Goal: Task Accomplishment & Management: Manage account settings

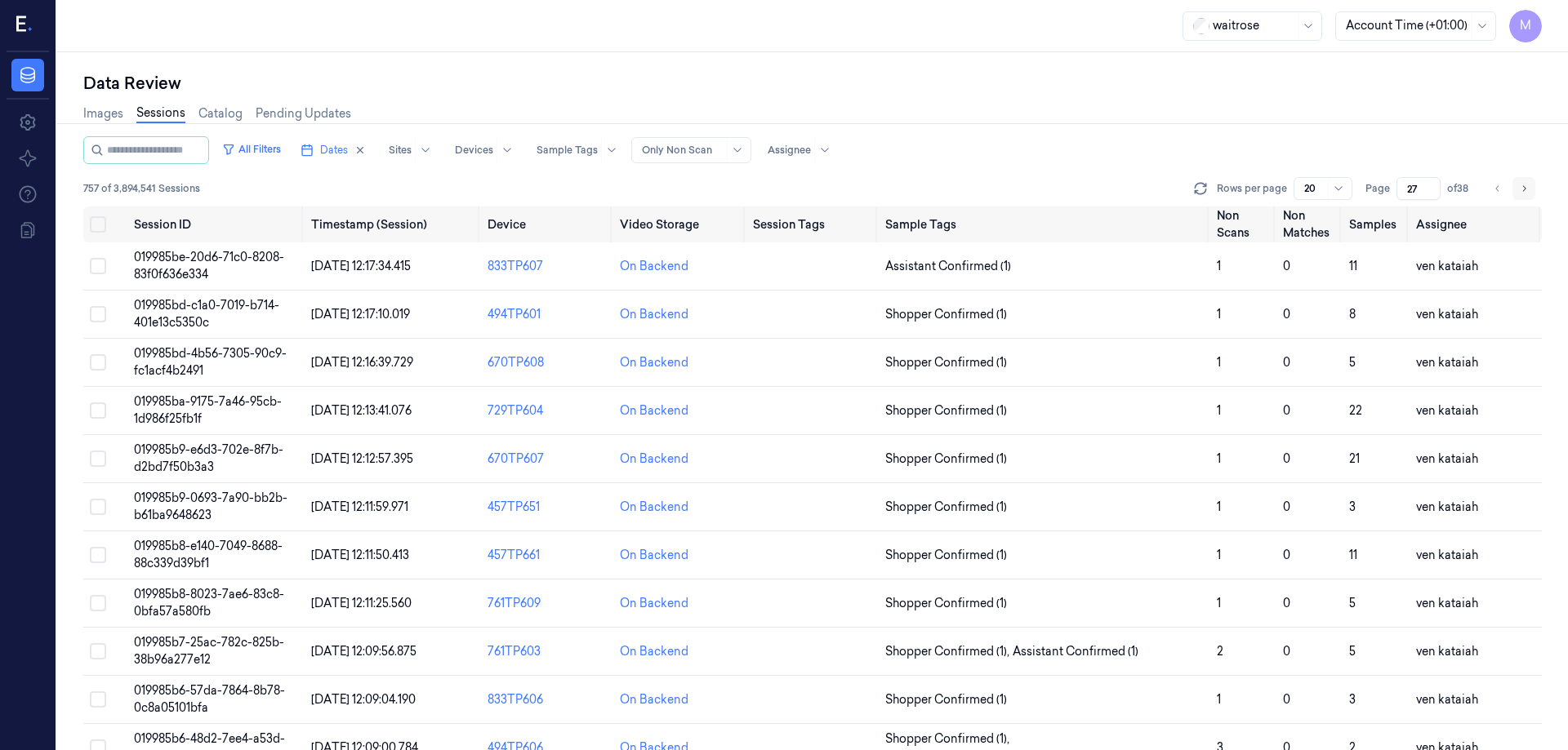
click at [1516, 186] on button "Go to next page" at bounding box center [1524, 189] width 23 height 23
type input "28"
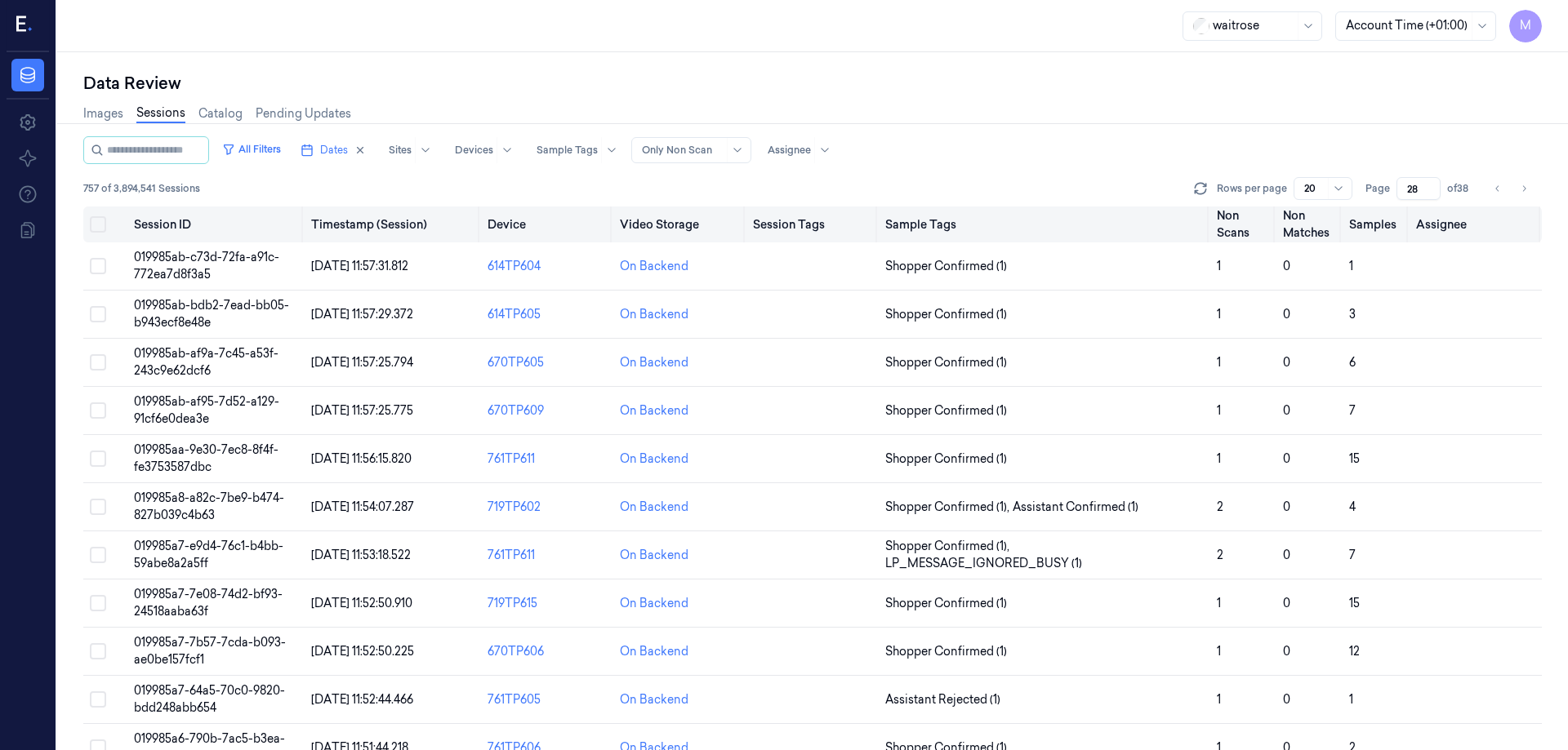
click at [98, 218] on button "Select all" at bounding box center [97, 224] width 16 height 16
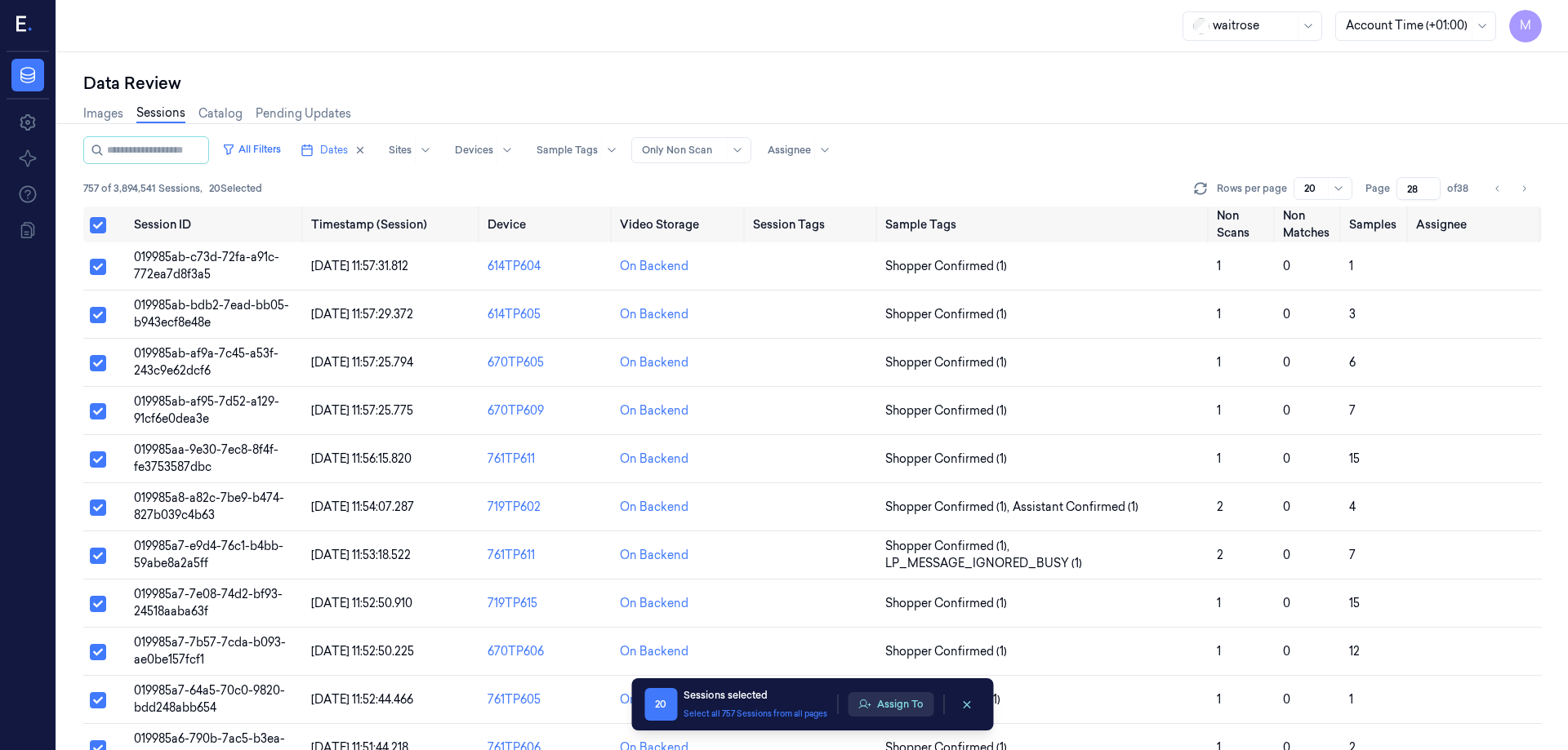
click at [899, 702] on button "Assign To" at bounding box center [891, 704] width 86 height 24
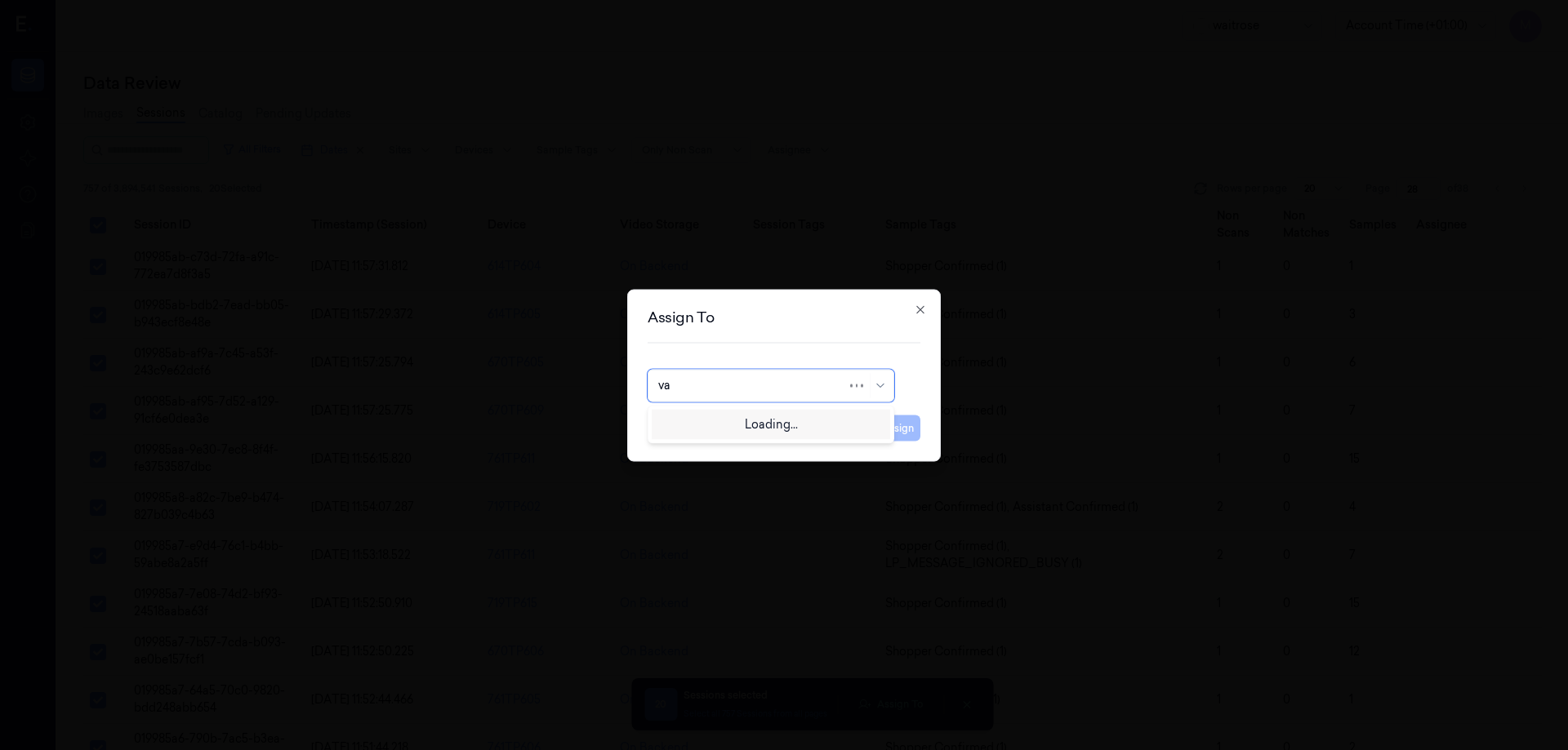
type input "var"
click at [695, 451] on div "[PERSON_NAME] g" at bounding box center [712, 449] width 108 height 17
click at [890, 428] on button "Assign" at bounding box center [898, 427] width 45 height 26
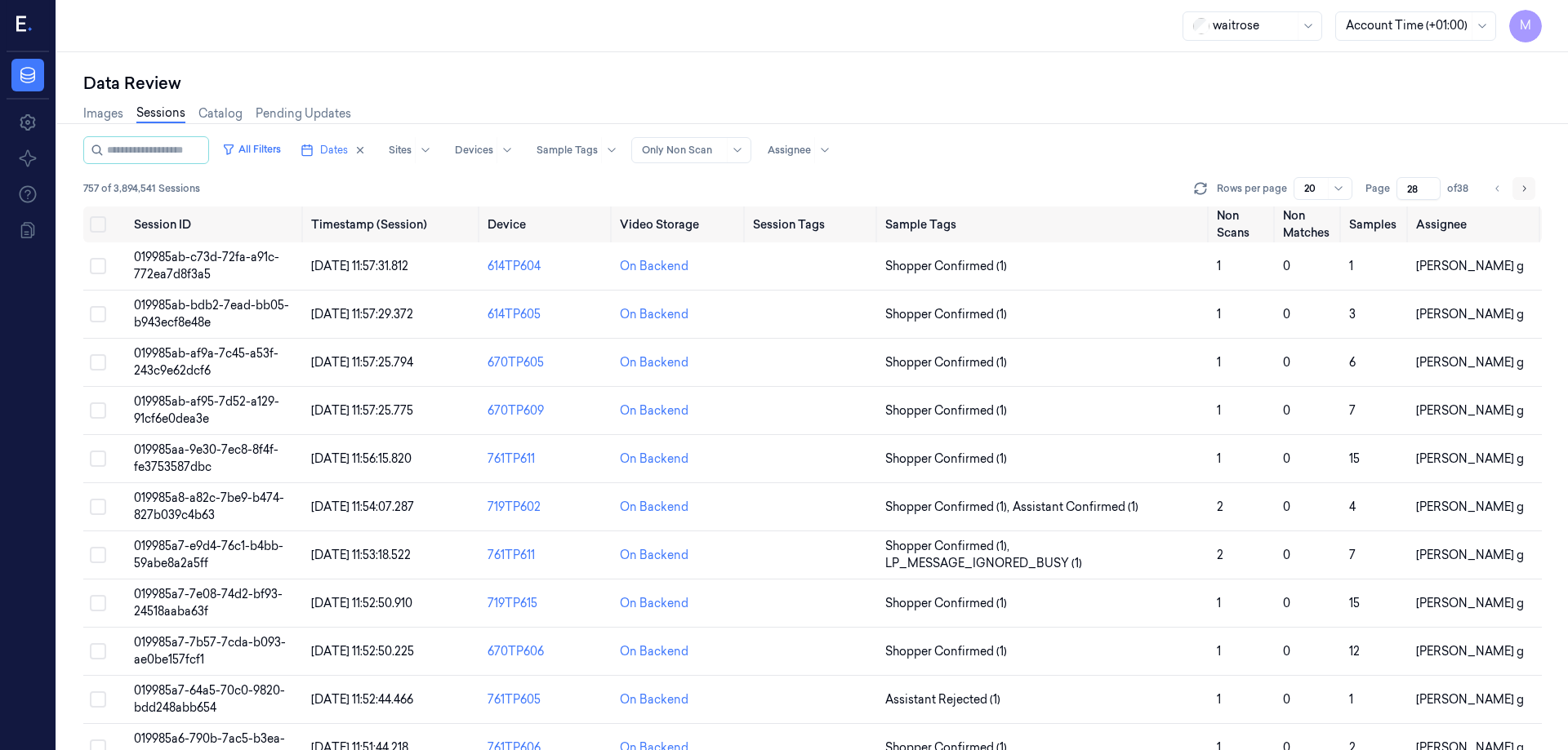
click at [1529, 190] on button "Go to next page" at bounding box center [1524, 189] width 23 height 23
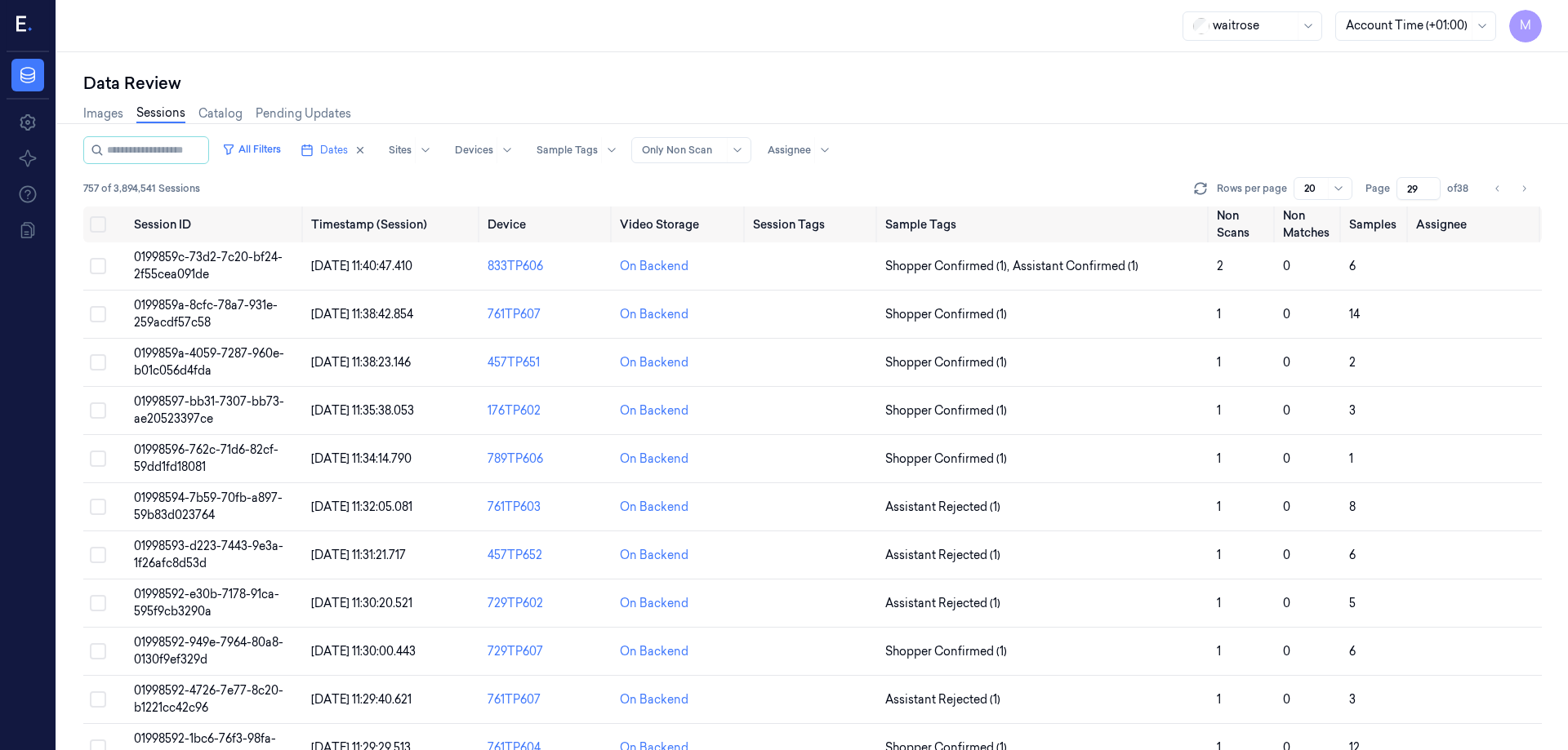
click at [1307, 111] on div "Images Sessions Catalog Pending Updates" at bounding box center [812, 115] width 1459 height 42
click at [1492, 187] on button "Go to previous page" at bounding box center [1498, 189] width 23 height 23
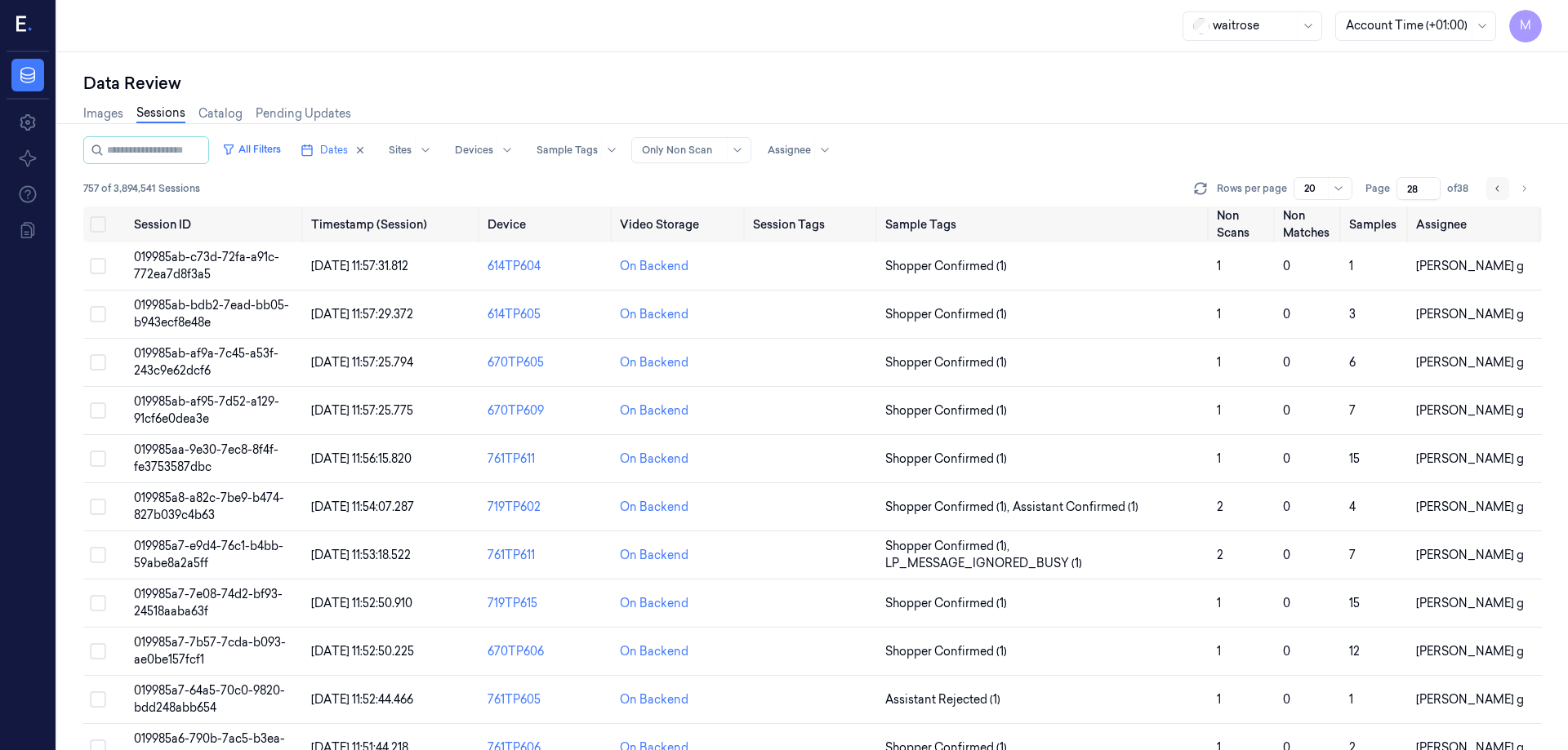
click at [1493, 187] on icon "Go to previous page" at bounding box center [1497, 189] width 10 height 13
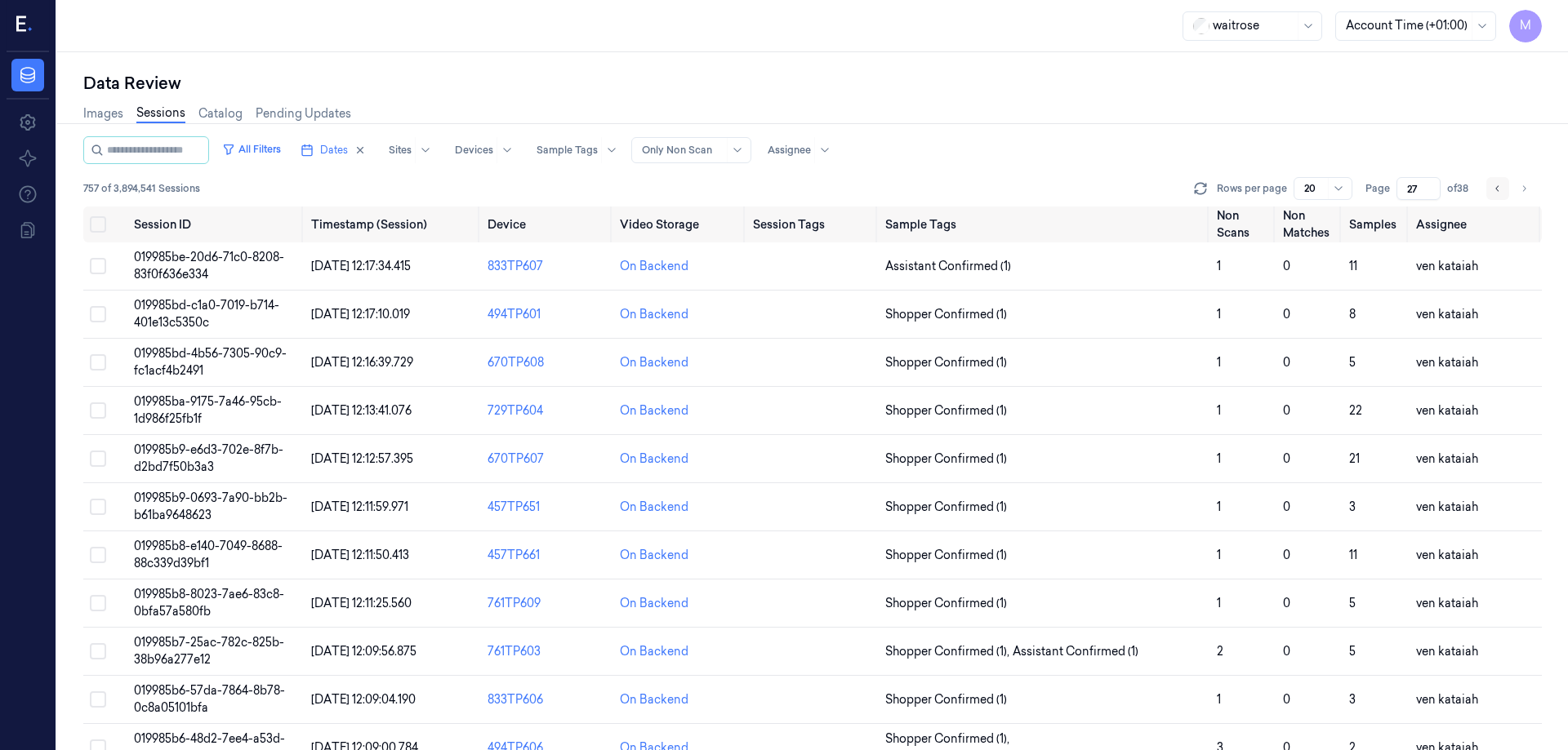
click at [1493, 187] on icon "Go to previous page" at bounding box center [1497, 189] width 10 height 13
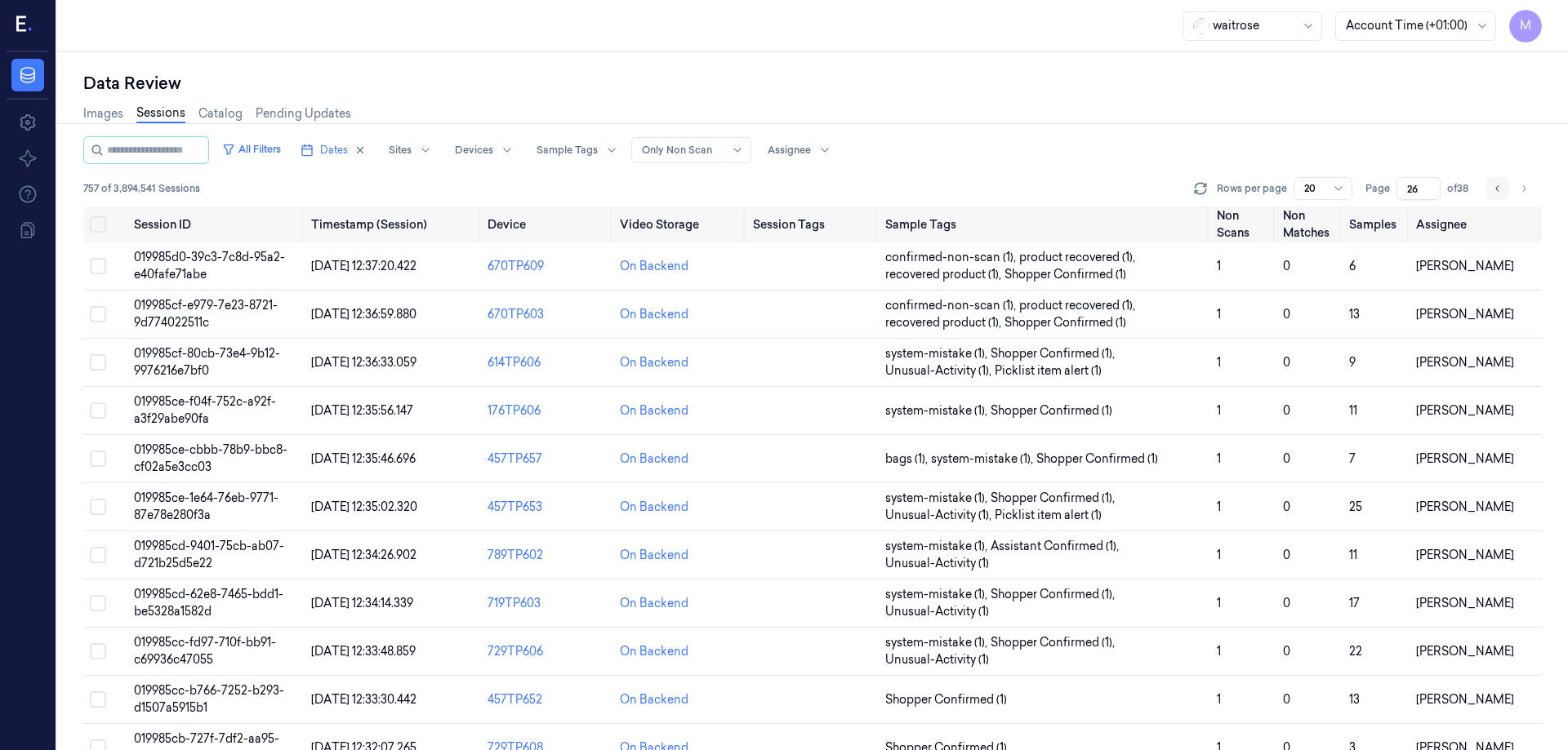
click at [1493, 187] on icon "Go to previous page" at bounding box center [1497, 189] width 10 height 13
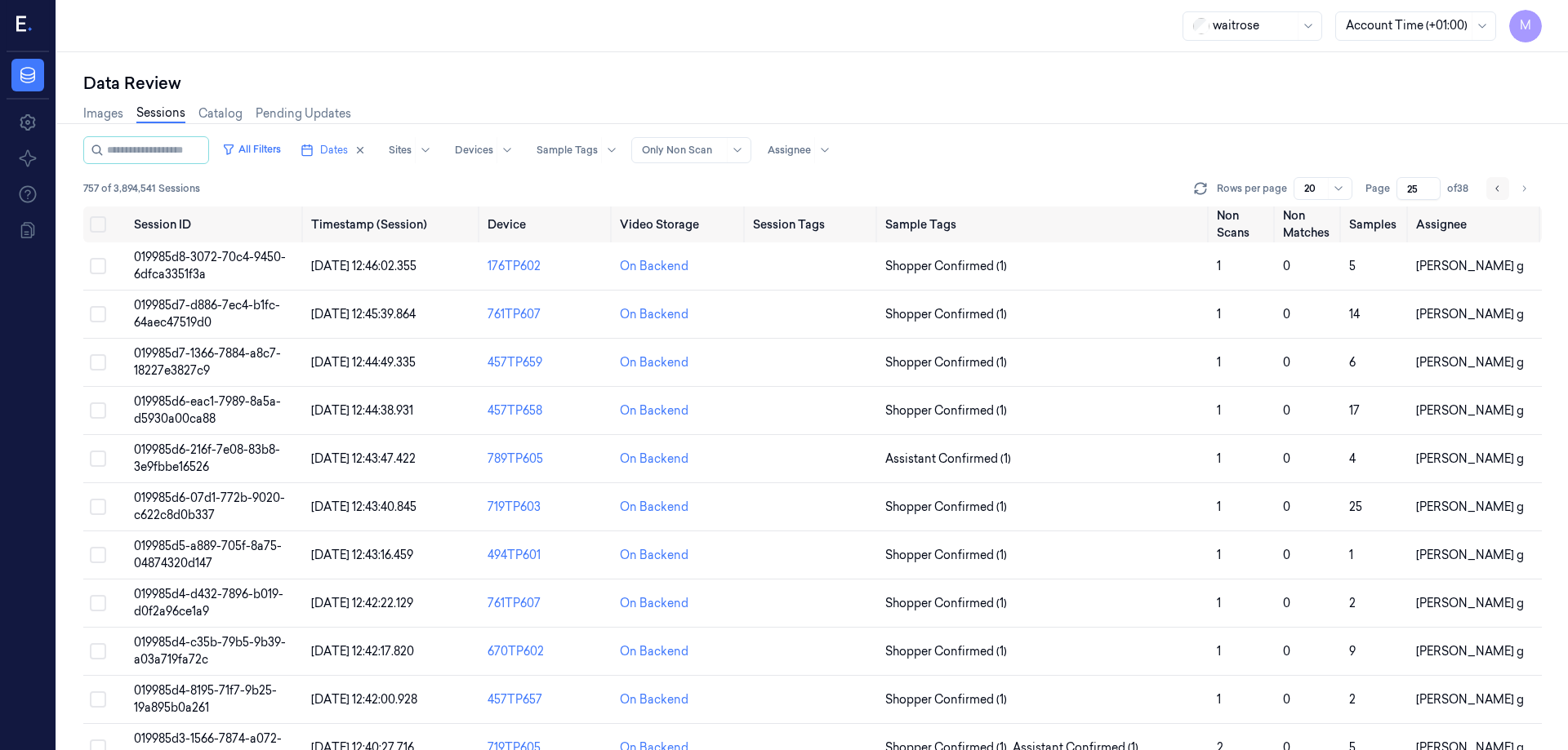
click at [1493, 187] on icon "Go to previous page" at bounding box center [1497, 189] width 10 height 13
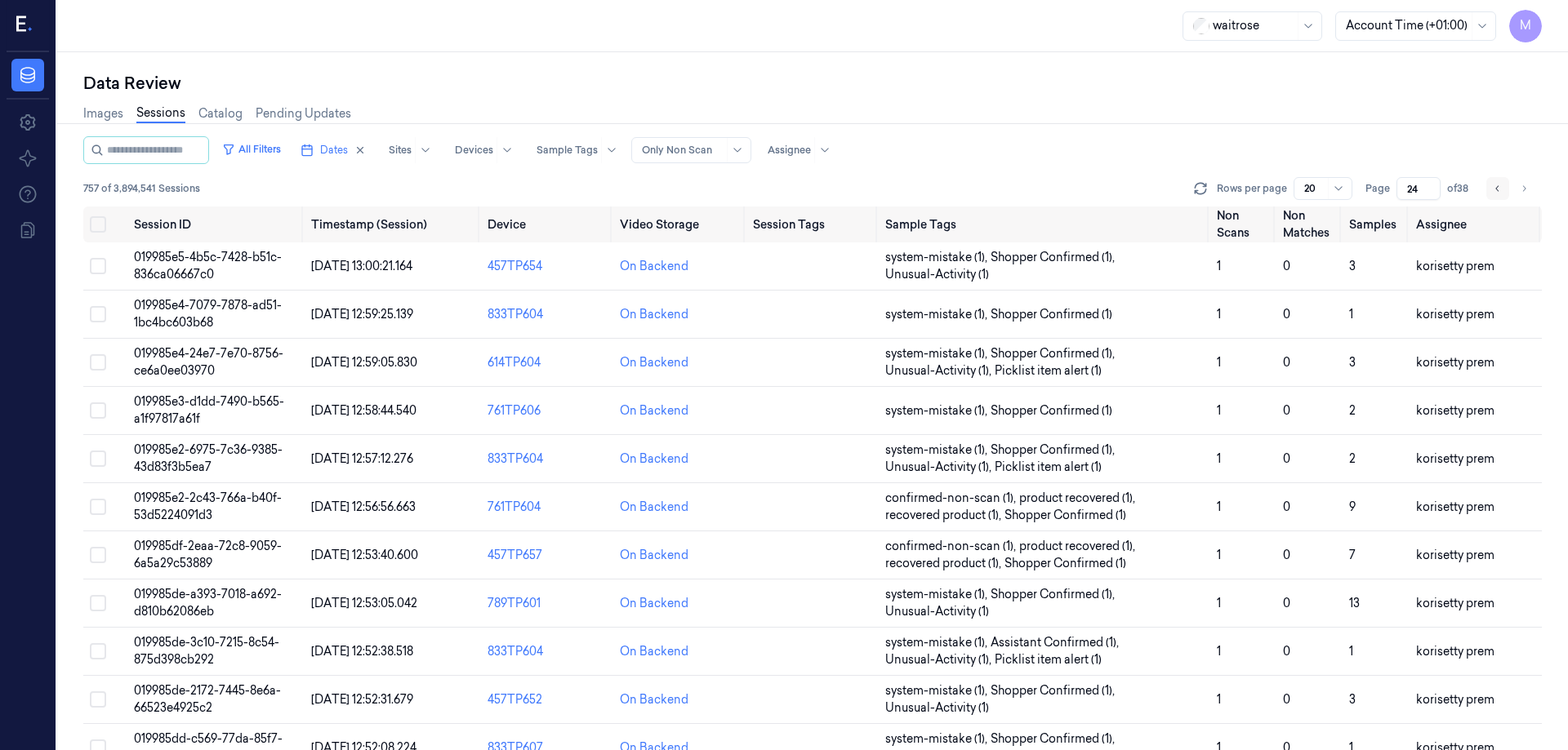
click at [1493, 187] on icon "Go to previous page" at bounding box center [1497, 189] width 10 height 13
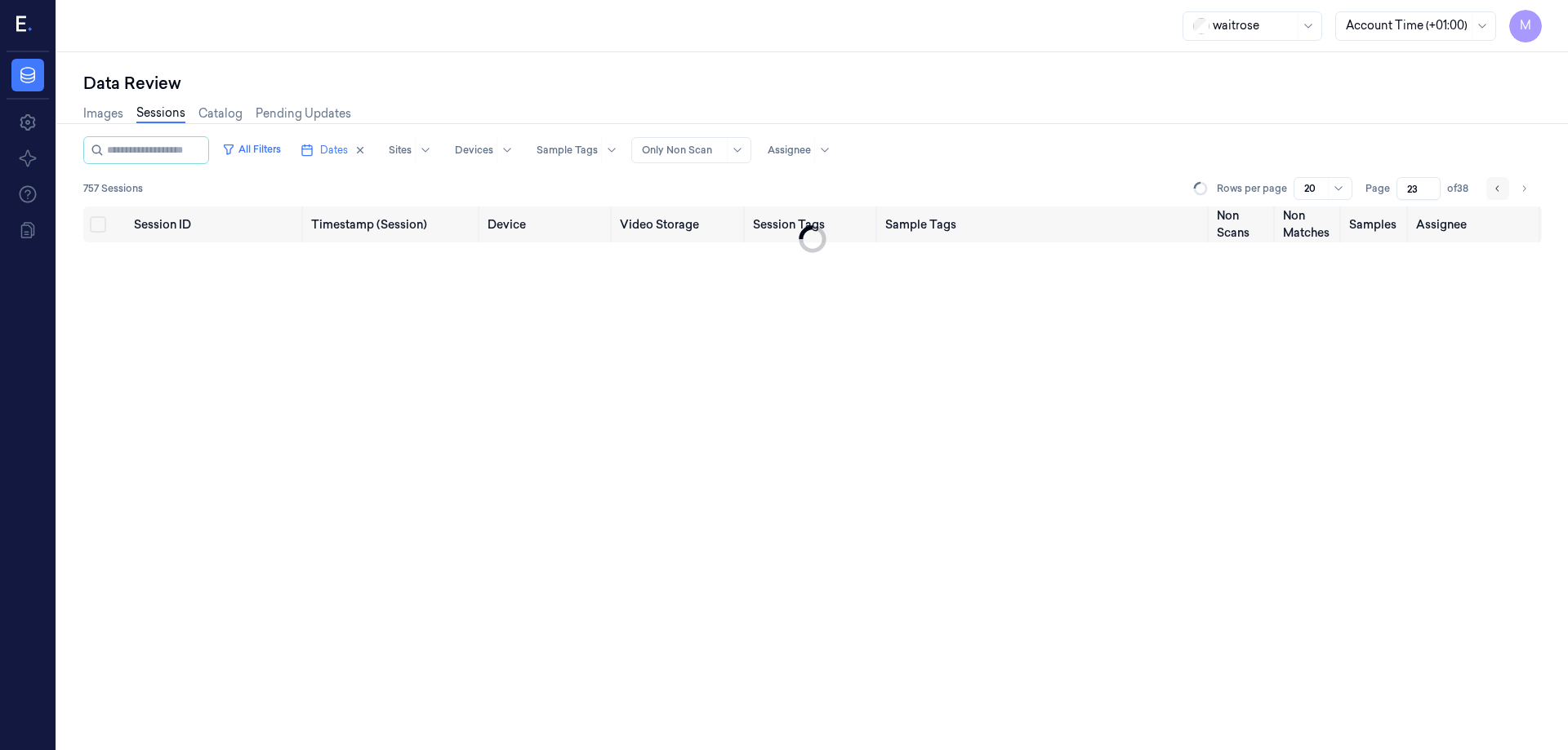
click at [1494, 187] on icon "Go to previous page" at bounding box center [1497, 189] width 10 height 13
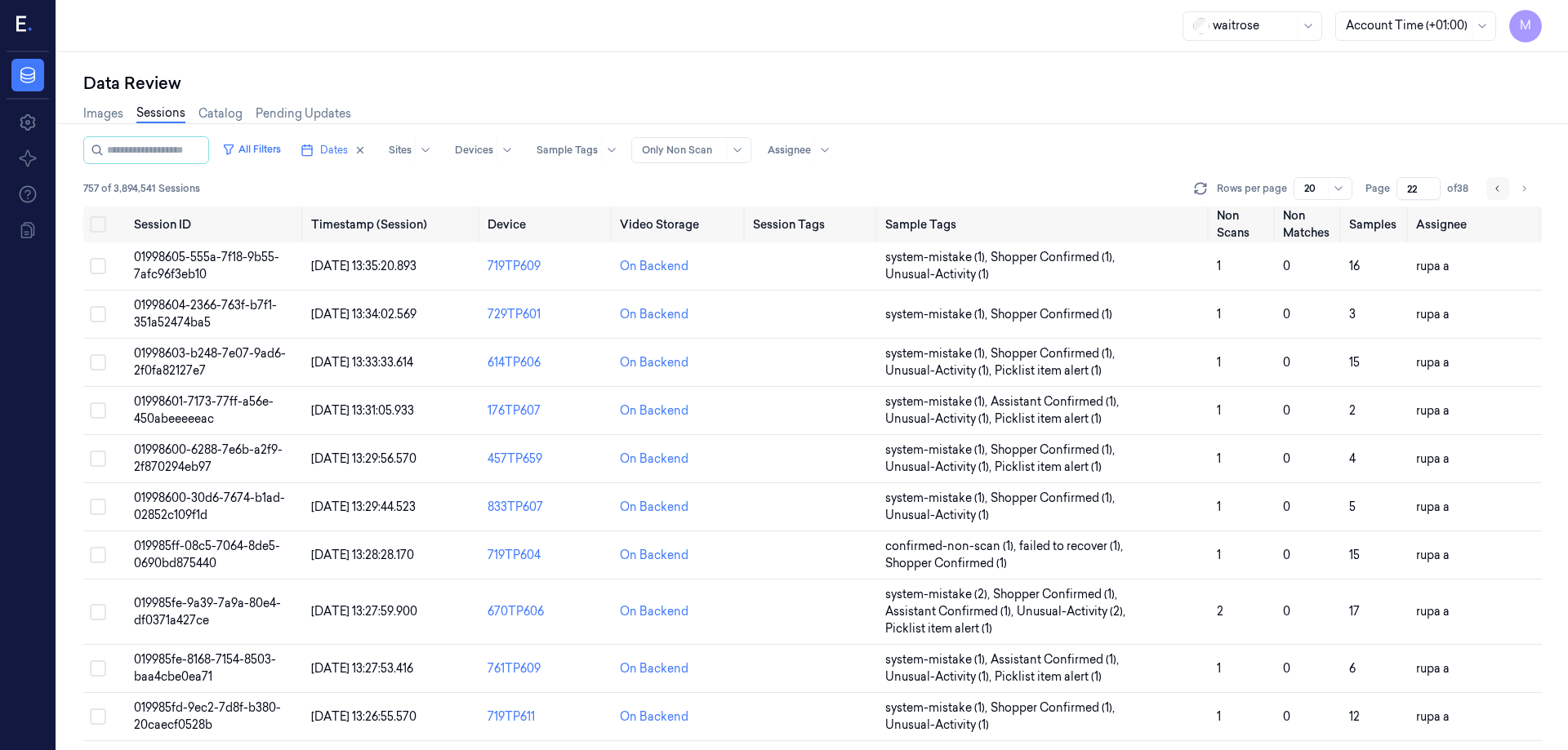
click at [1494, 187] on icon "Go to previous page" at bounding box center [1497, 189] width 10 height 13
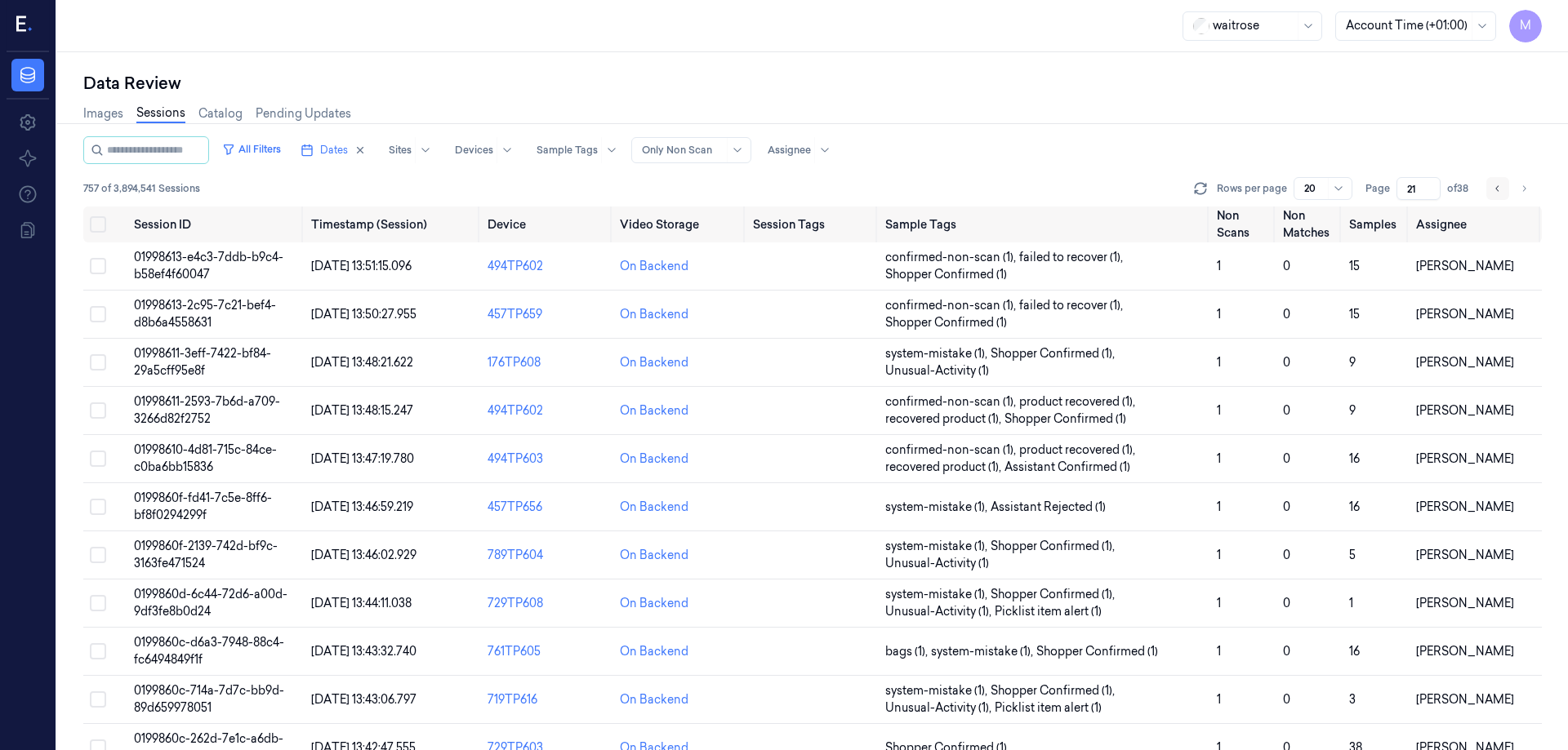
click at [1494, 187] on icon "Go to previous page" at bounding box center [1497, 189] width 10 height 13
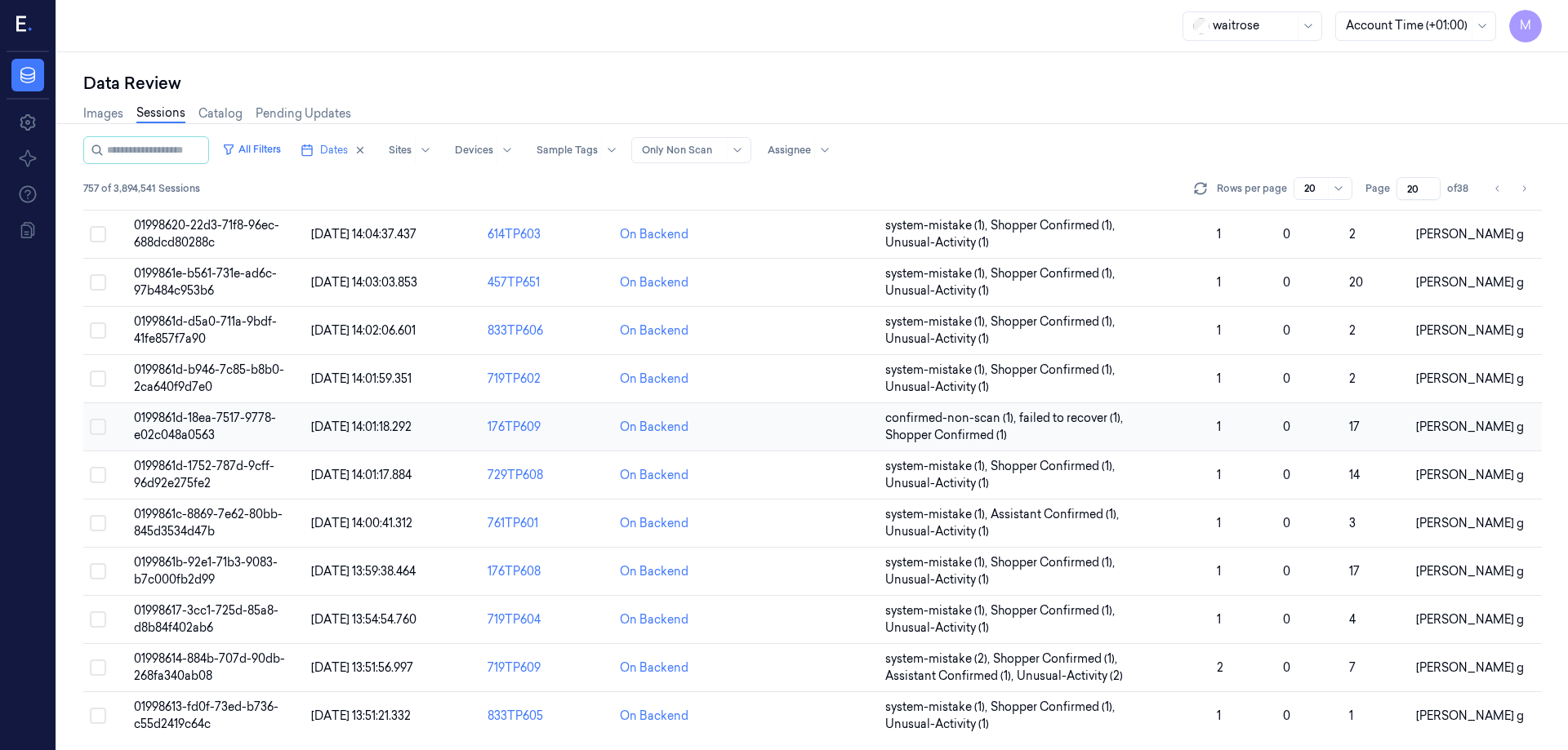
scroll to position [502, 0]
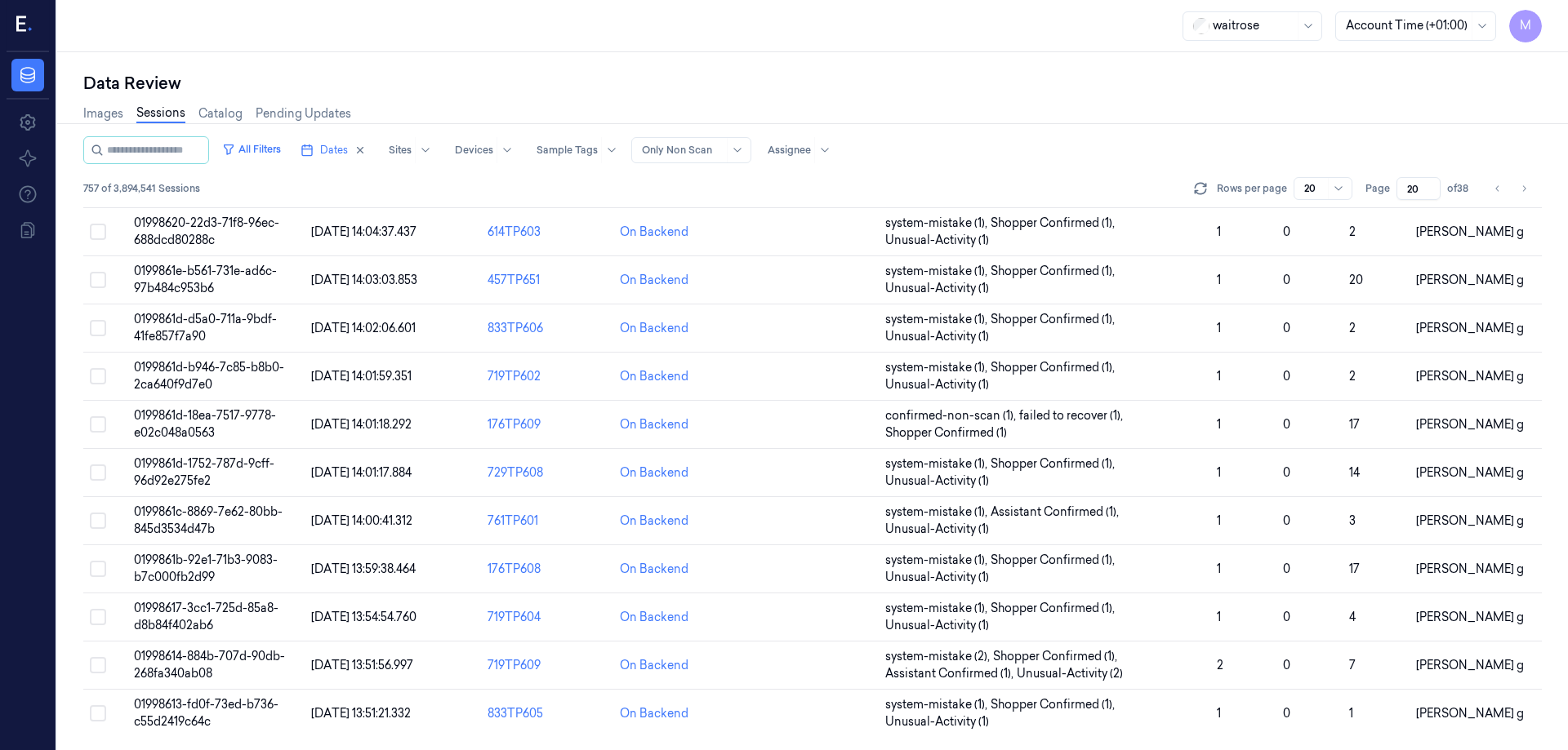
click at [1050, 108] on div "Images Sessions Catalog Pending Updates" at bounding box center [812, 115] width 1459 height 42
click at [1526, 190] on icon "Go to next page" at bounding box center [1523, 189] width 10 height 13
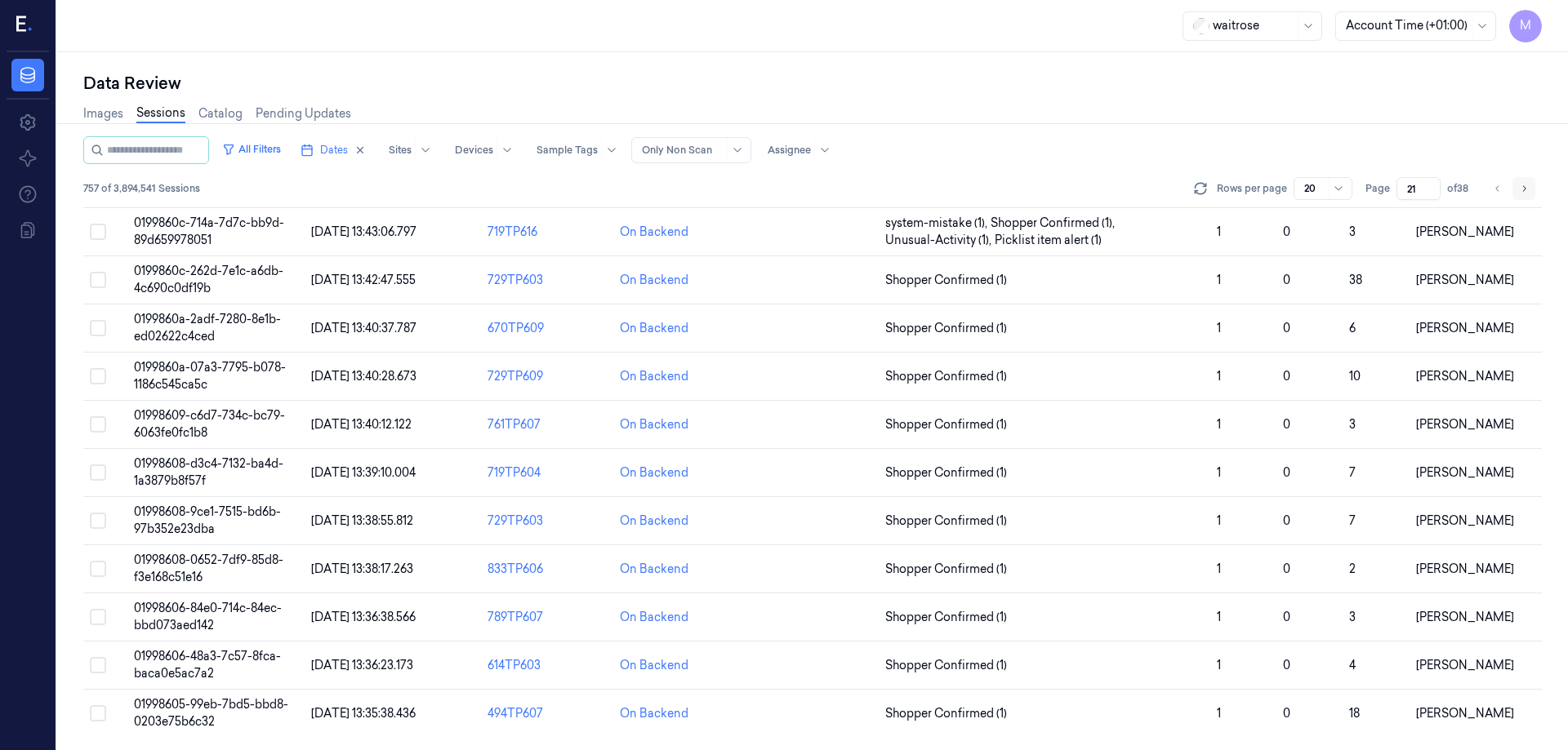
click at [1526, 190] on icon "Go to next page" at bounding box center [1523, 189] width 10 height 13
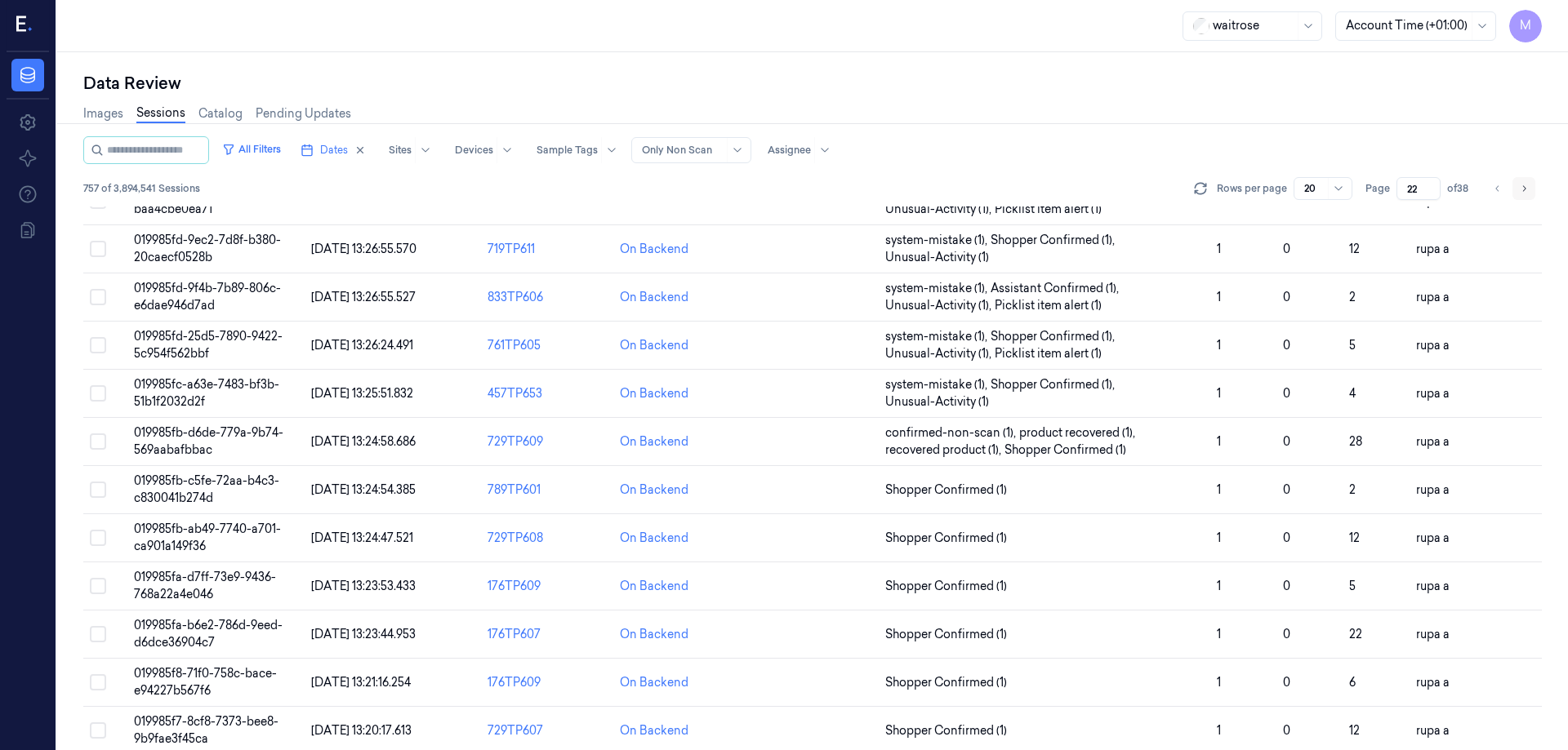
scroll to position [485, 0]
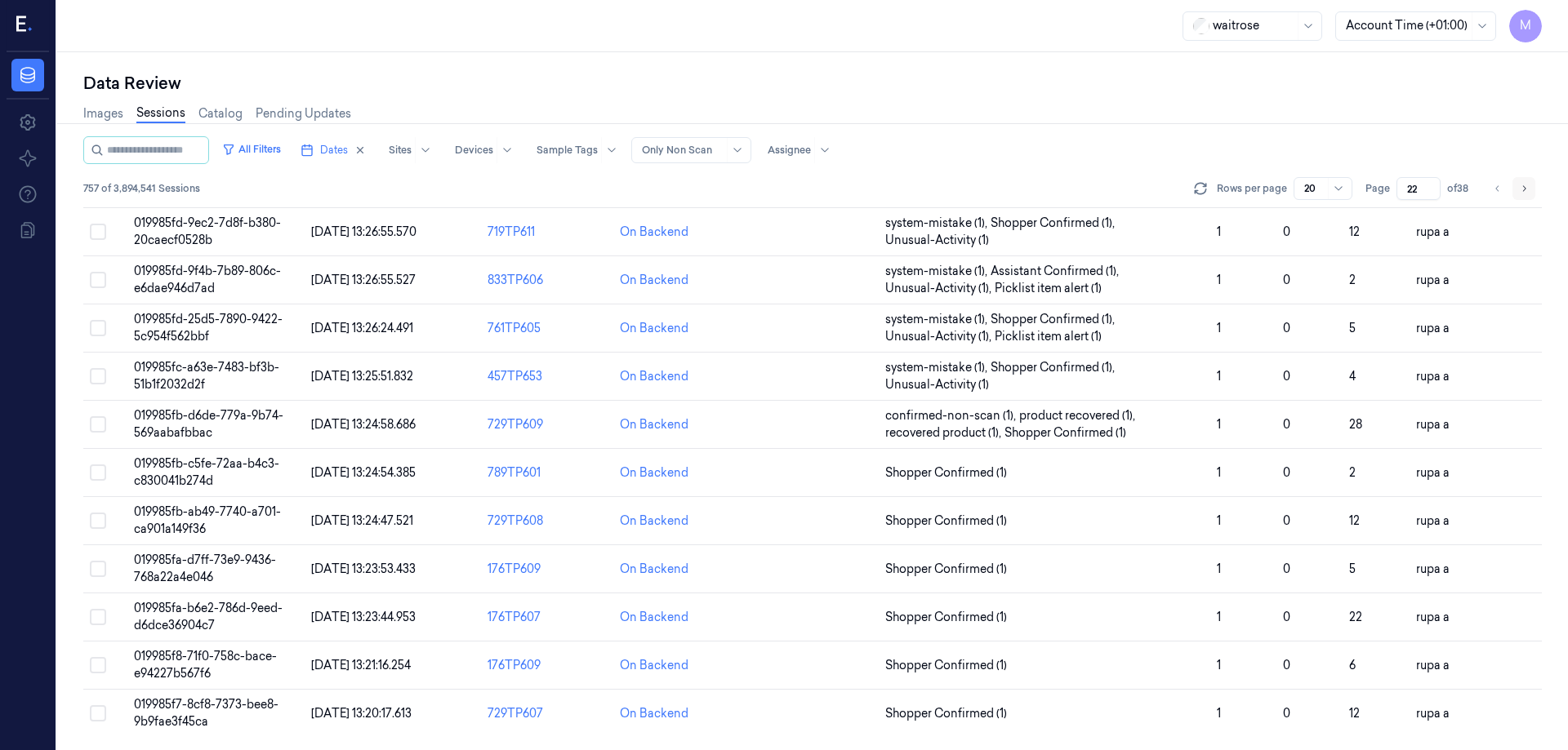
click at [1526, 190] on icon "Go to next page" at bounding box center [1523, 189] width 10 height 13
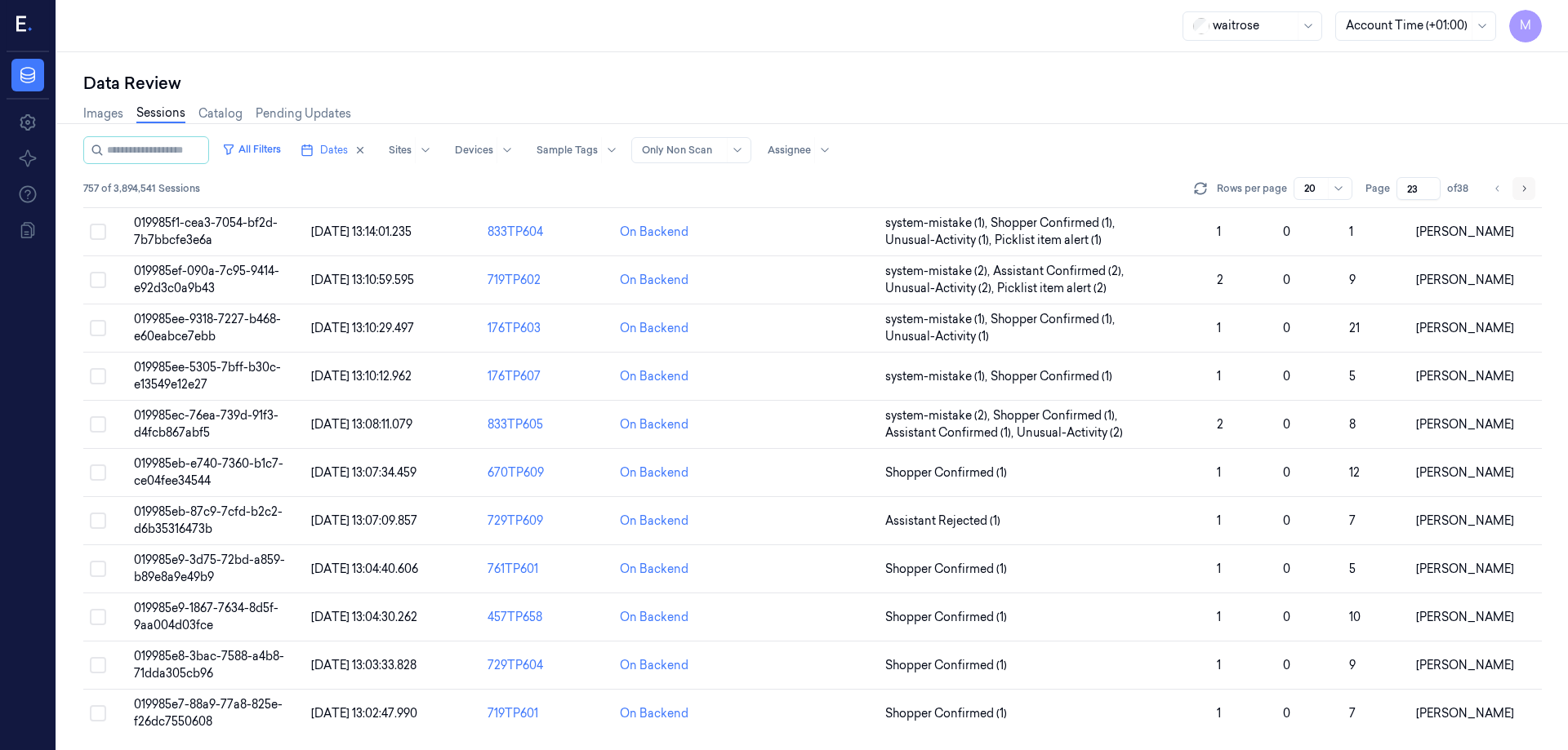
click at [1526, 190] on icon "Go to next page" at bounding box center [1523, 189] width 10 height 13
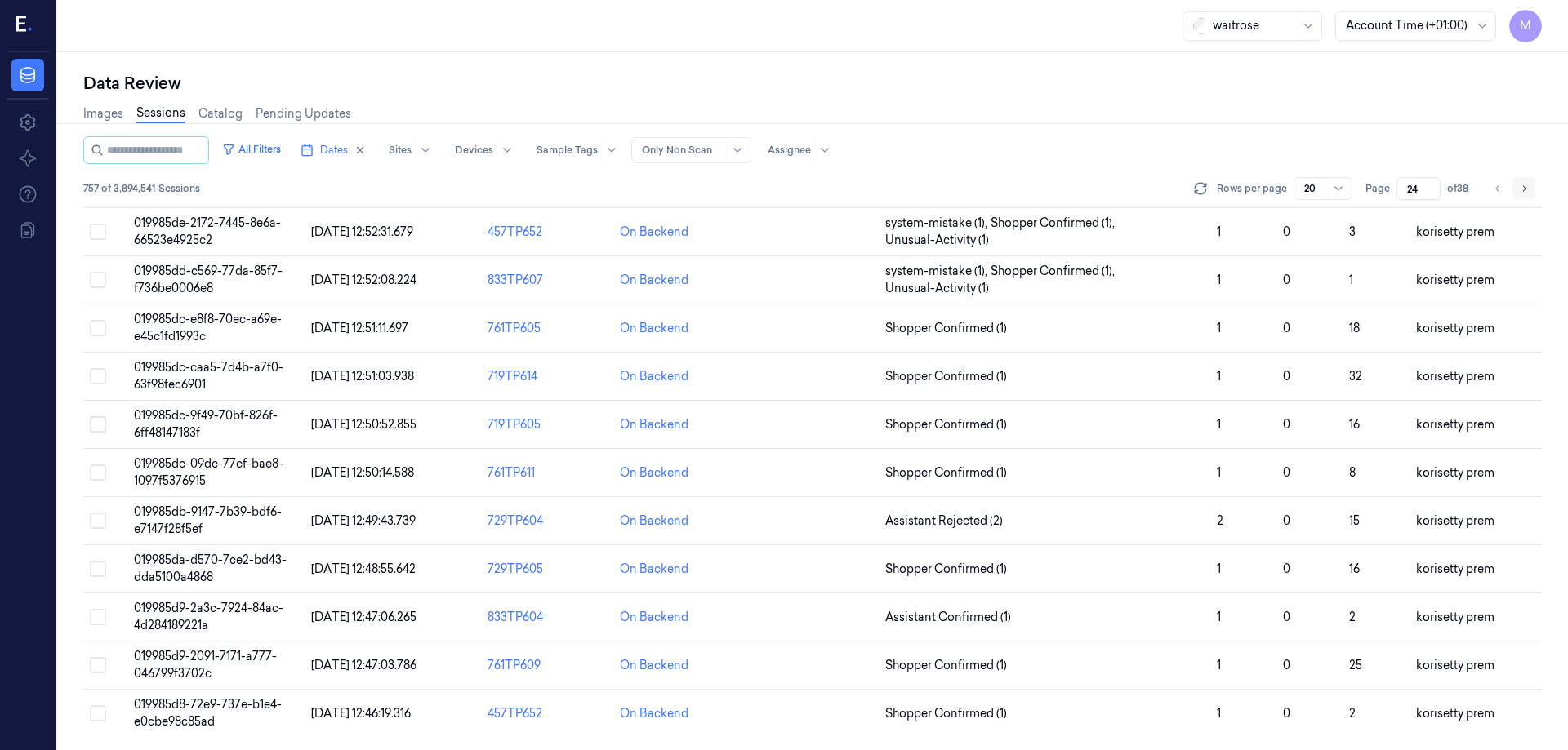
scroll to position [468, 0]
click at [1526, 190] on icon "Go to next page" at bounding box center [1523, 189] width 10 height 13
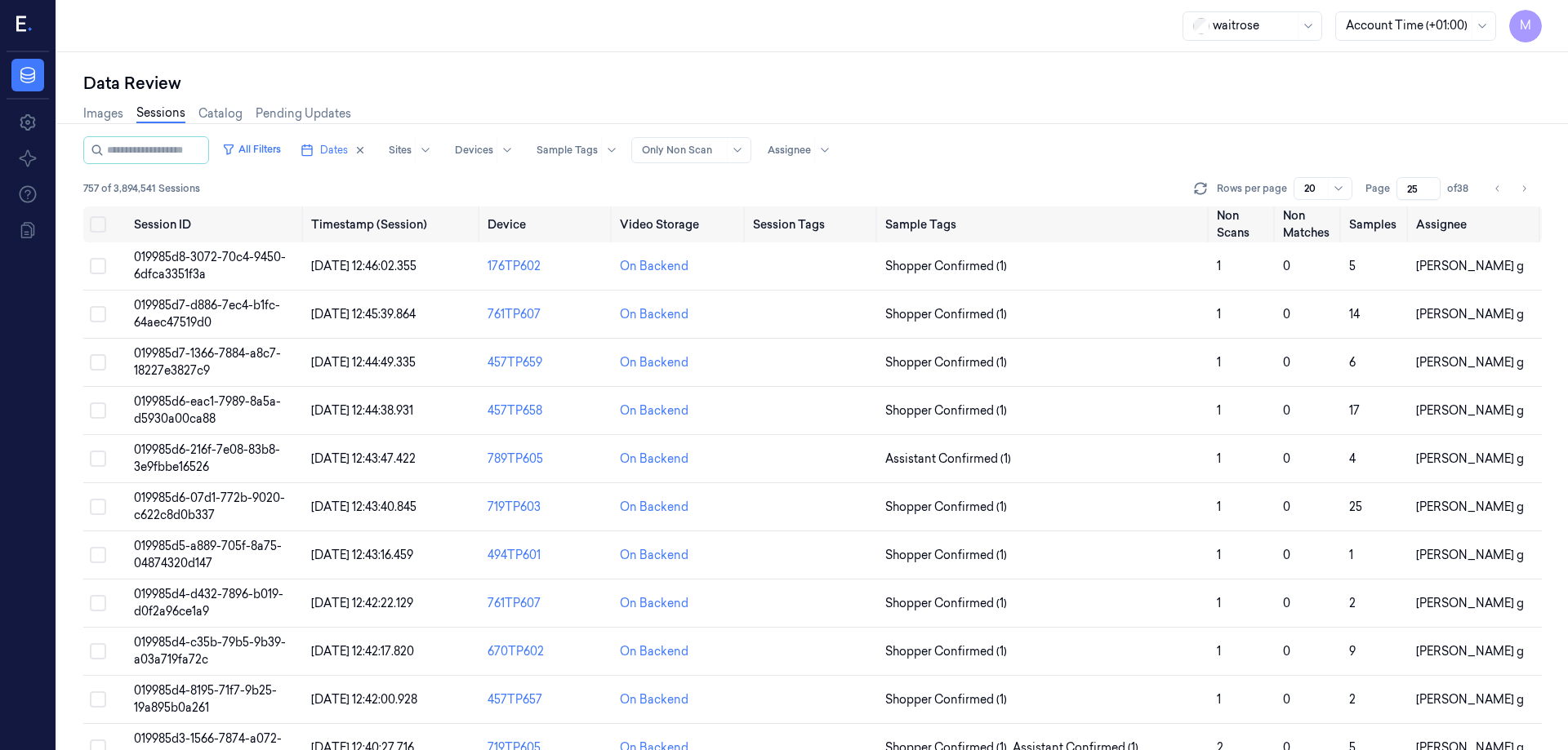
click at [1132, 128] on div "Images Sessions Catalog Pending Updates" at bounding box center [812, 115] width 1459 height 42
click at [1515, 185] on button "Go to next page" at bounding box center [1524, 189] width 23 height 23
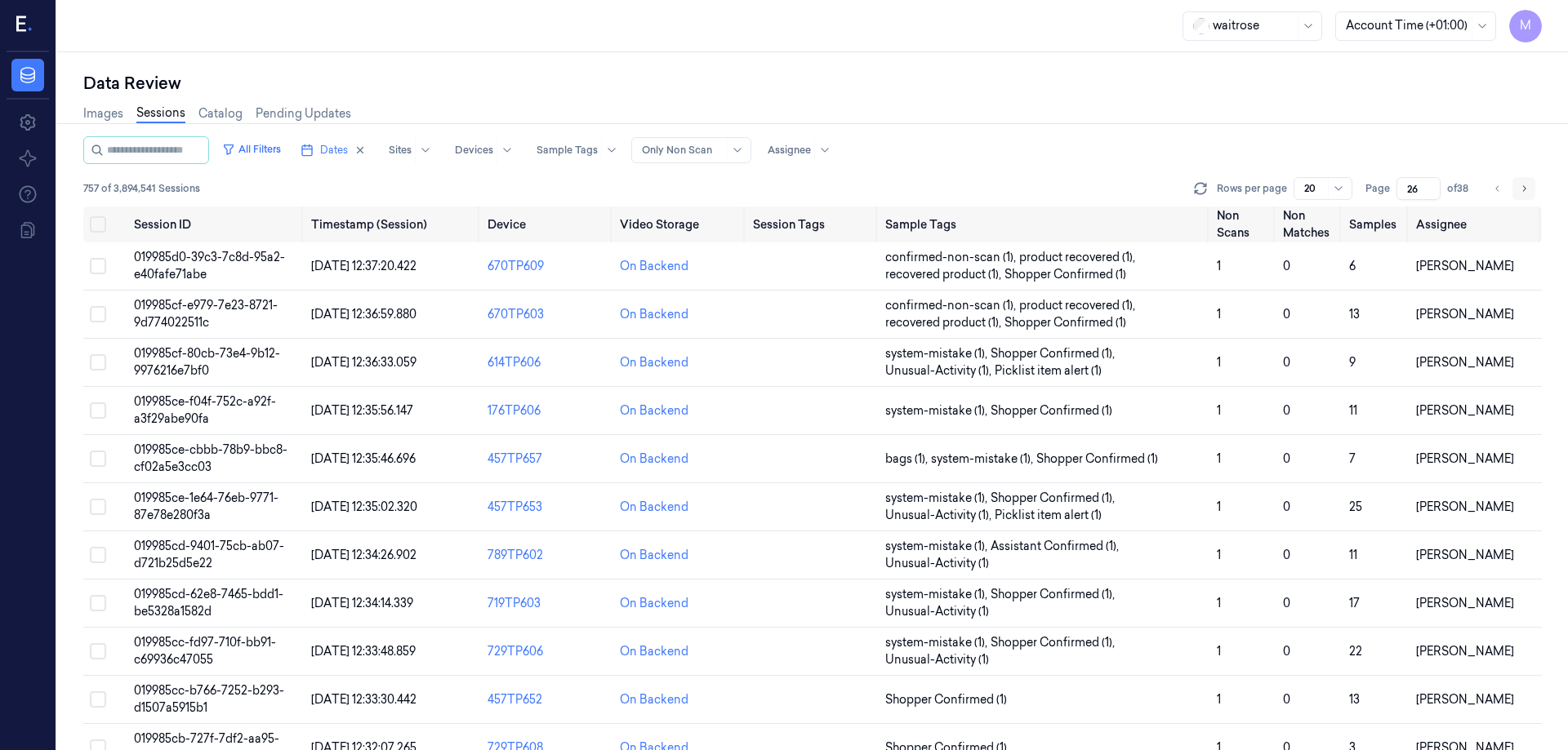
click at [1515, 184] on button "Go to next page" at bounding box center [1524, 189] width 23 height 23
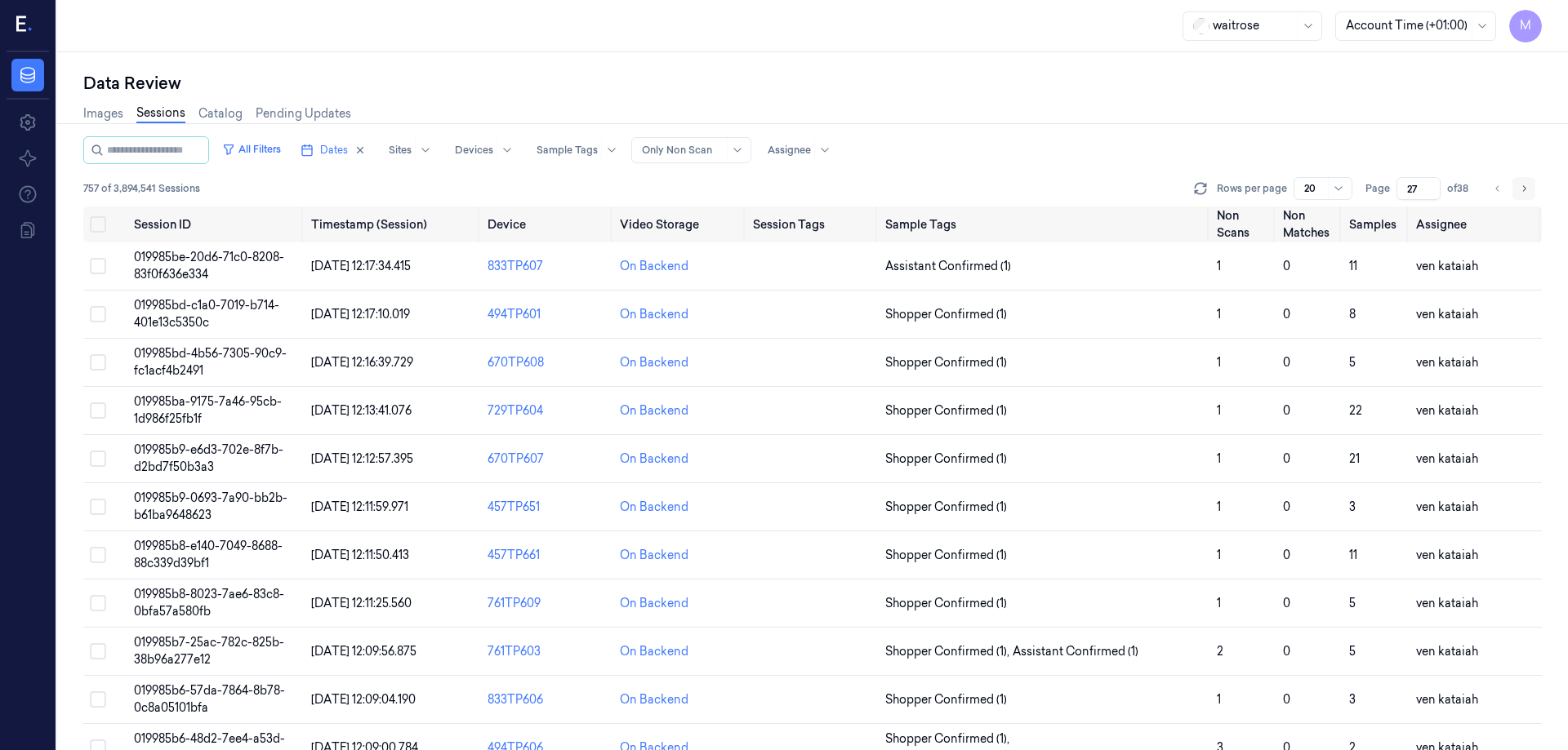
click at [1515, 184] on button "Go to next page" at bounding box center [1524, 189] width 23 height 23
type input "28"
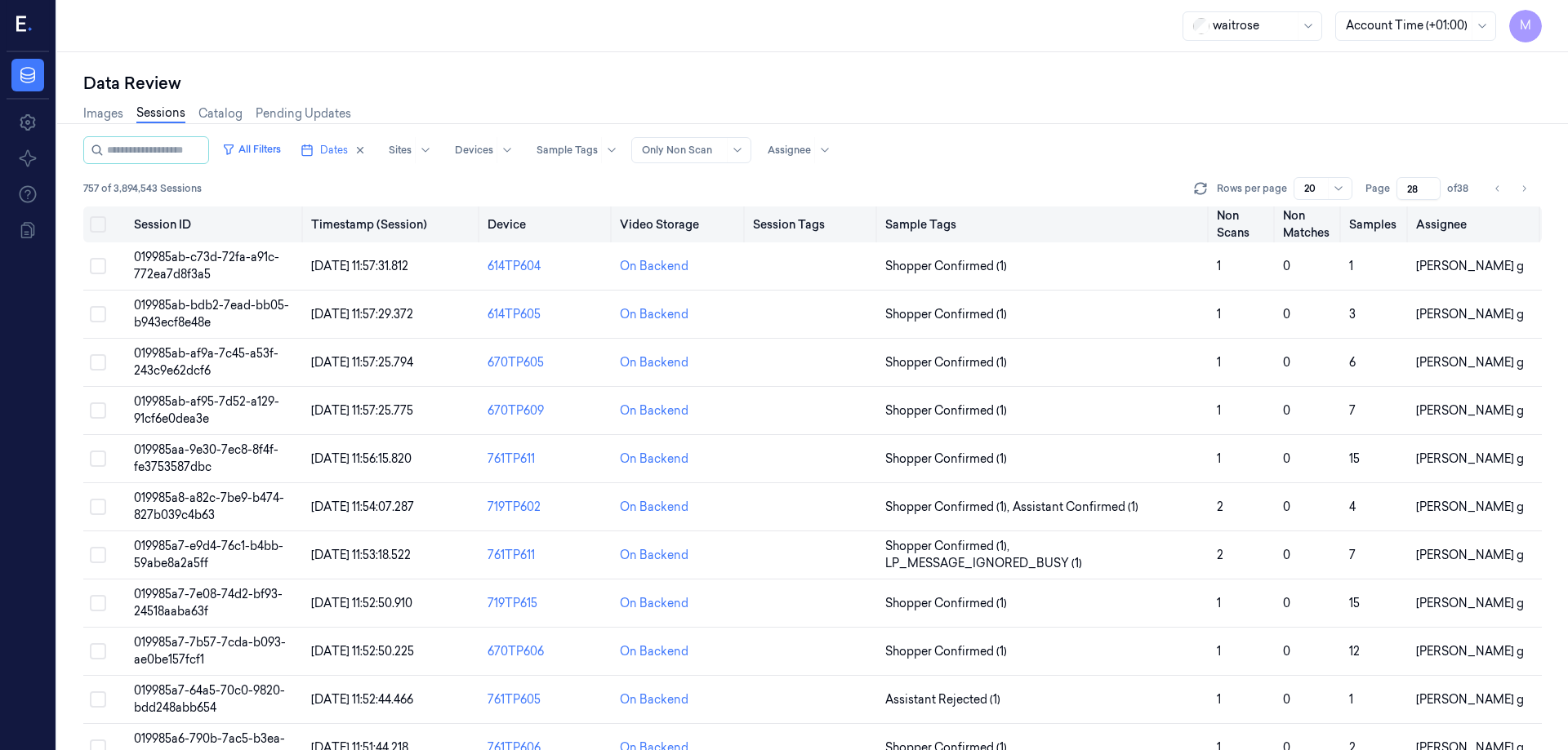
click at [98, 225] on button "Select all" at bounding box center [97, 224] width 16 height 16
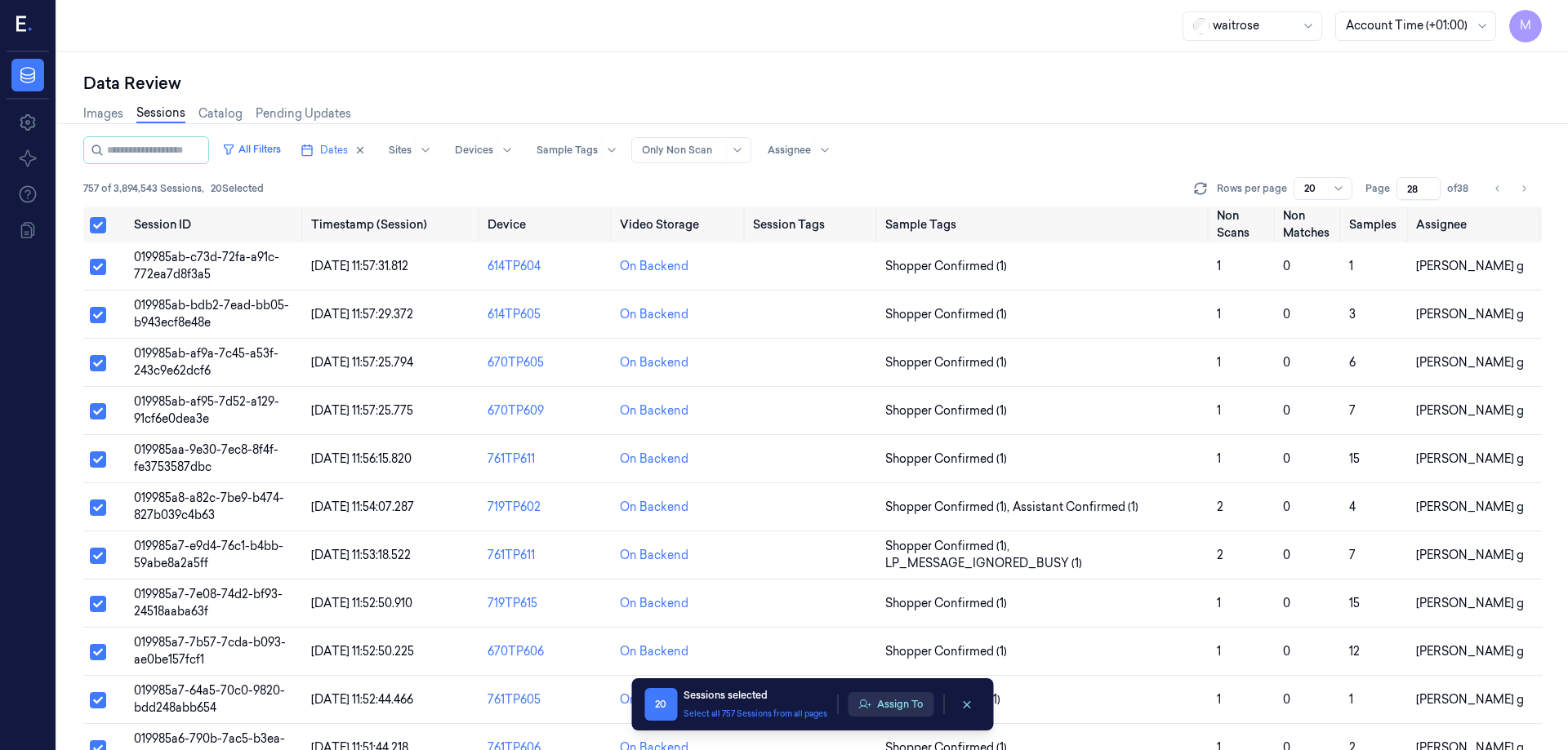
click at [900, 699] on button "Assign To" at bounding box center [891, 704] width 86 height 24
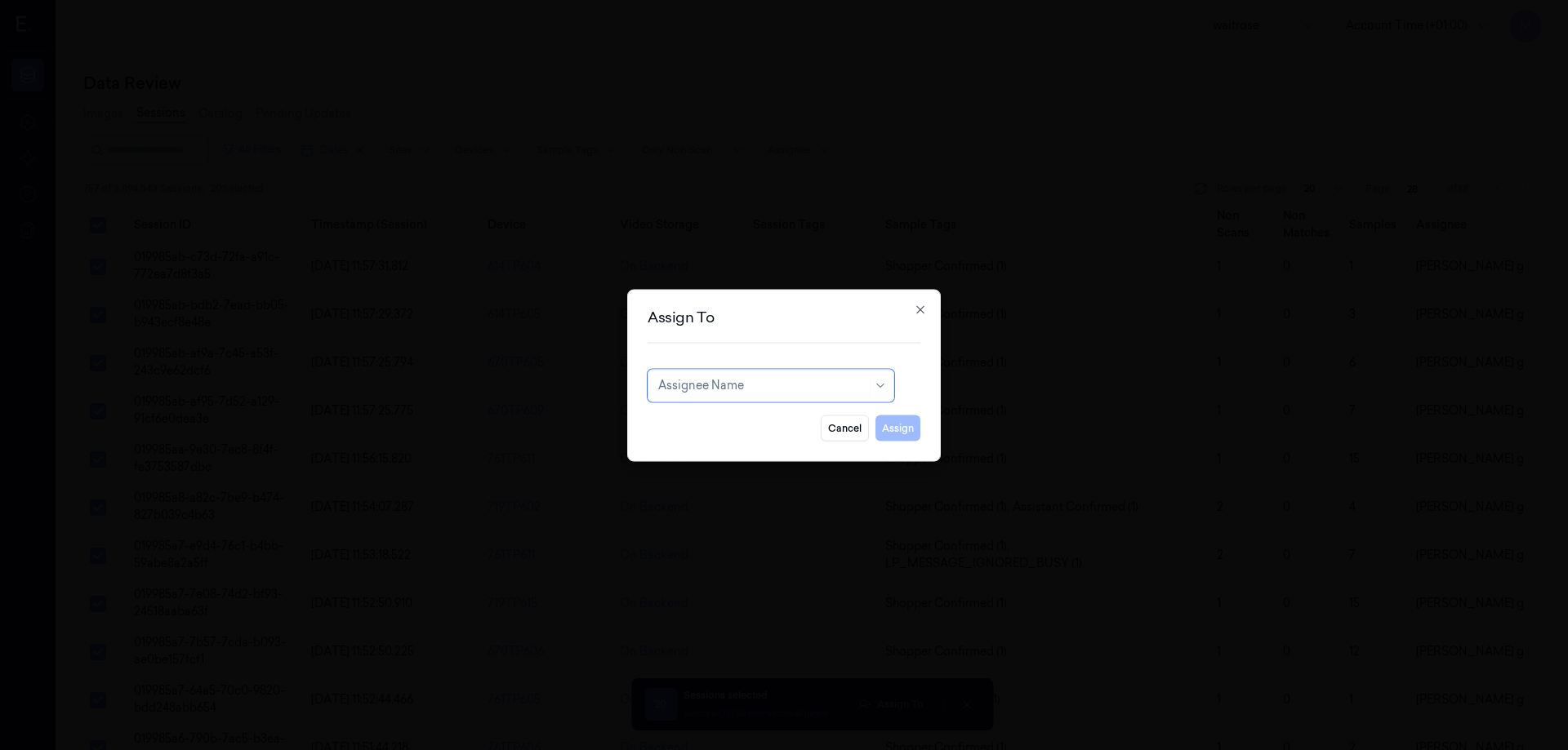
click at [772, 391] on div at bounding box center [762, 385] width 208 height 17
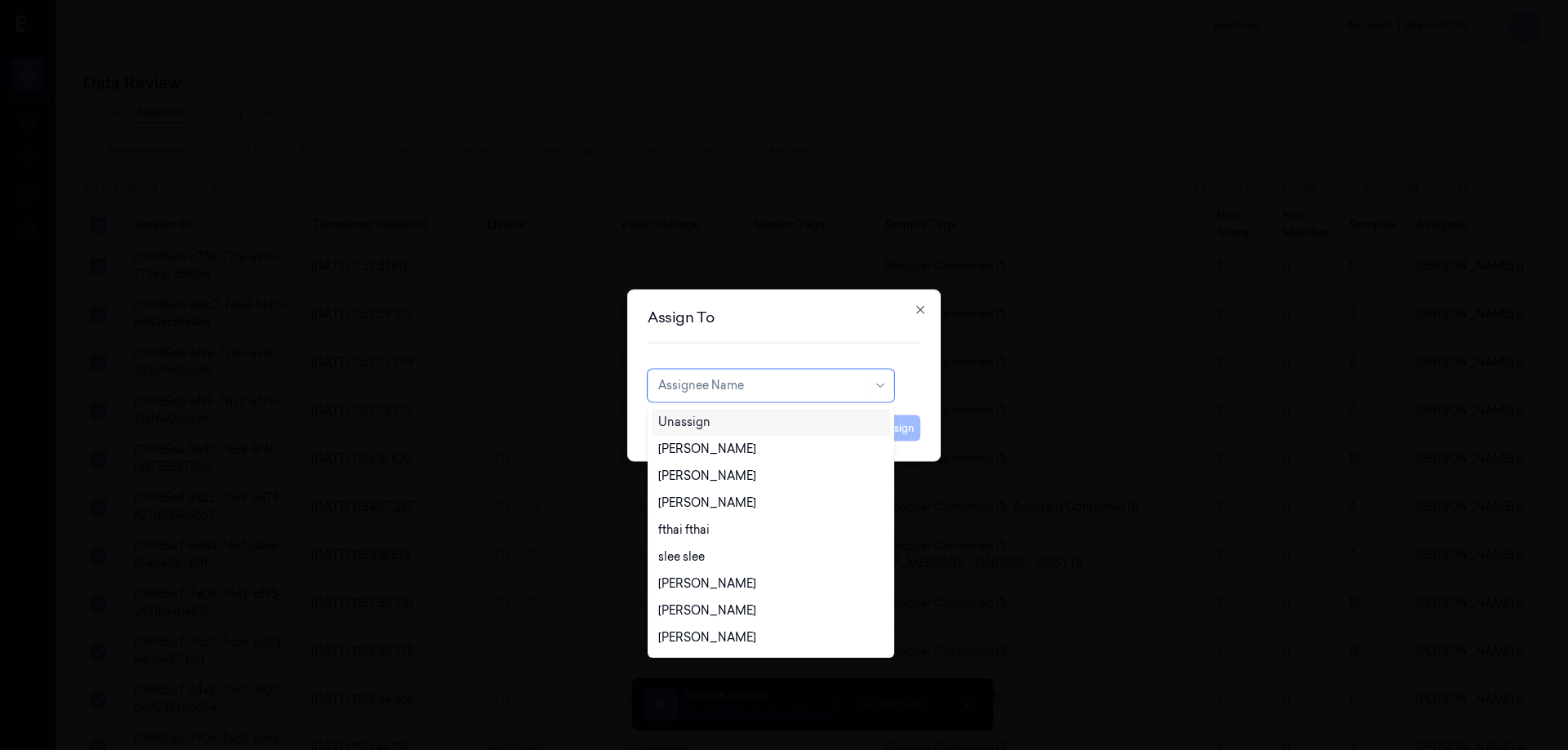
click at [731, 413] on div "Unassign" at bounding box center [771, 422] width 239 height 27
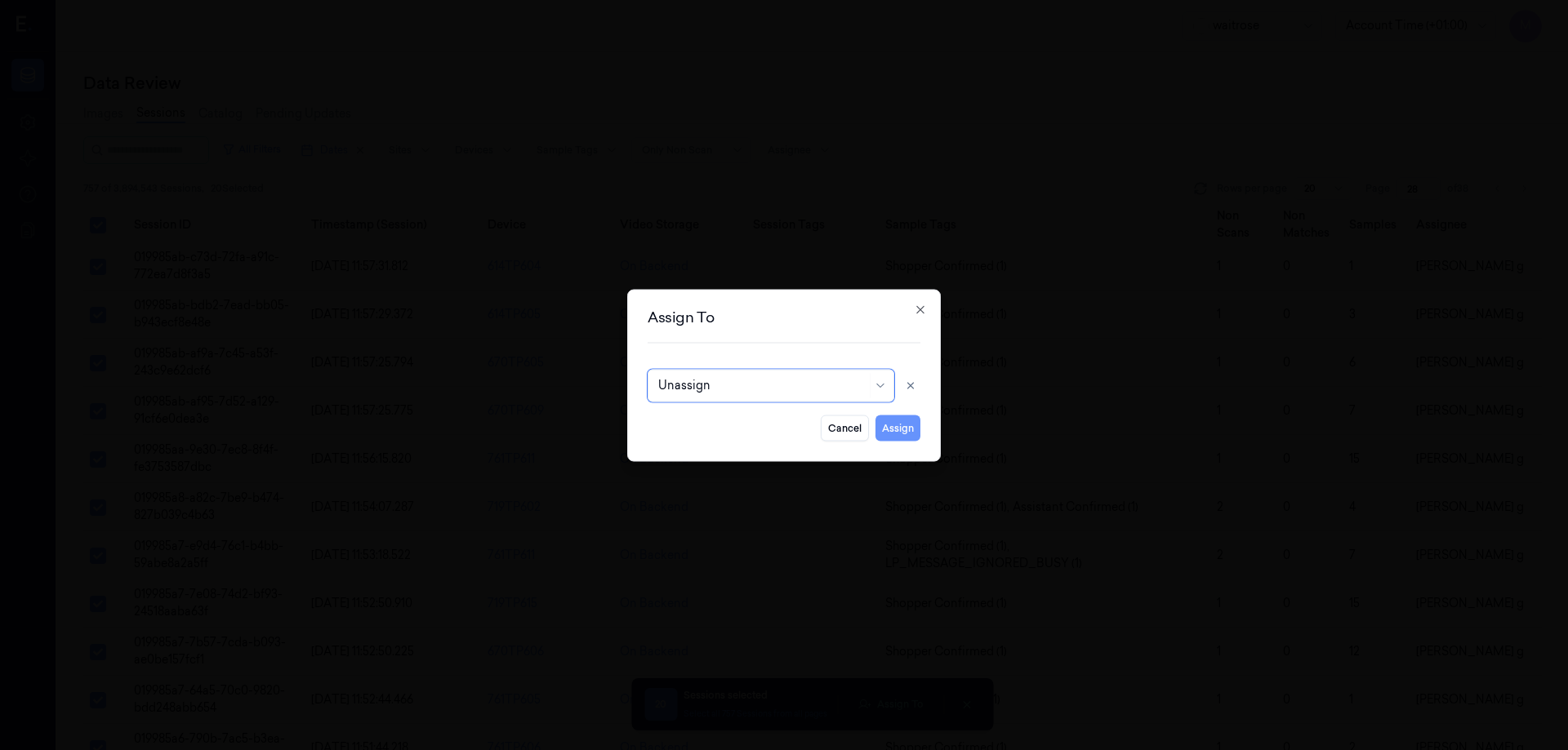
click at [890, 433] on button "Assign" at bounding box center [898, 427] width 45 height 26
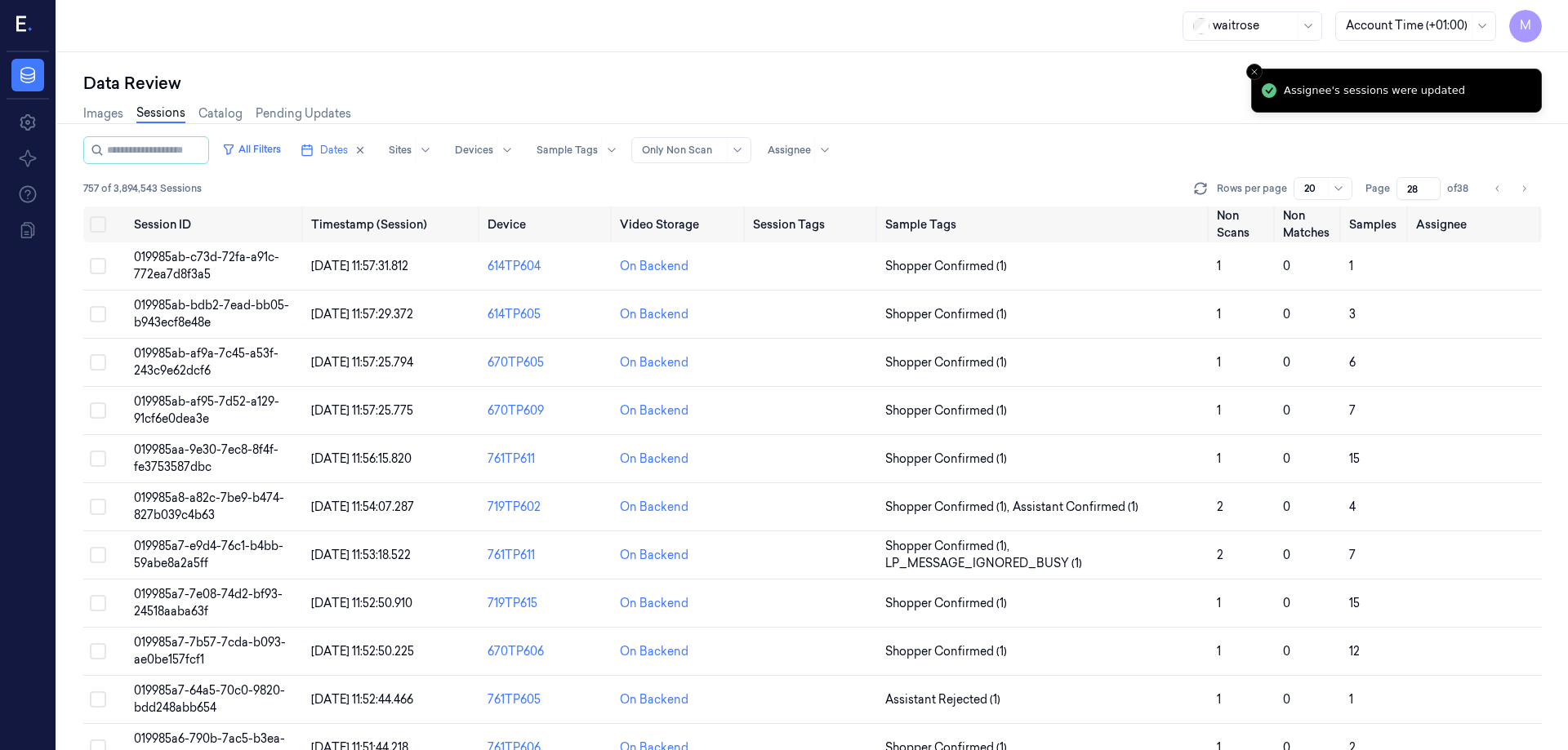
click at [524, 79] on div "Data Review" at bounding box center [812, 83] width 1459 height 23
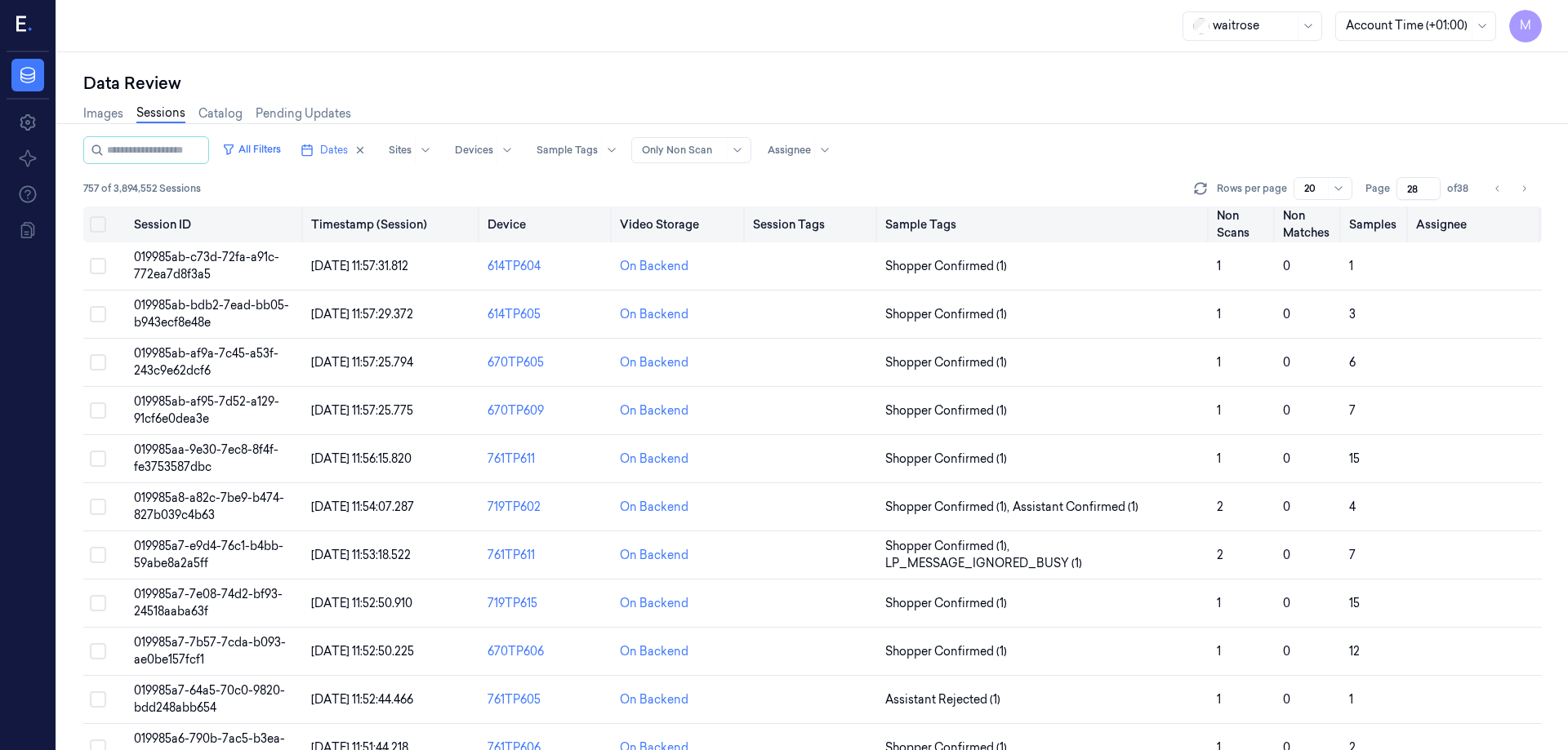
click at [95, 229] on button "Select all" at bounding box center [97, 224] width 16 height 16
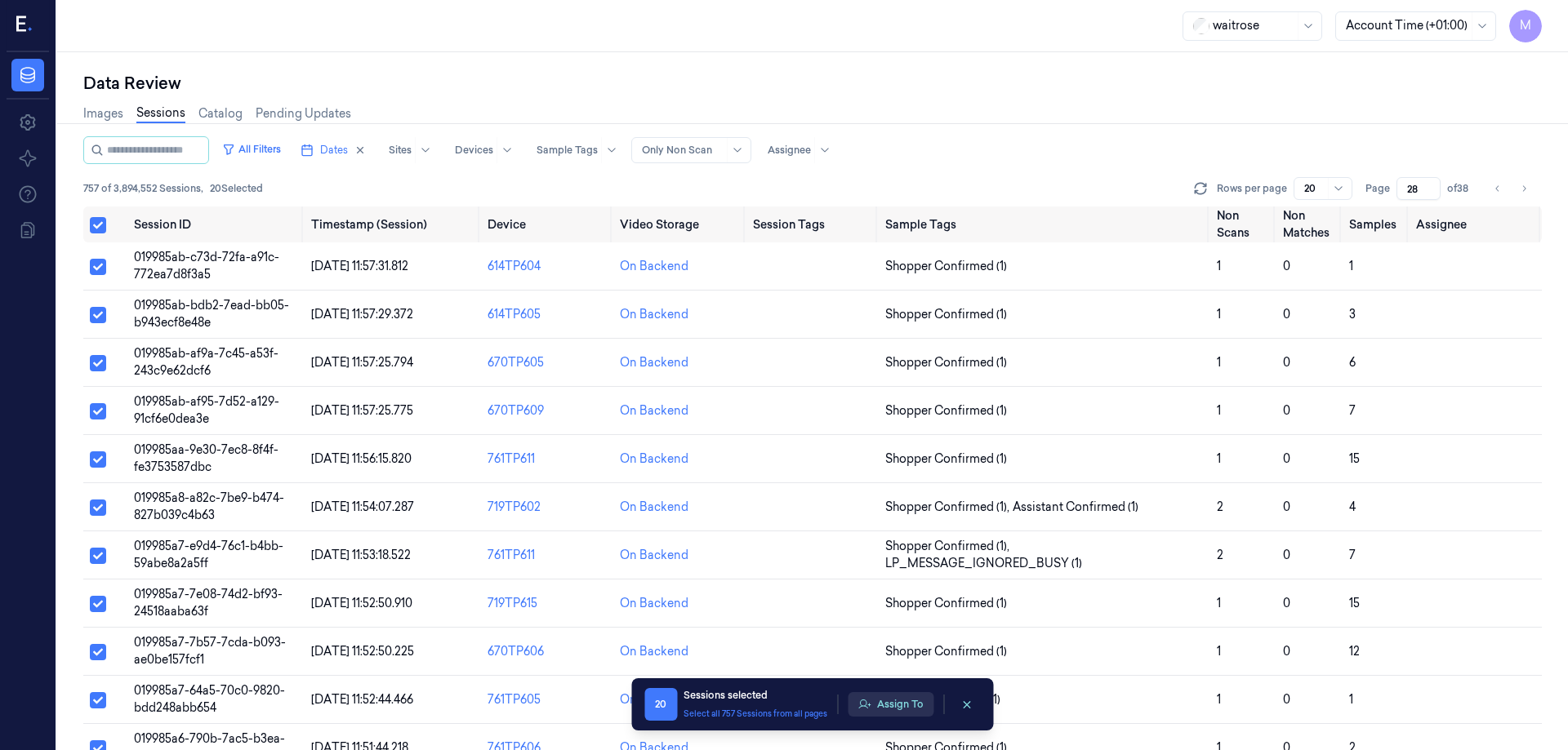
click at [883, 704] on button "Assign To" at bounding box center [891, 704] width 86 height 24
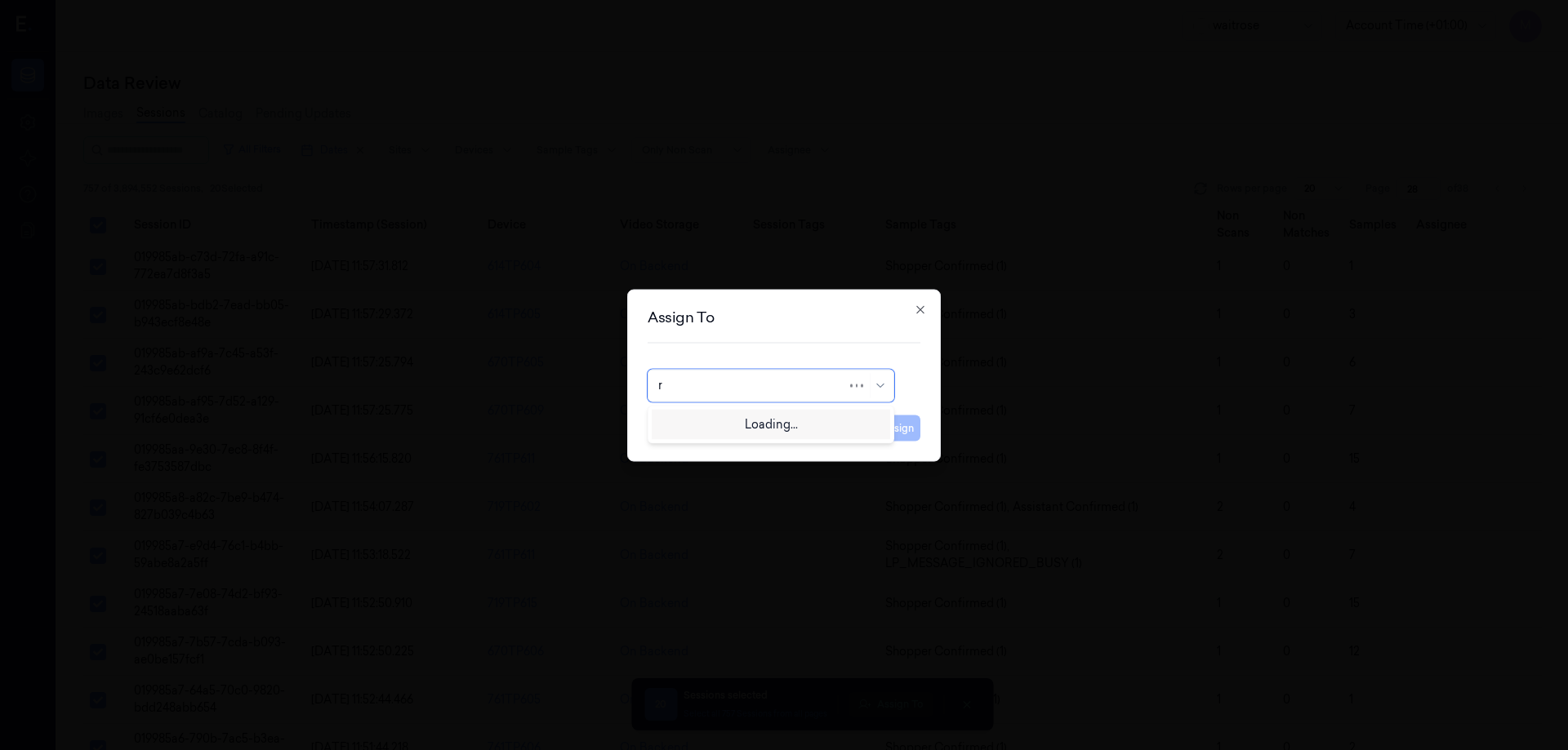
type input "ru"
click at [746, 428] on div "rupa a" at bounding box center [771, 422] width 225 height 17
click at [888, 424] on button "Assign" at bounding box center [898, 427] width 45 height 26
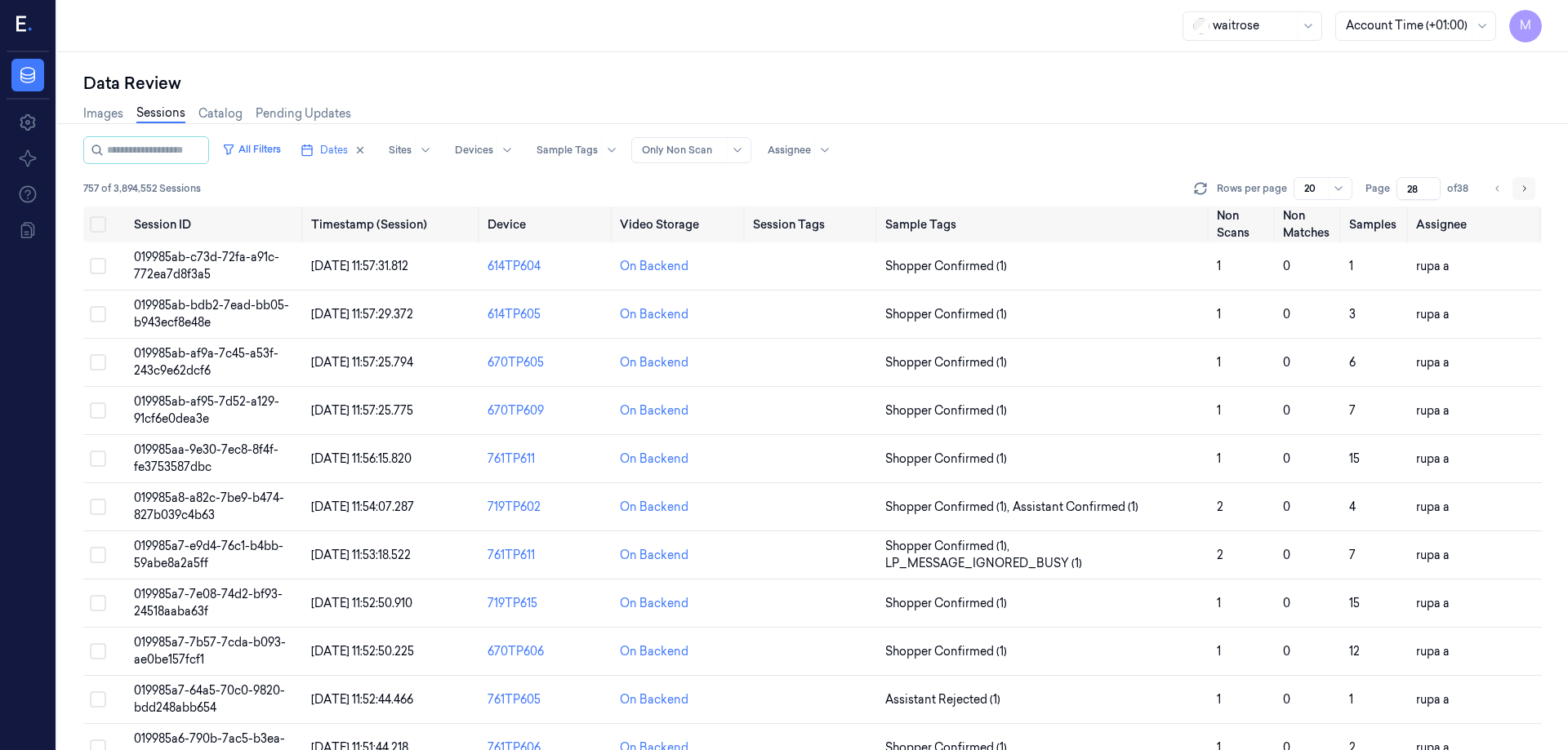
click at [1525, 181] on button "Go to next page" at bounding box center [1524, 189] width 23 height 23
type input "29"
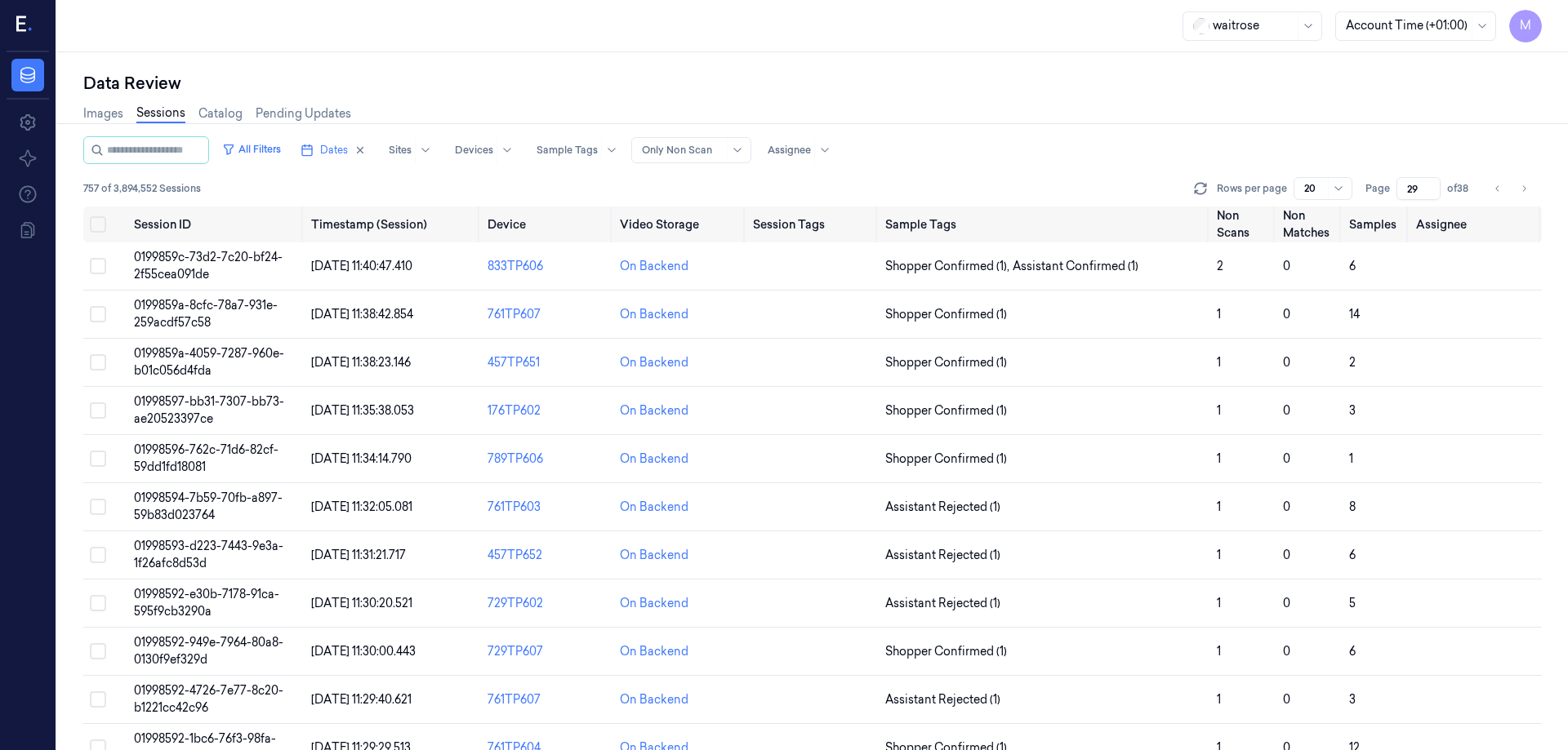
click at [1182, 119] on div "Images Sessions Catalog Pending Updates" at bounding box center [812, 115] width 1459 height 42
drag, startPoint x: 94, startPoint y: 226, endPoint x: 105, endPoint y: 240, distance: 17.8
click at [94, 226] on button "Select all" at bounding box center [97, 224] width 16 height 16
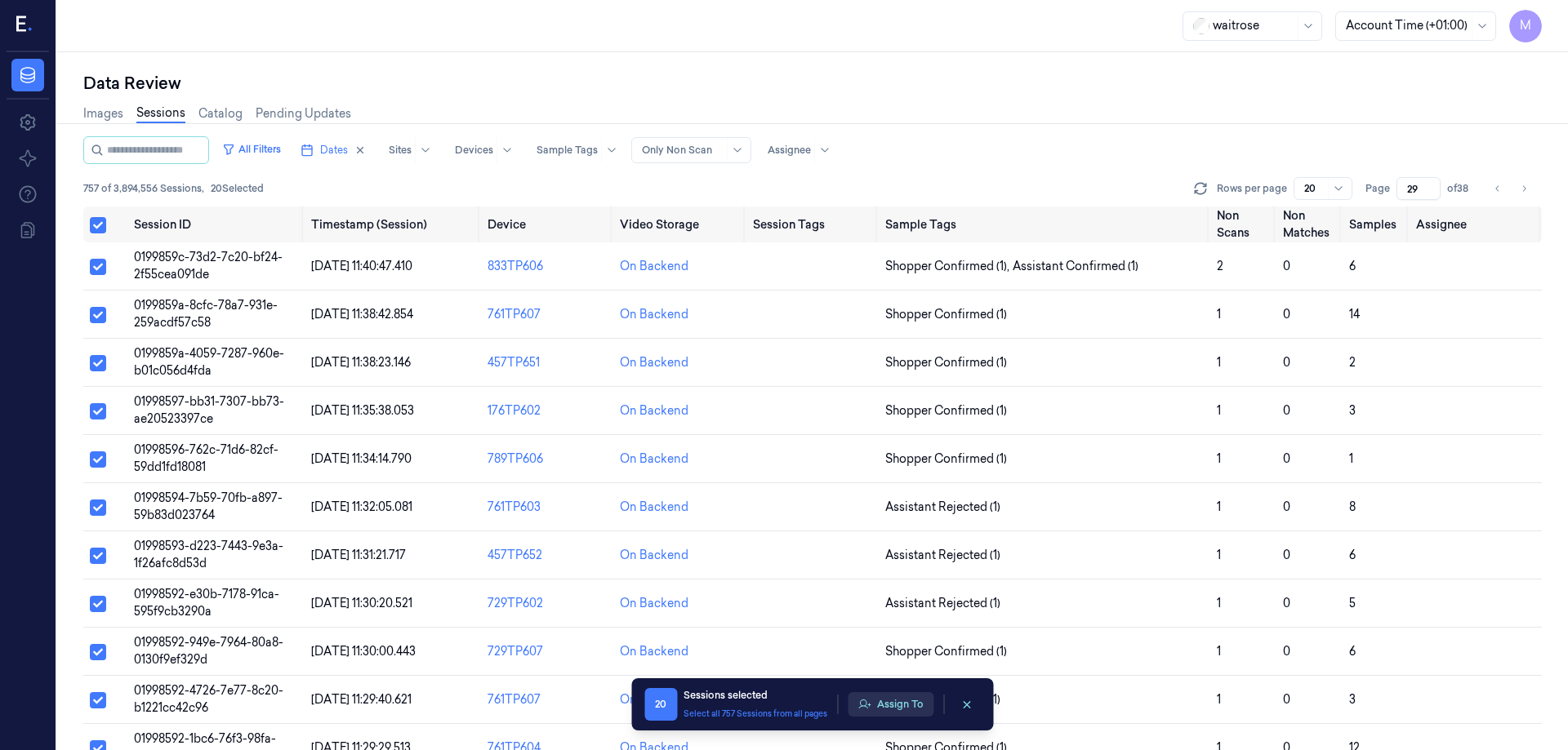
click at [904, 712] on button "Assign To" at bounding box center [891, 704] width 86 height 24
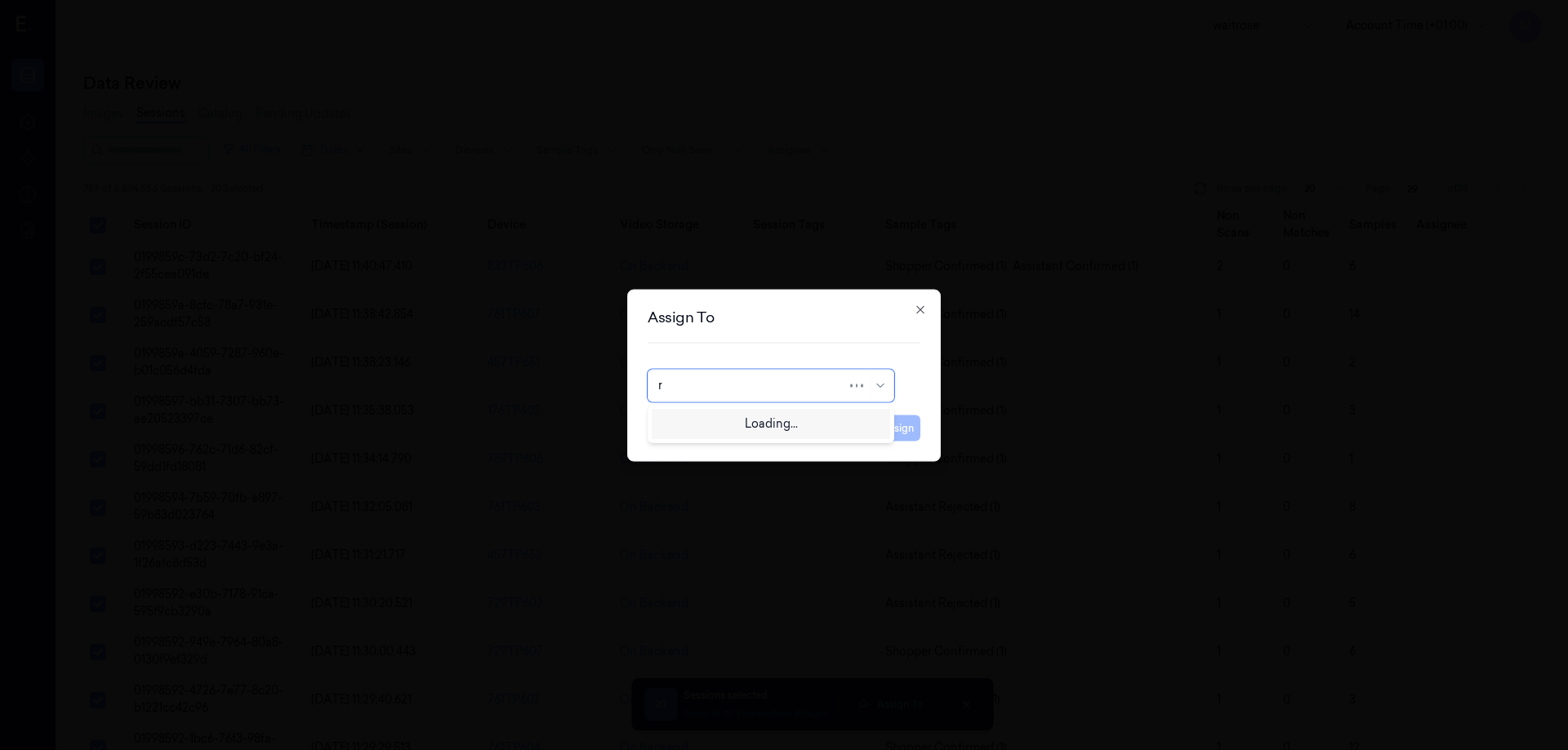
type input "ro"
drag, startPoint x: 708, startPoint y: 426, endPoint x: 738, endPoint y: 417, distance: 31.3
click at [713, 423] on div "[PERSON_NAME]" at bounding box center [708, 422] width 98 height 17
click at [882, 427] on button "Assign" at bounding box center [898, 427] width 45 height 26
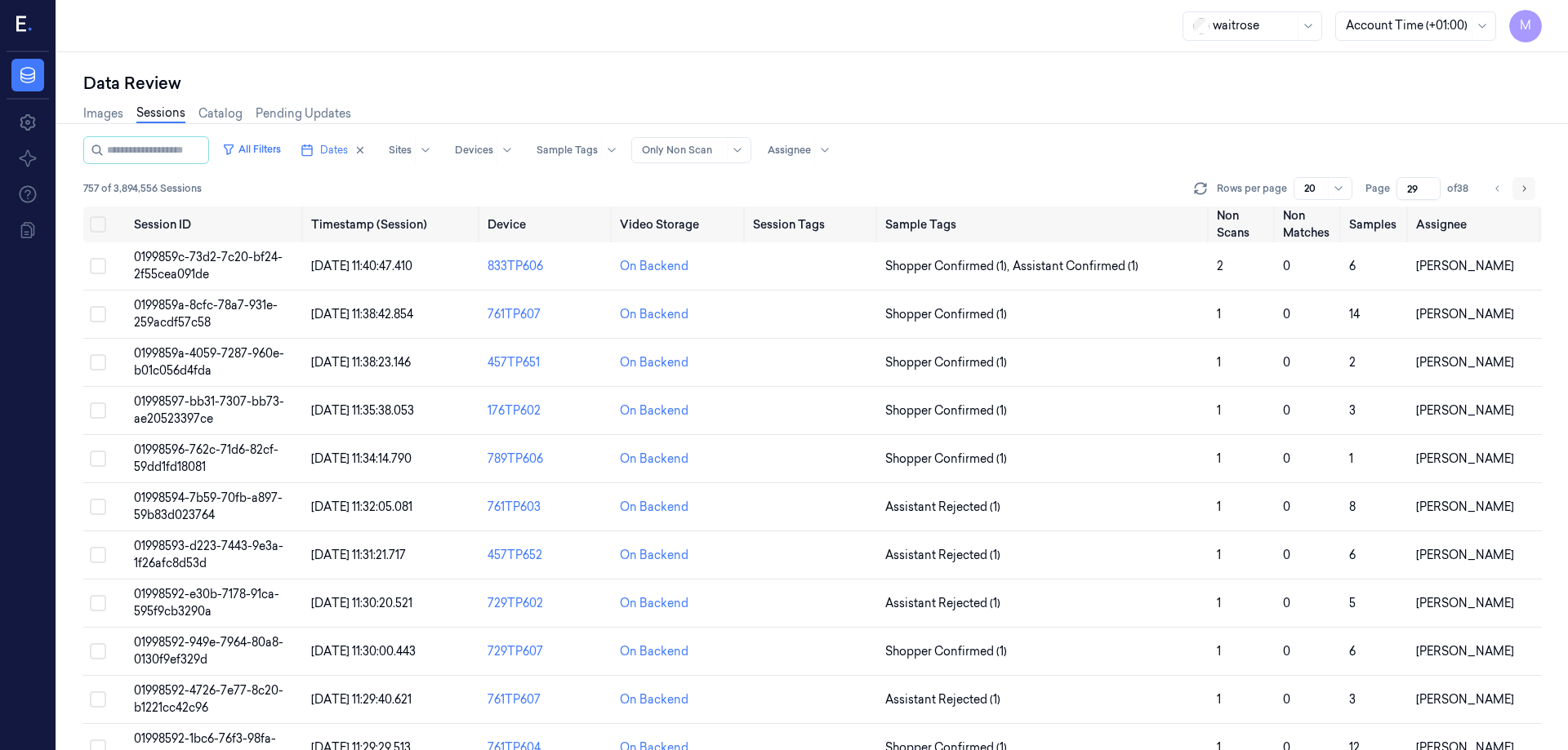
click at [1525, 190] on icon "Go to next page" at bounding box center [1525, 188] width 4 height 5
type input "30"
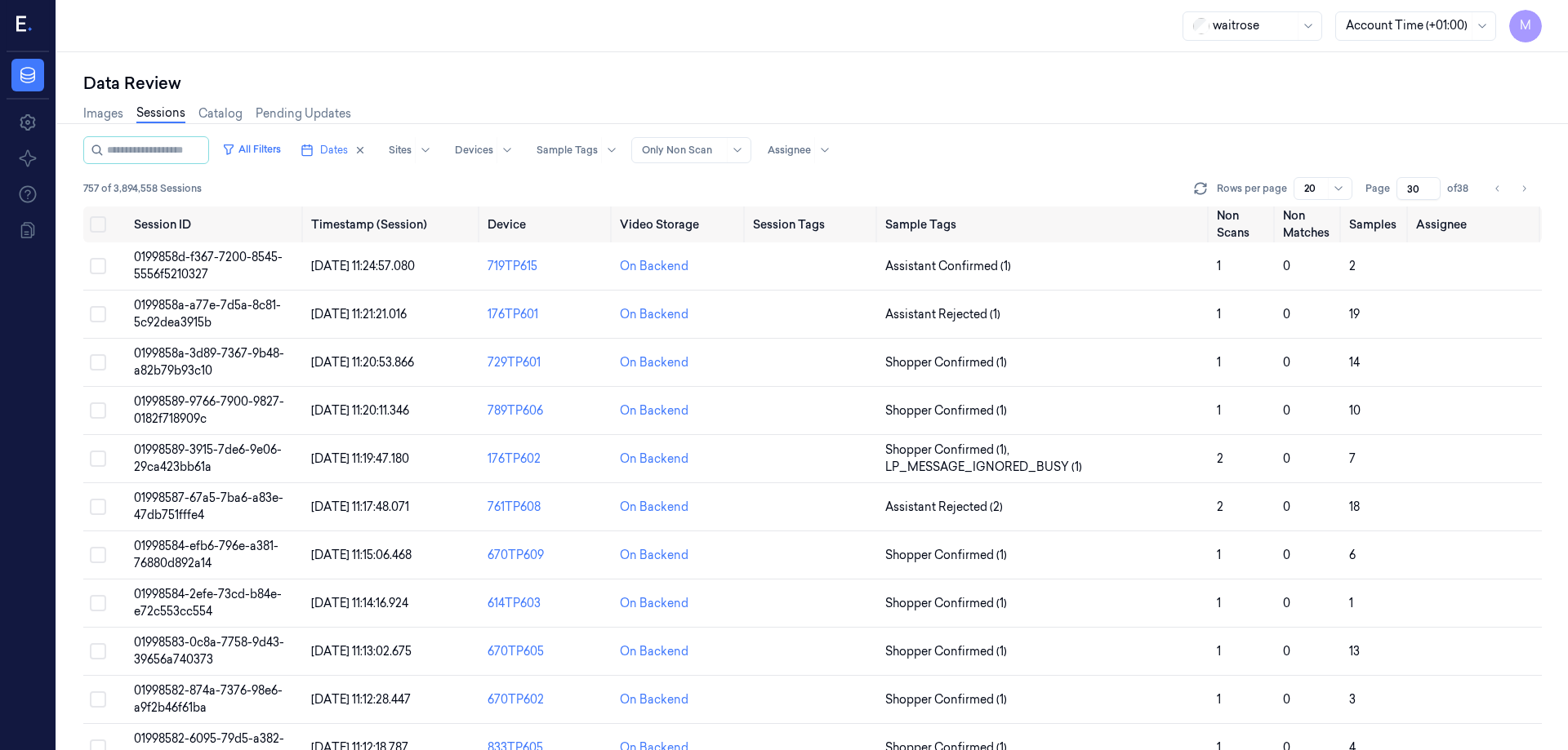
click at [1114, 89] on div "Data Review" at bounding box center [812, 83] width 1459 height 23
click at [95, 265] on button "Select row" at bounding box center [97, 266] width 16 height 16
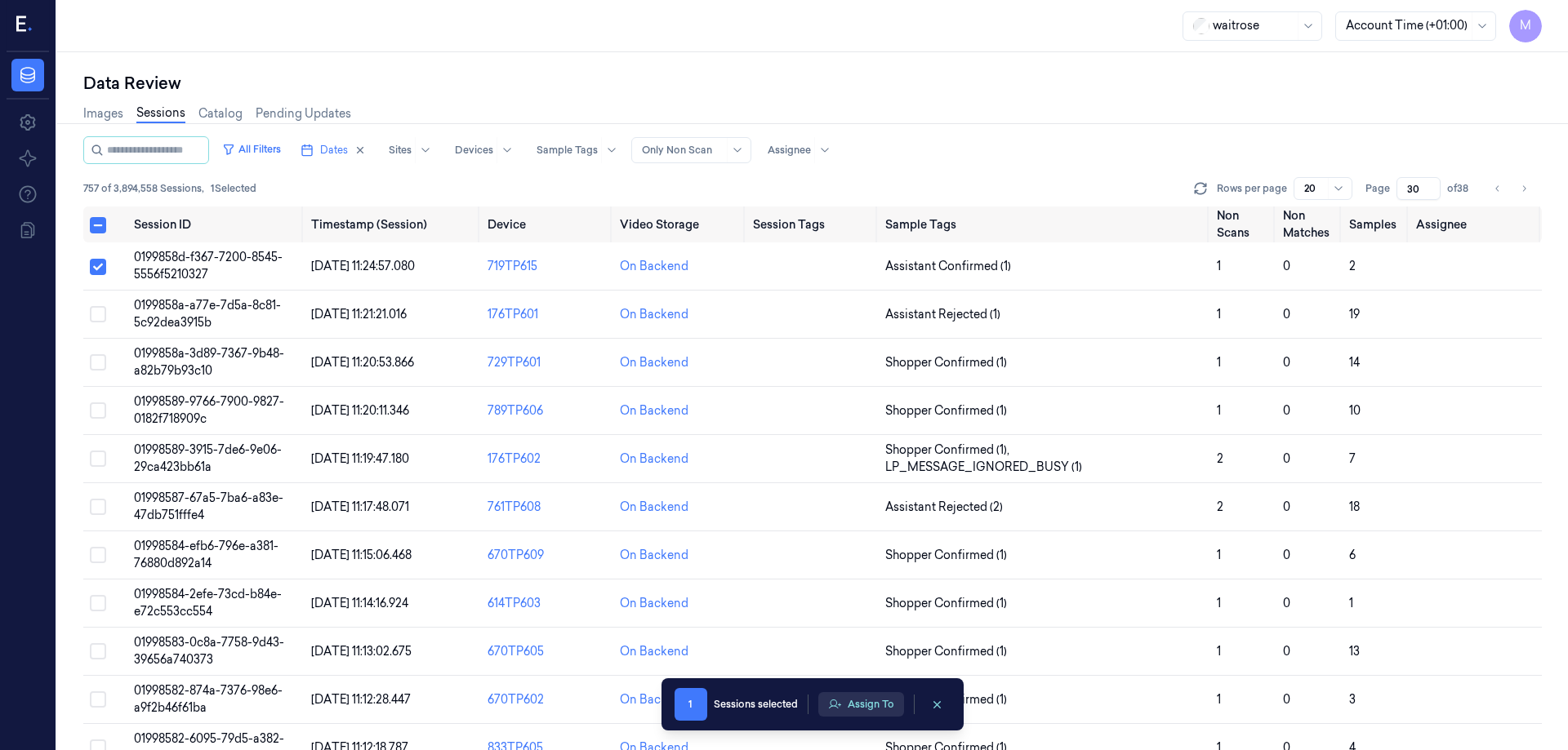
click at [873, 699] on button "Assign To" at bounding box center [861, 704] width 86 height 24
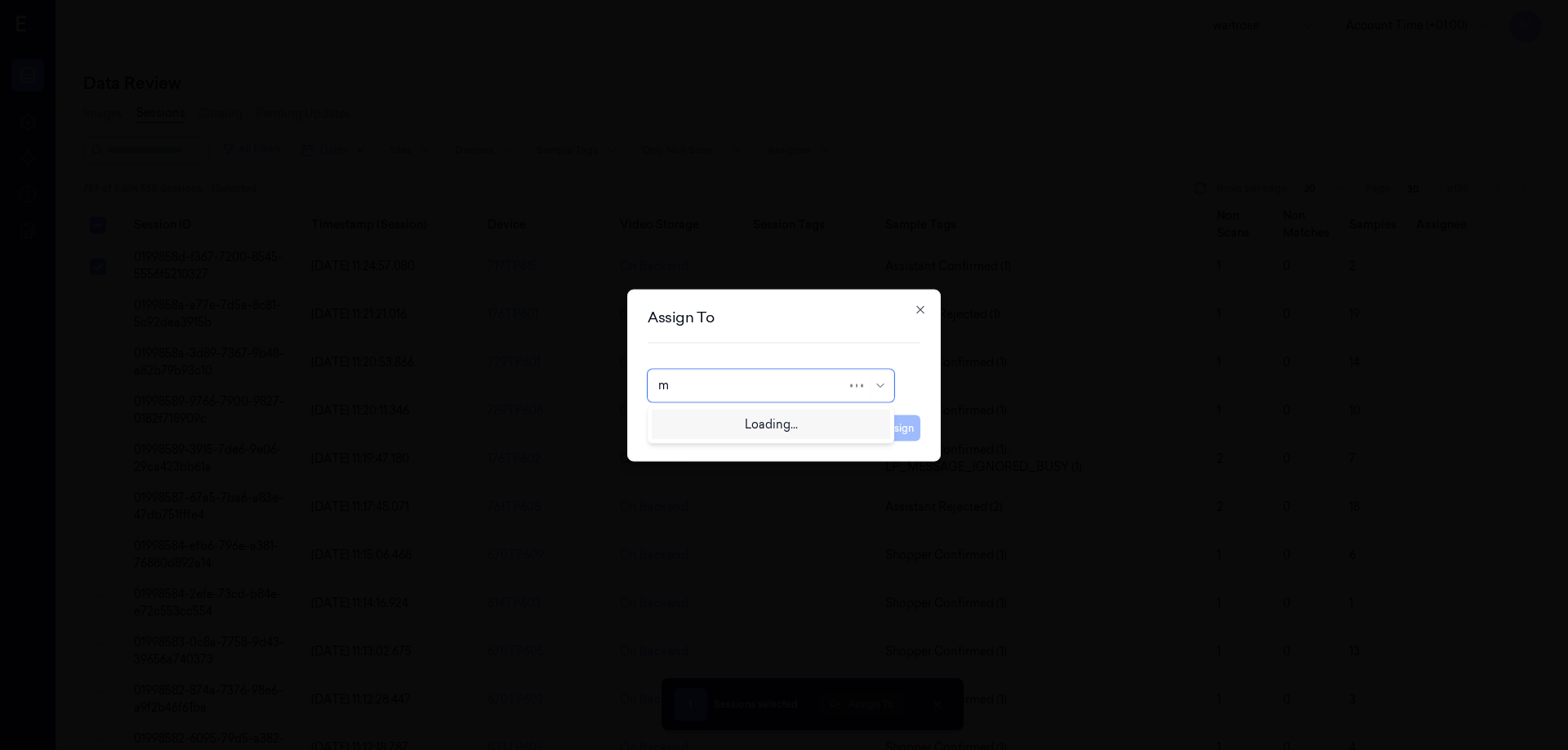
type input "mo"
drag, startPoint x: 724, startPoint y: 418, endPoint x: 734, endPoint y: 422, distance: 10.8
click at [724, 418] on div "[PERSON_NAME]" at bounding box center [708, 422] width 98 height 17
click at [919, 434] on button "Assign" at bounding box center [898, 427] width 45 height 26
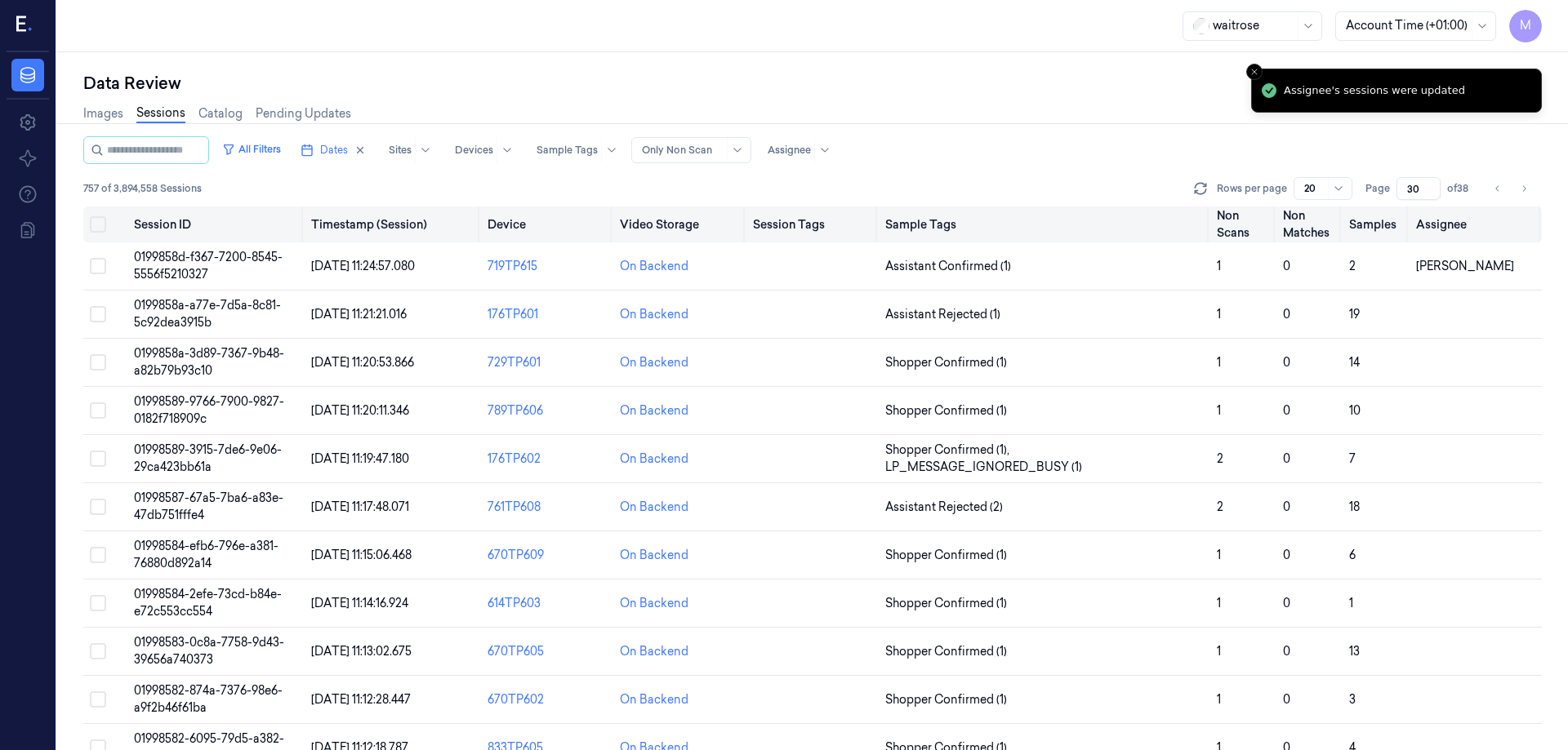
click at [100, 221] on button "Select all" at bounding box center [97, 224] width 16 height 16
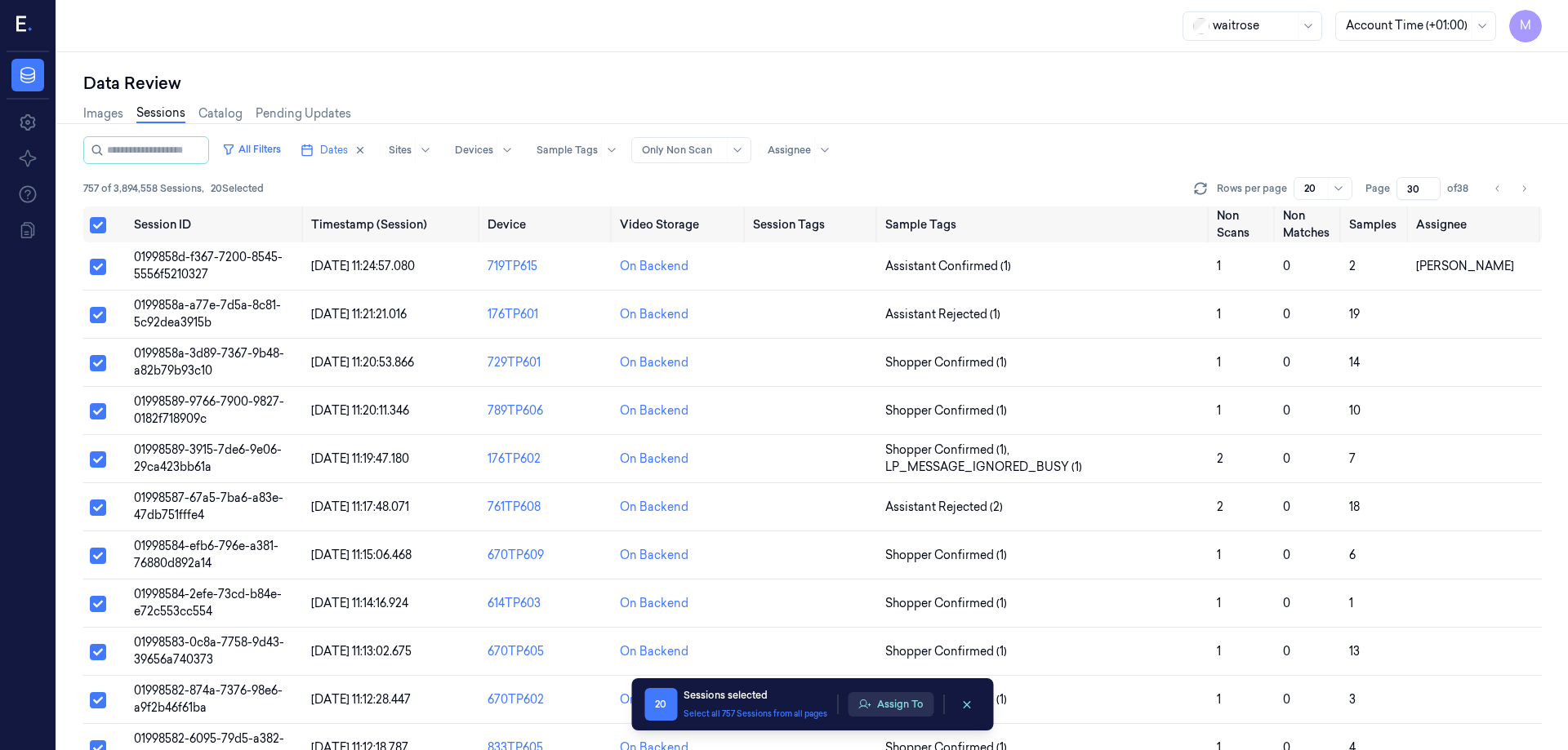
click at [900, 701] on button "Assign To" at bounding box center [891, 704] width 86 height 24
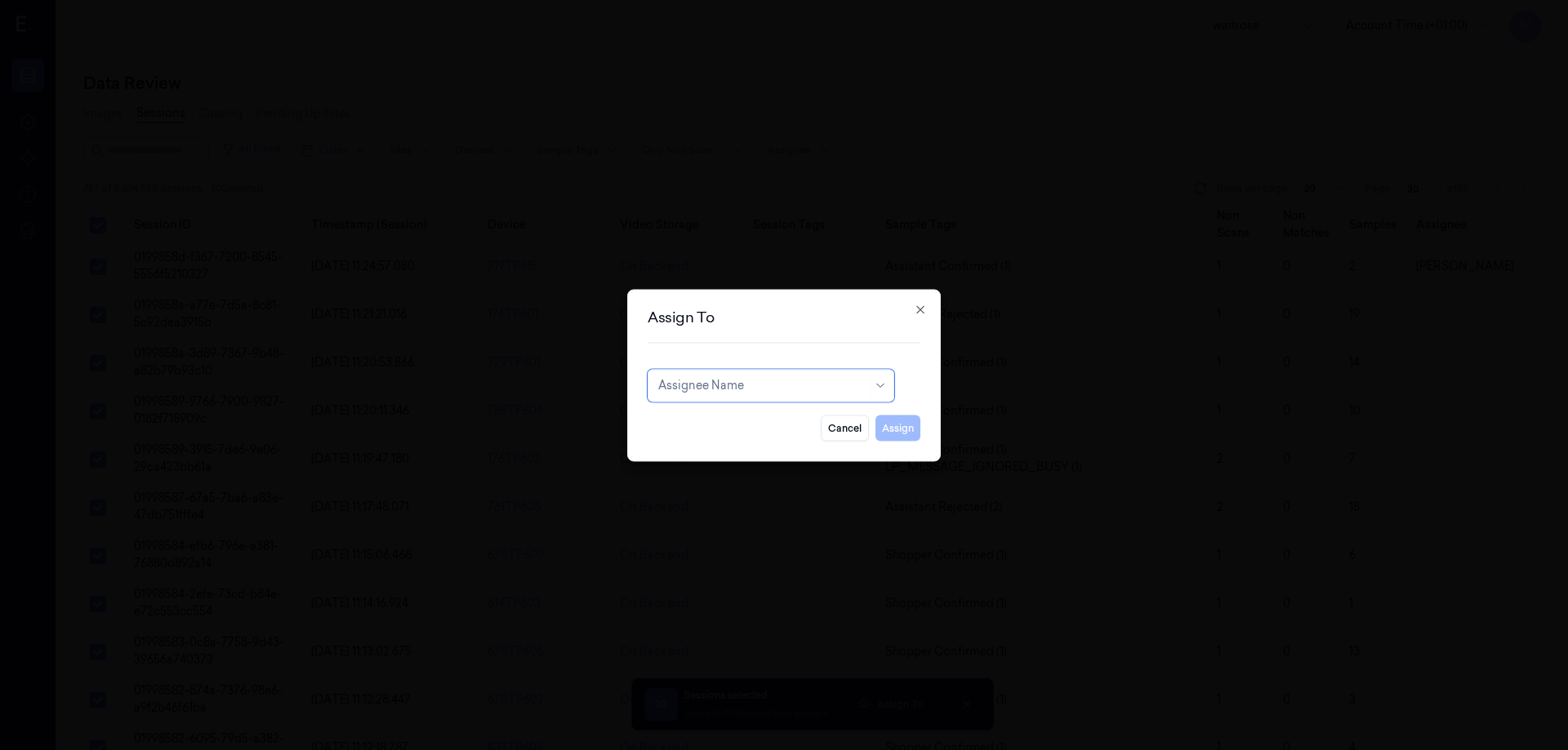
click at [824, 383] on div at bounding box center [762, 385] width 208 height 17
type input "mo"
click at [731, 421] on div "[PERSON_NAME]" at bounding box center [771, 422] width 225 height 17
click at [890, 431] on button "Assign" at bounding box center [898, 427] width 45 height 26
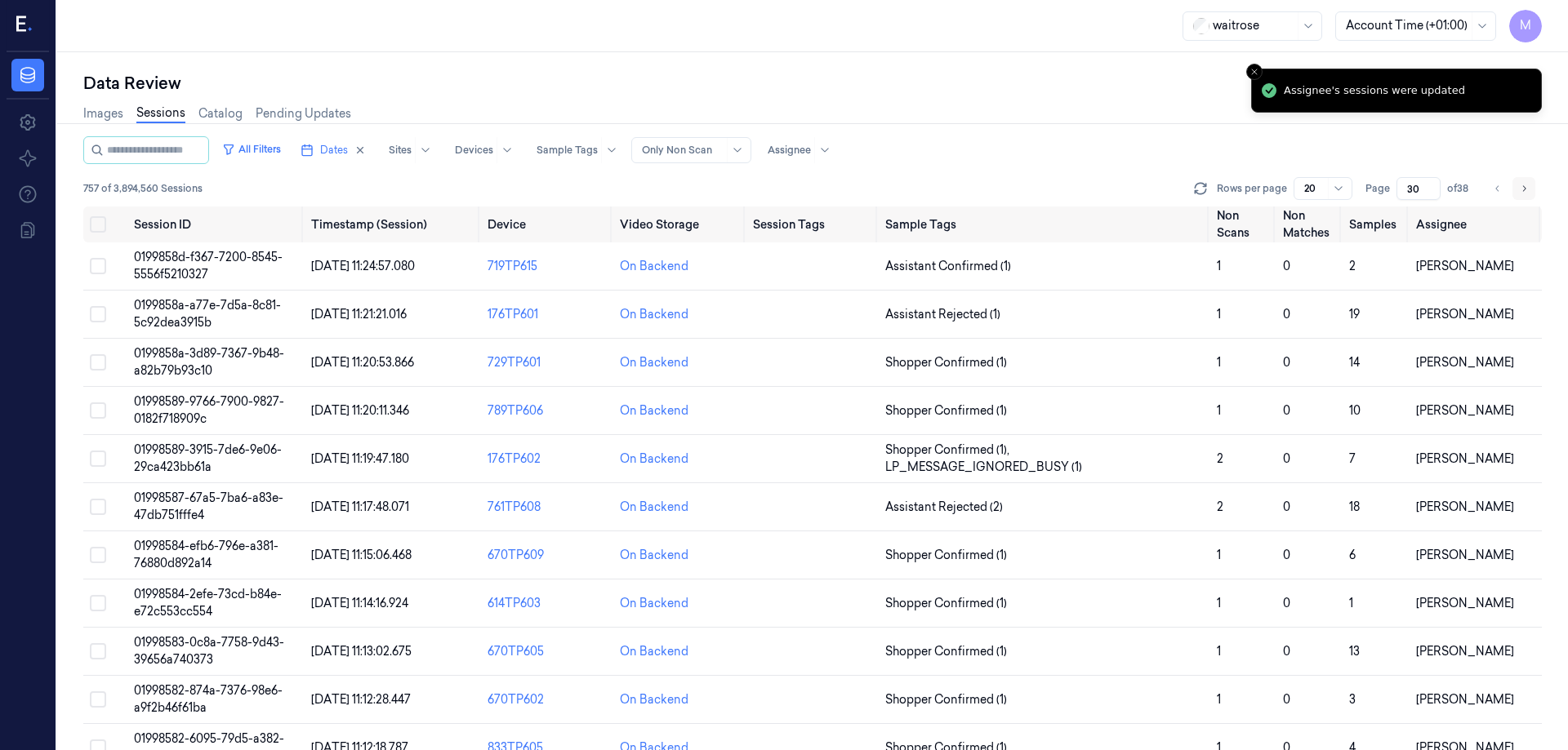
click at [1526, 190] on icon "Go to next page" at bounding box center [1523, 189] width 10 height 13
type input "31"
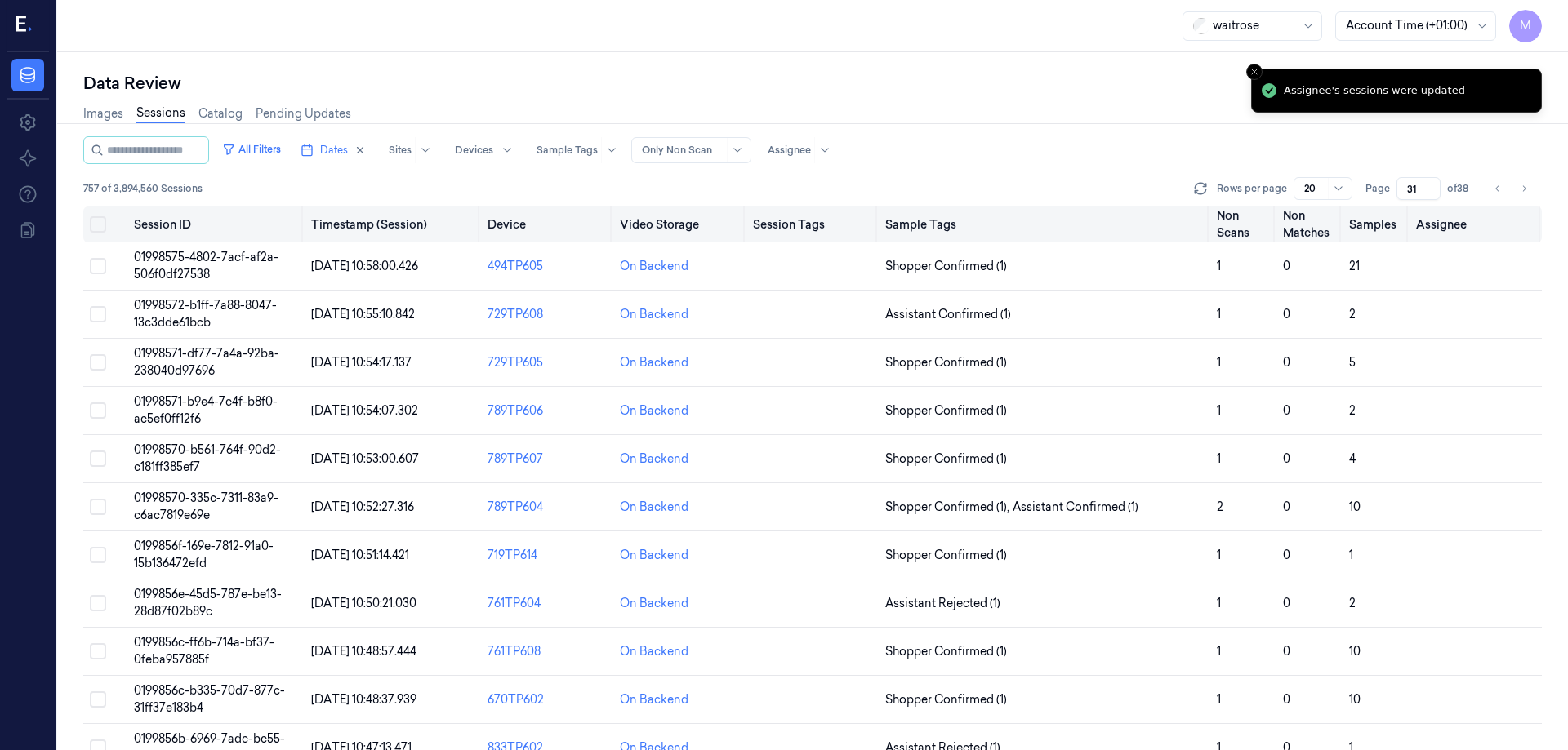
click at [97, 218] on button "Select all" at bounding box center [97, 224] width 16 height 16
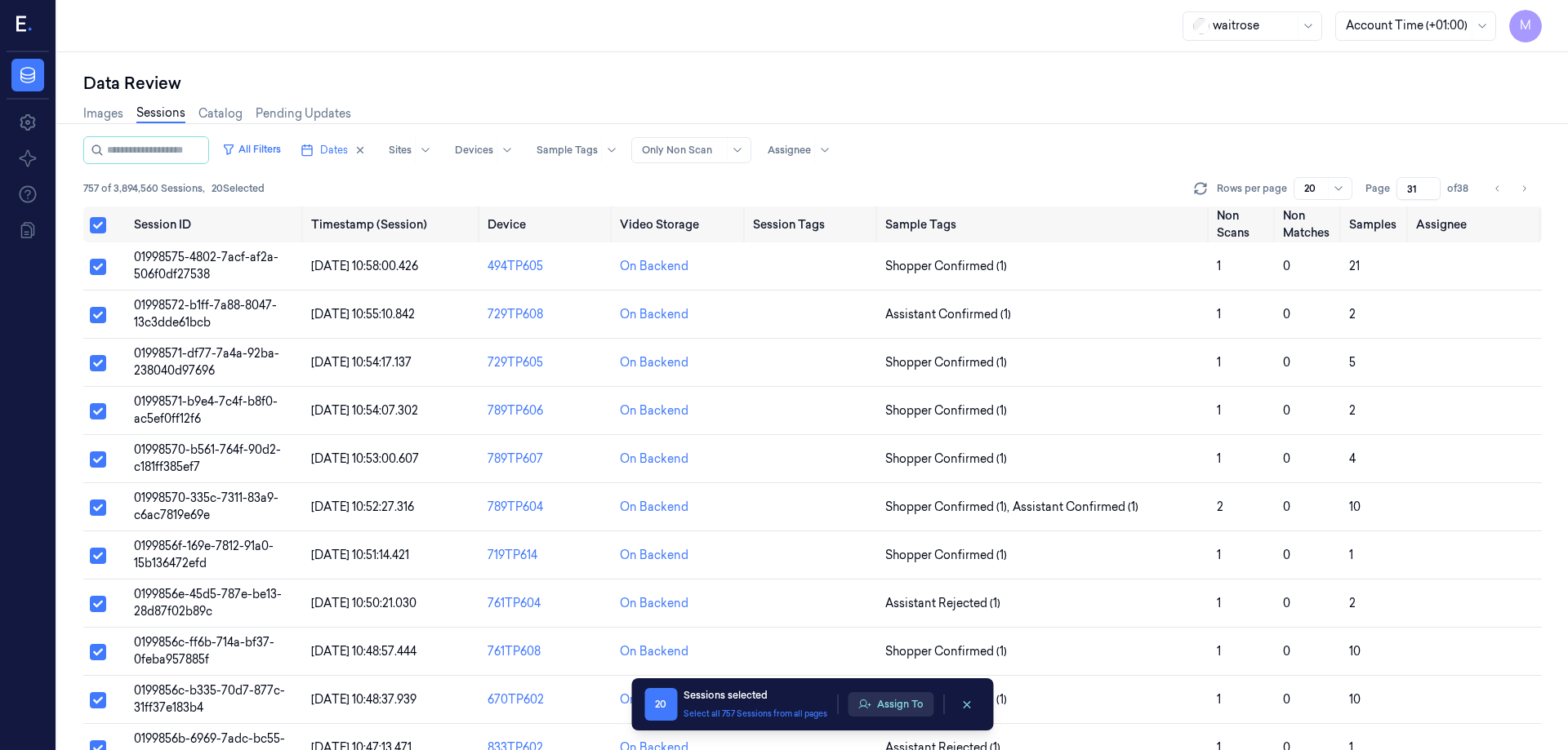
click at [909, 700] on button "Assign To" at bounding box center [891, 704] width 86 height 24
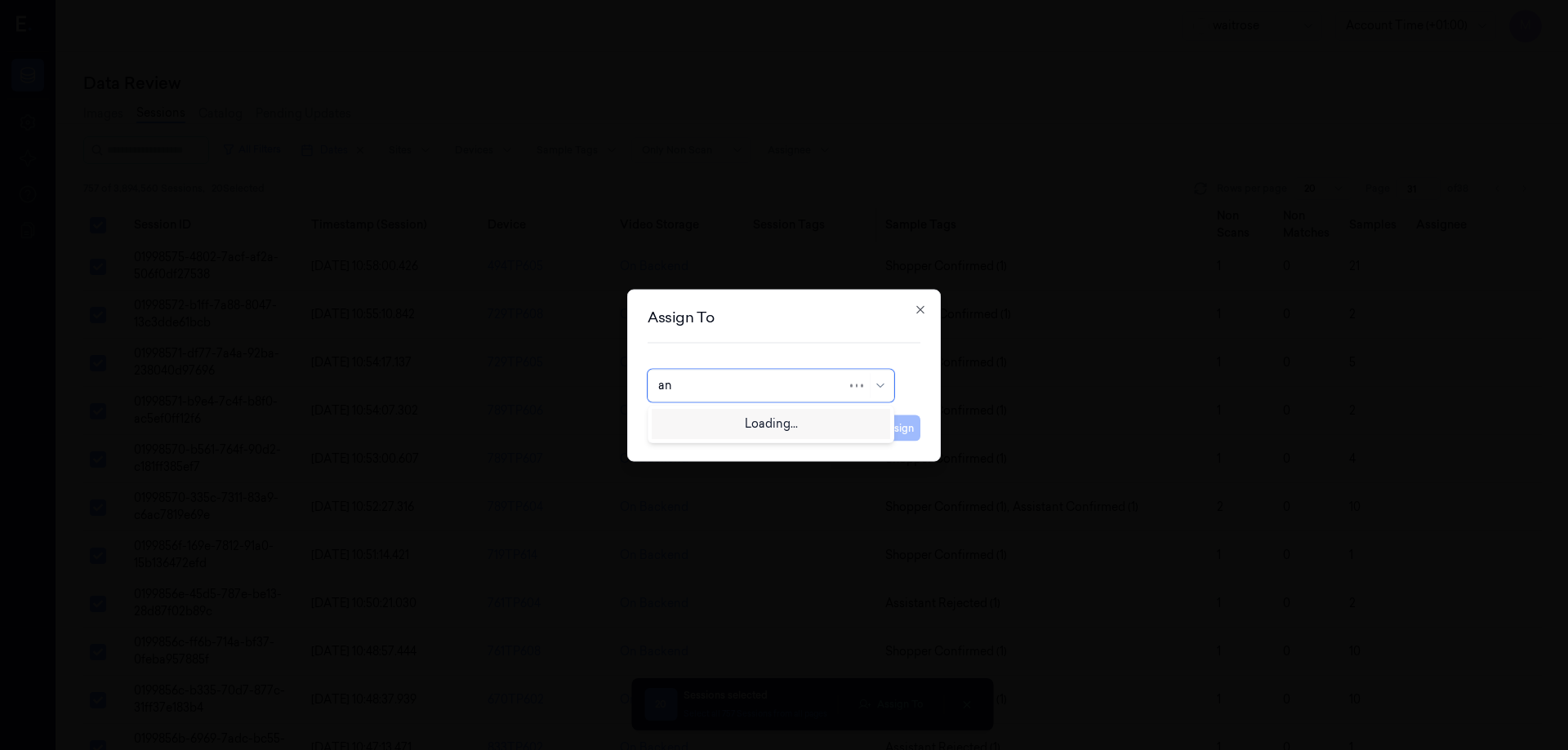
type input "ank"
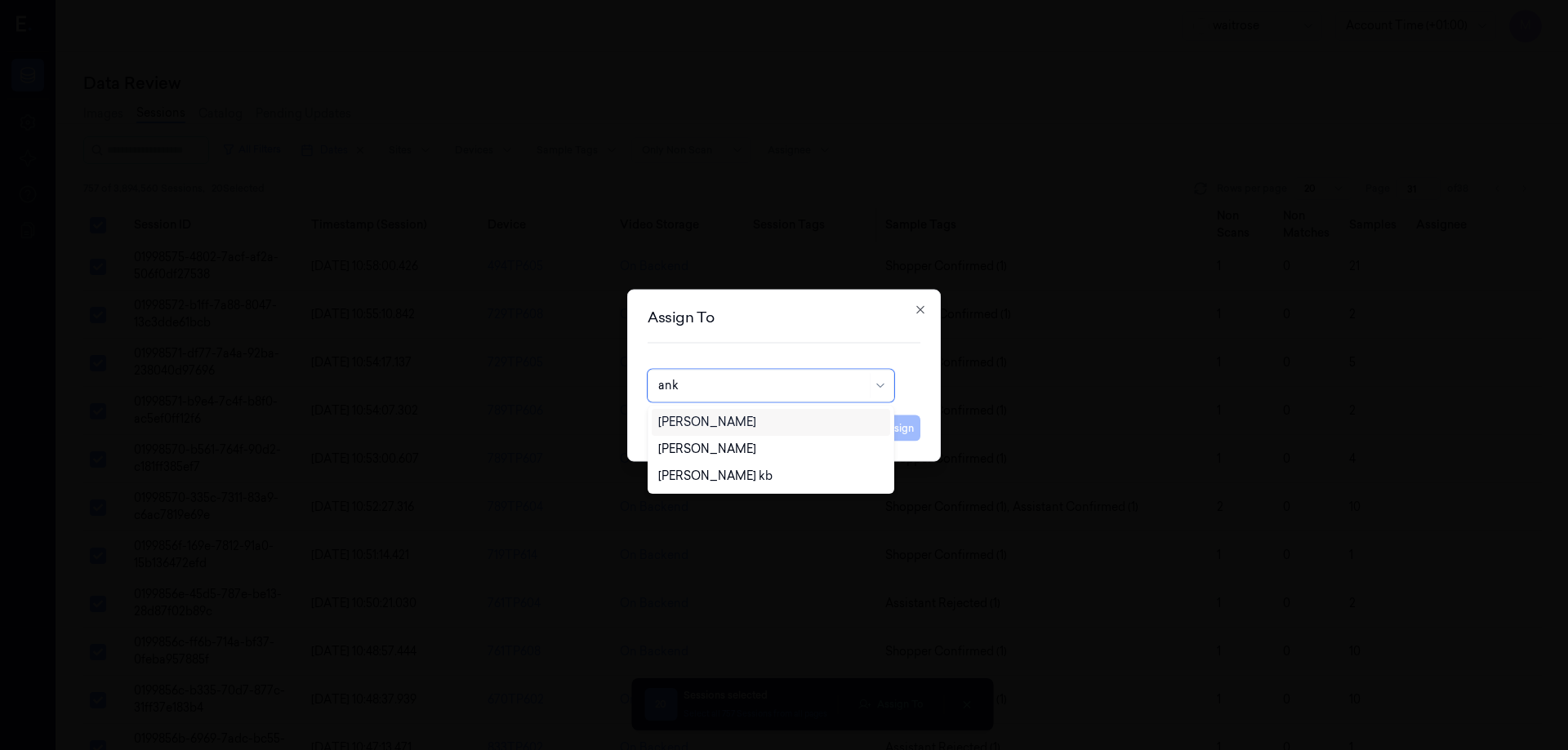
click at [708, 426] on div "[PERSON_NAME]" at bounding box center [708, 422] width 98 height 17
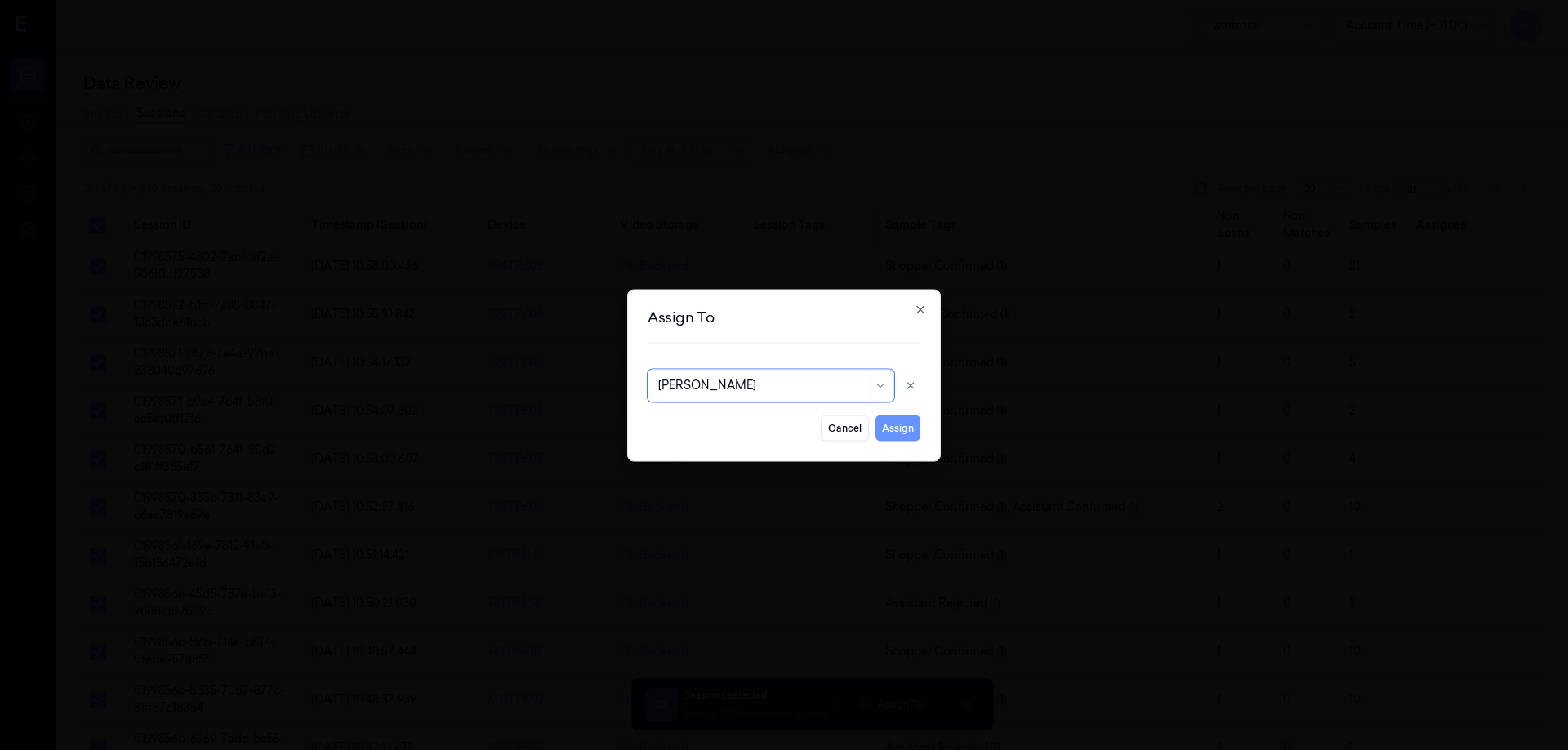
click at [903, 430] on button "Assign" at bounding box center [898, 427] width 45 height 26
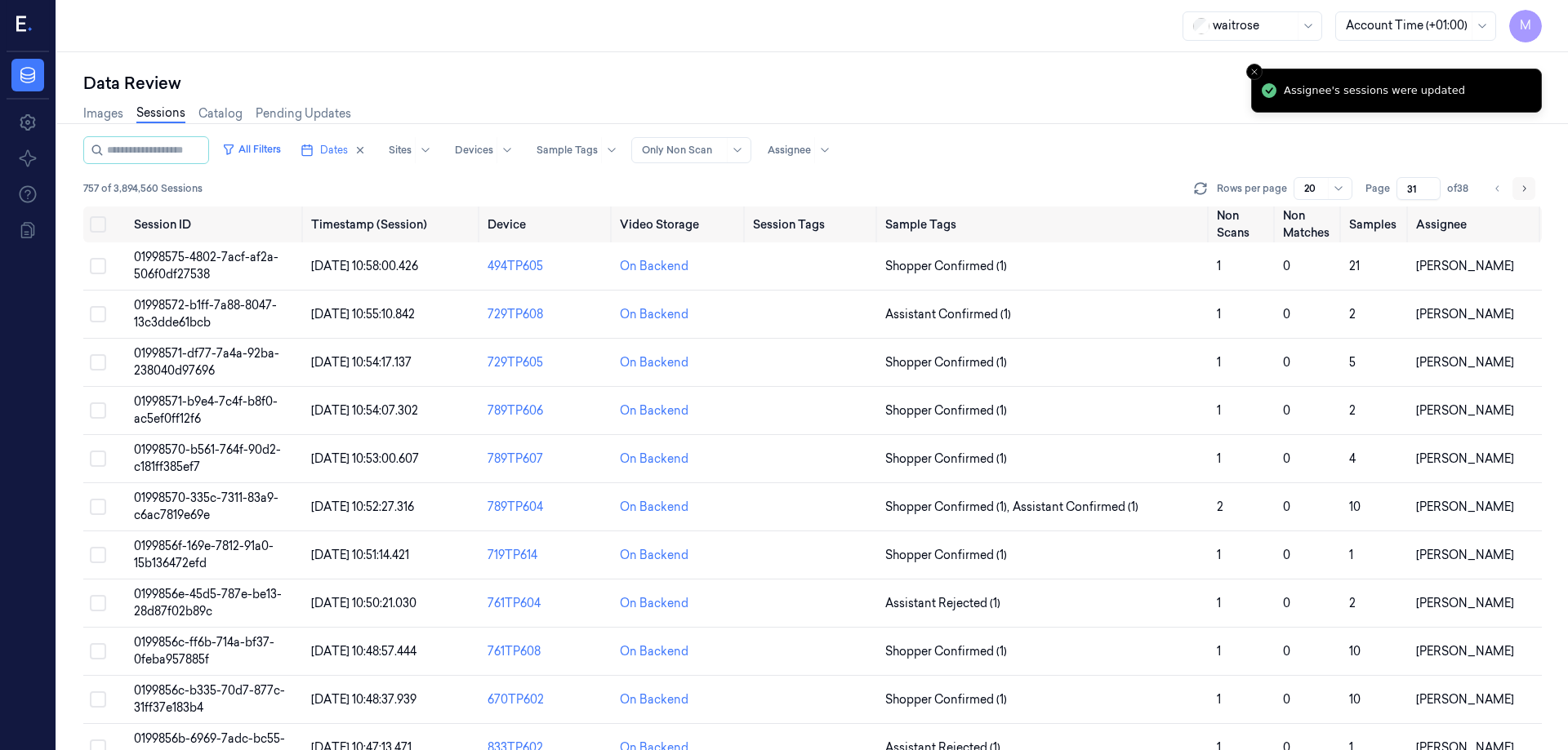
click at [1532, 190] on button "Go to next page" at bounding box center [1524, 189] width 23 height 23
type input "32"
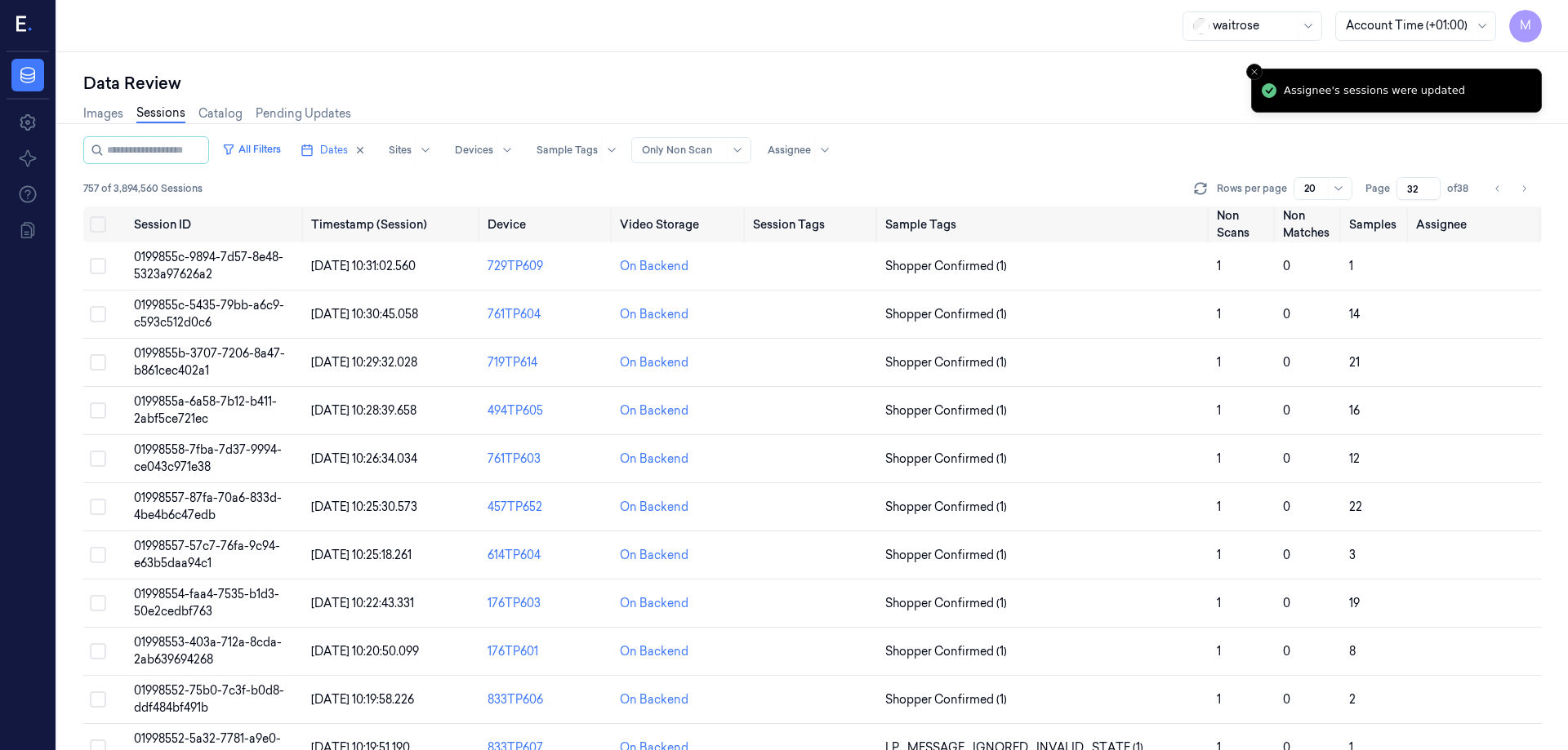
click at [1045, 108] on div "Images Sessions Catalog Pending Updates" at bounding box center [812, 115] width 1459 height 42
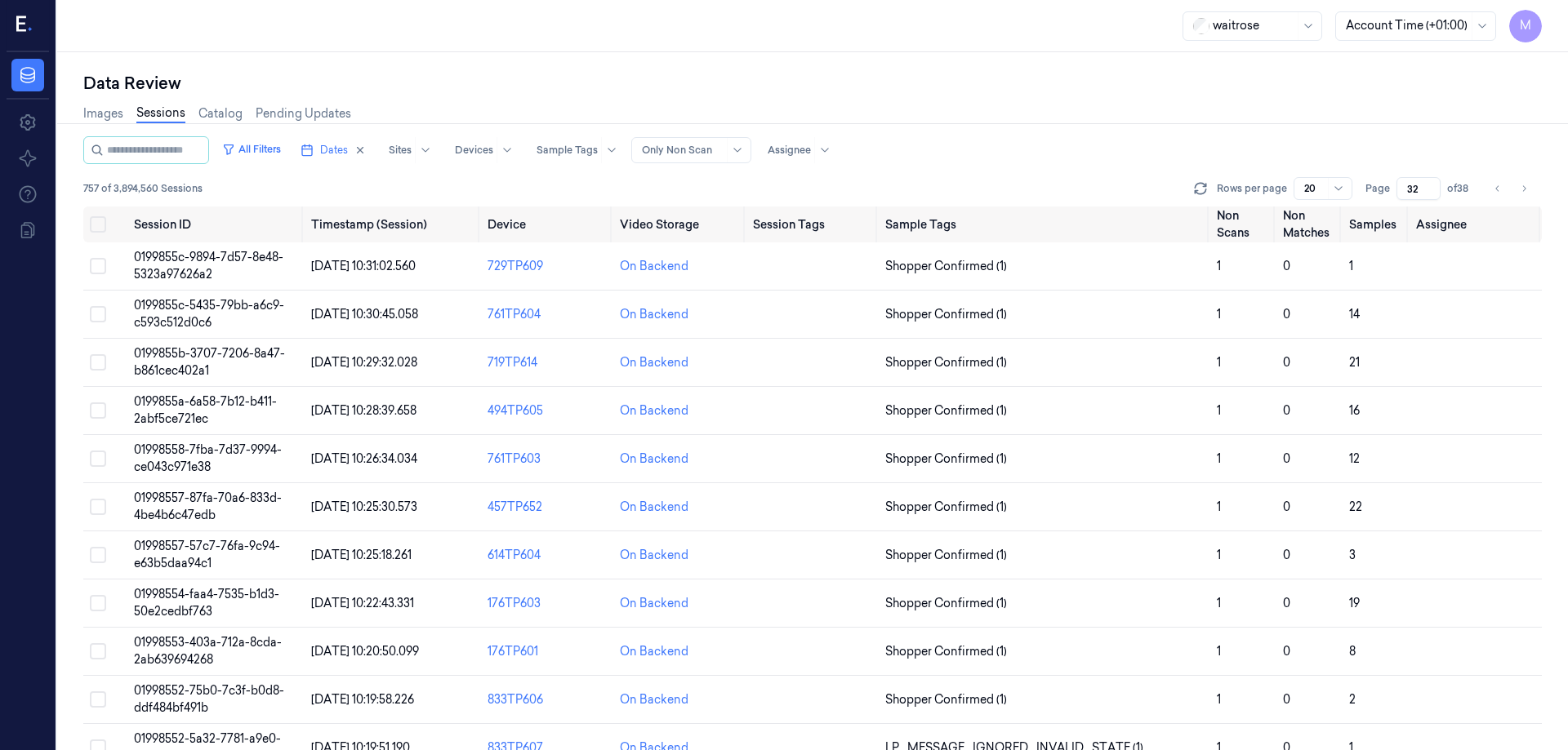
click at [923, 109] on div "Images Sessions Catalog Pending Updates" at bounding box center [812, 115] width 1459 height 42
click at [104, 227] on button "Select all" at bounding box center [97, 224] width 16 height 16
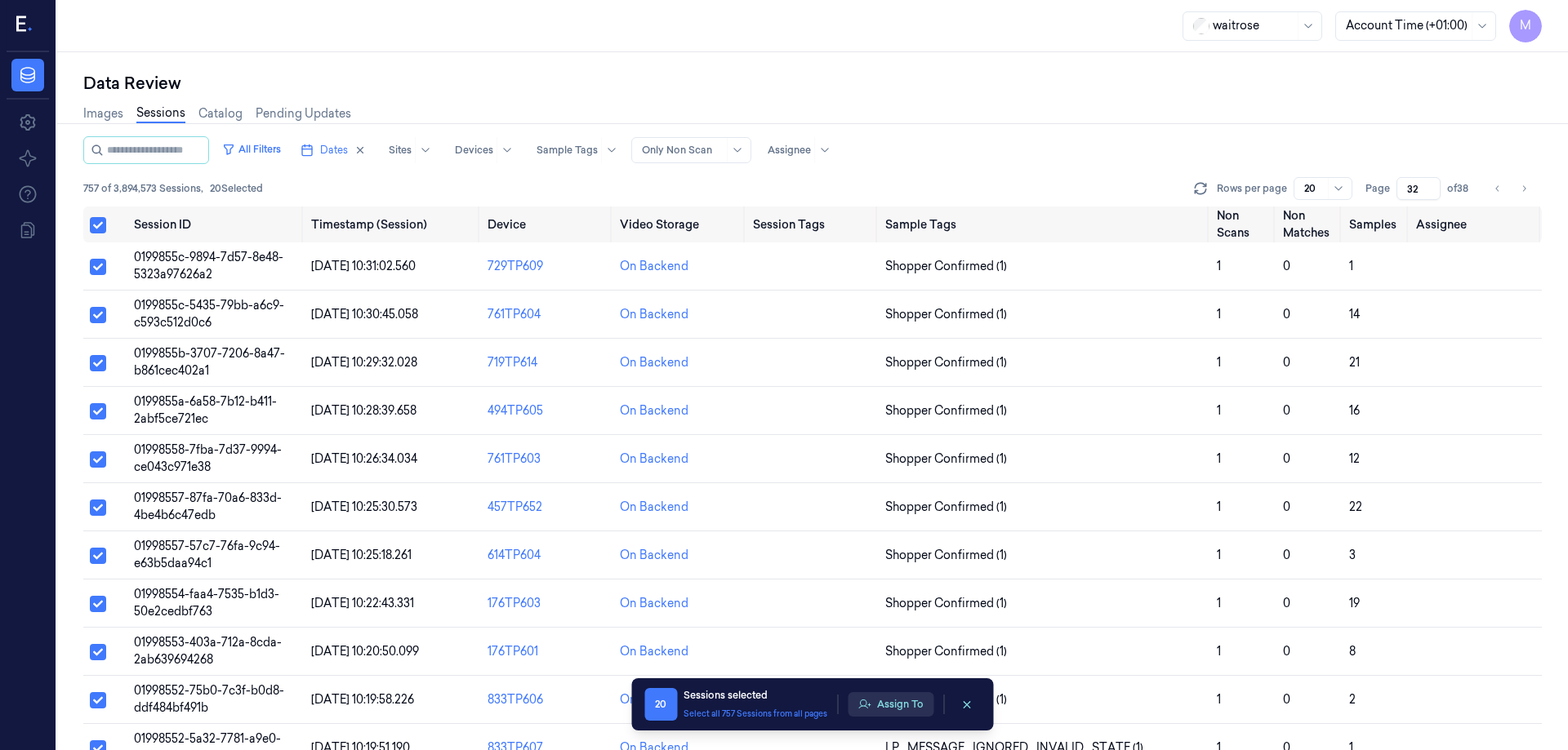
click at [889, 706] on button "Assign To" at bounding box center [891, 704] width 86 height 24
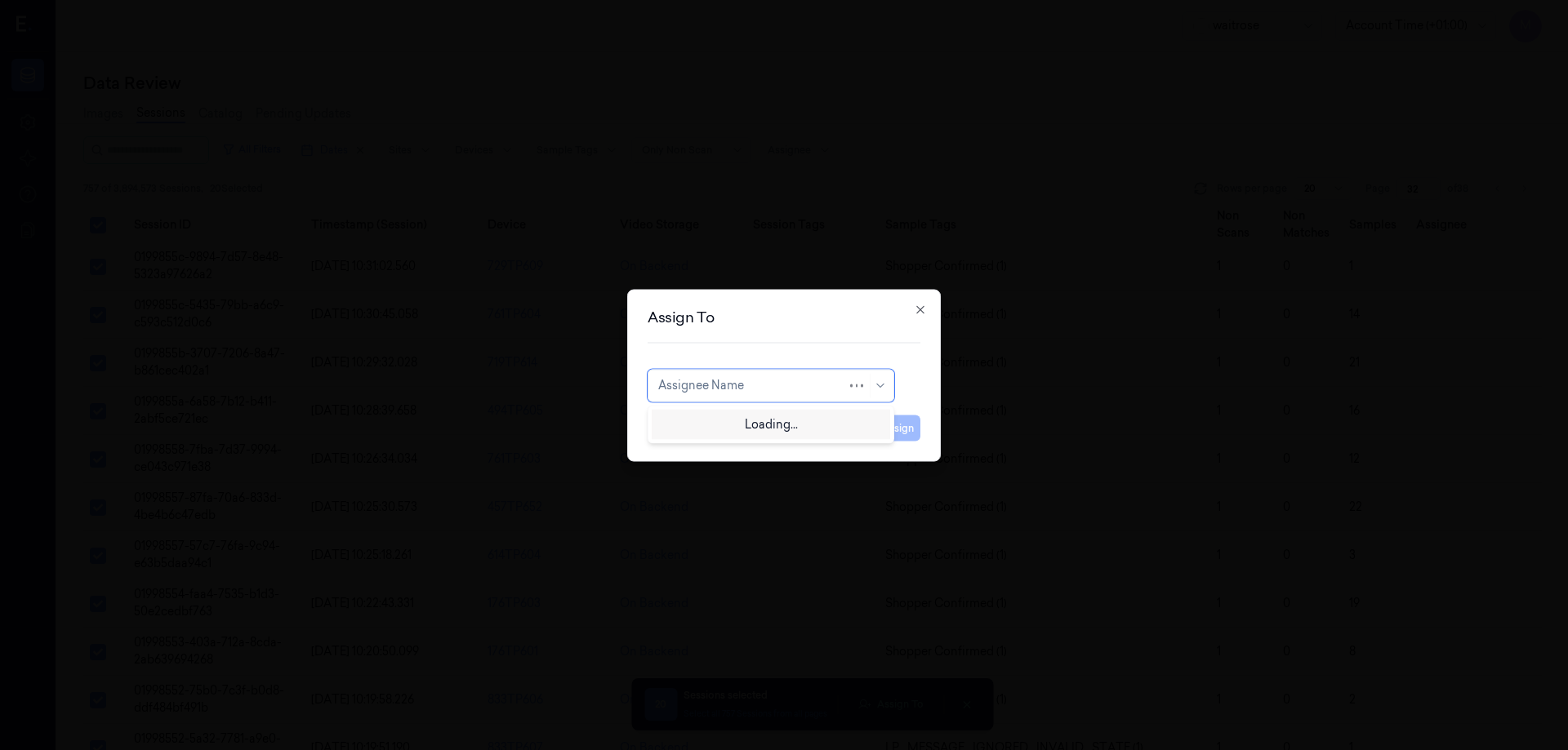
click at [836, 391] on div at bounding box center [752, 385] width 189 height 17
type input "ko"
click at [711, 422] on div "korisetty prem" at bounding box center [698, 422] width 79 height 17
click at [916, 425] on button "Assign" at bounding box center [898, 427] width 45 height 26
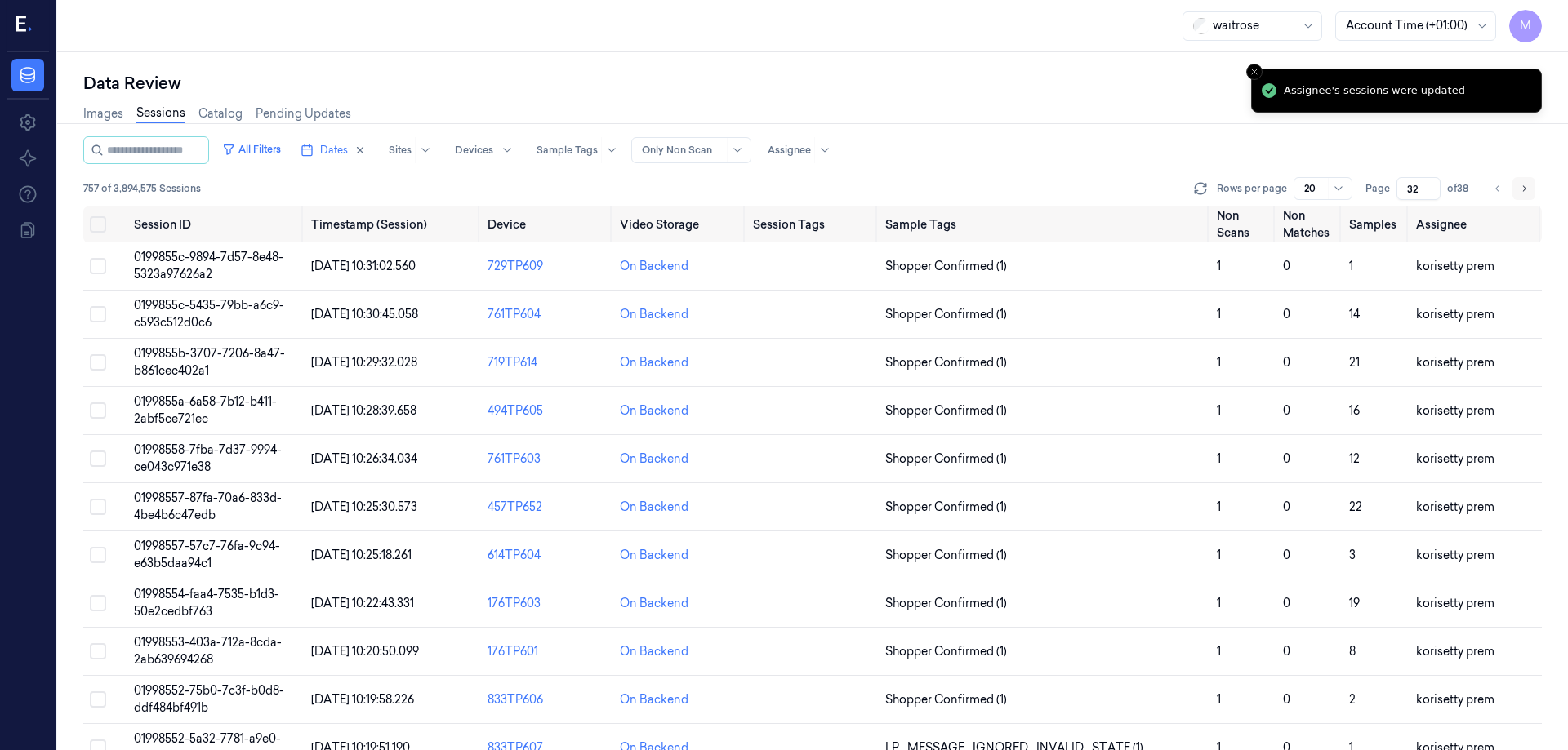
click at [1523, 194] on icon "Go to next page" at bounding box center [1523, 189] width 10 height 13
type input "33"
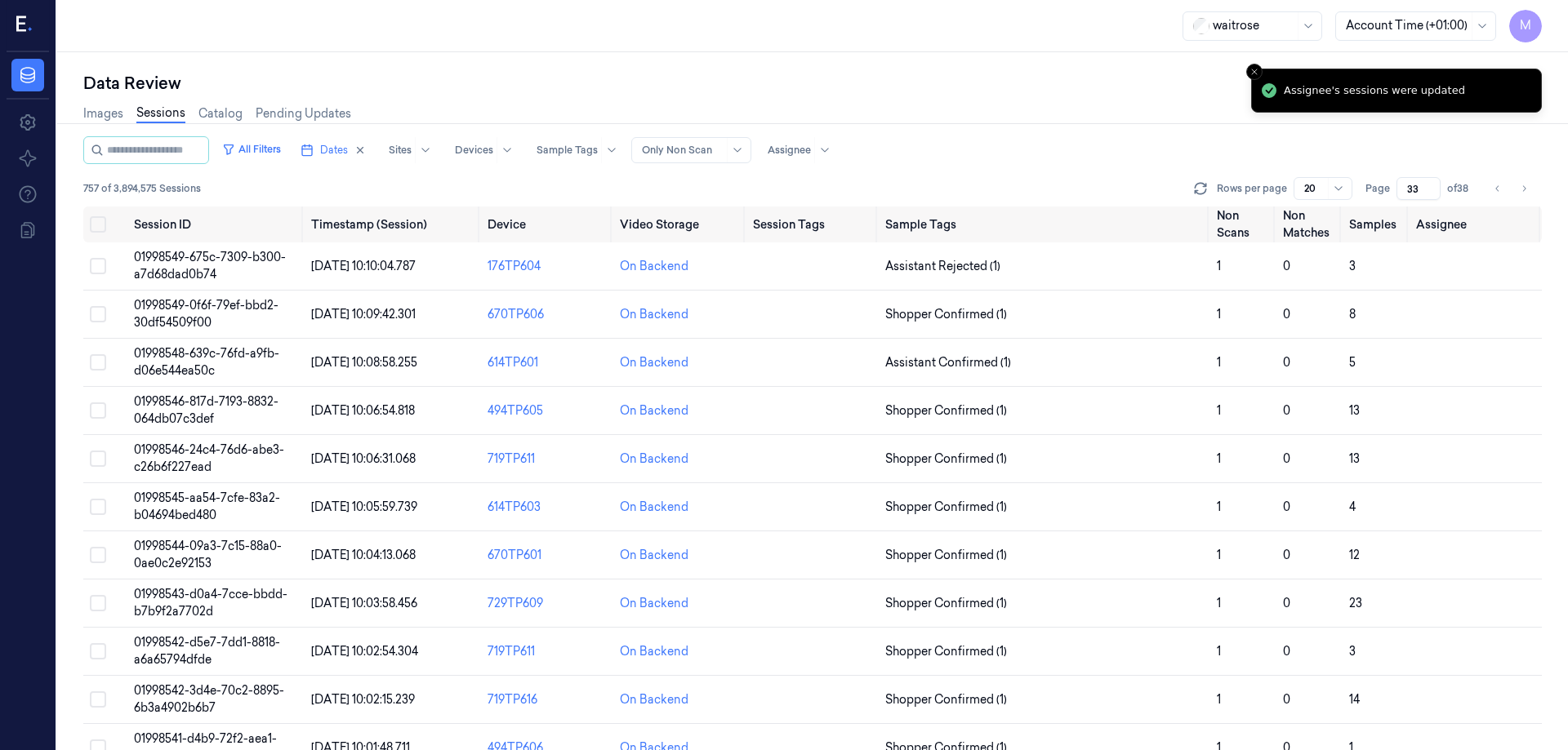
click at [927, 117] on div "Images Sessions Catalog Pending Updates" at bounding box center [812, 115] width 1459 height 42
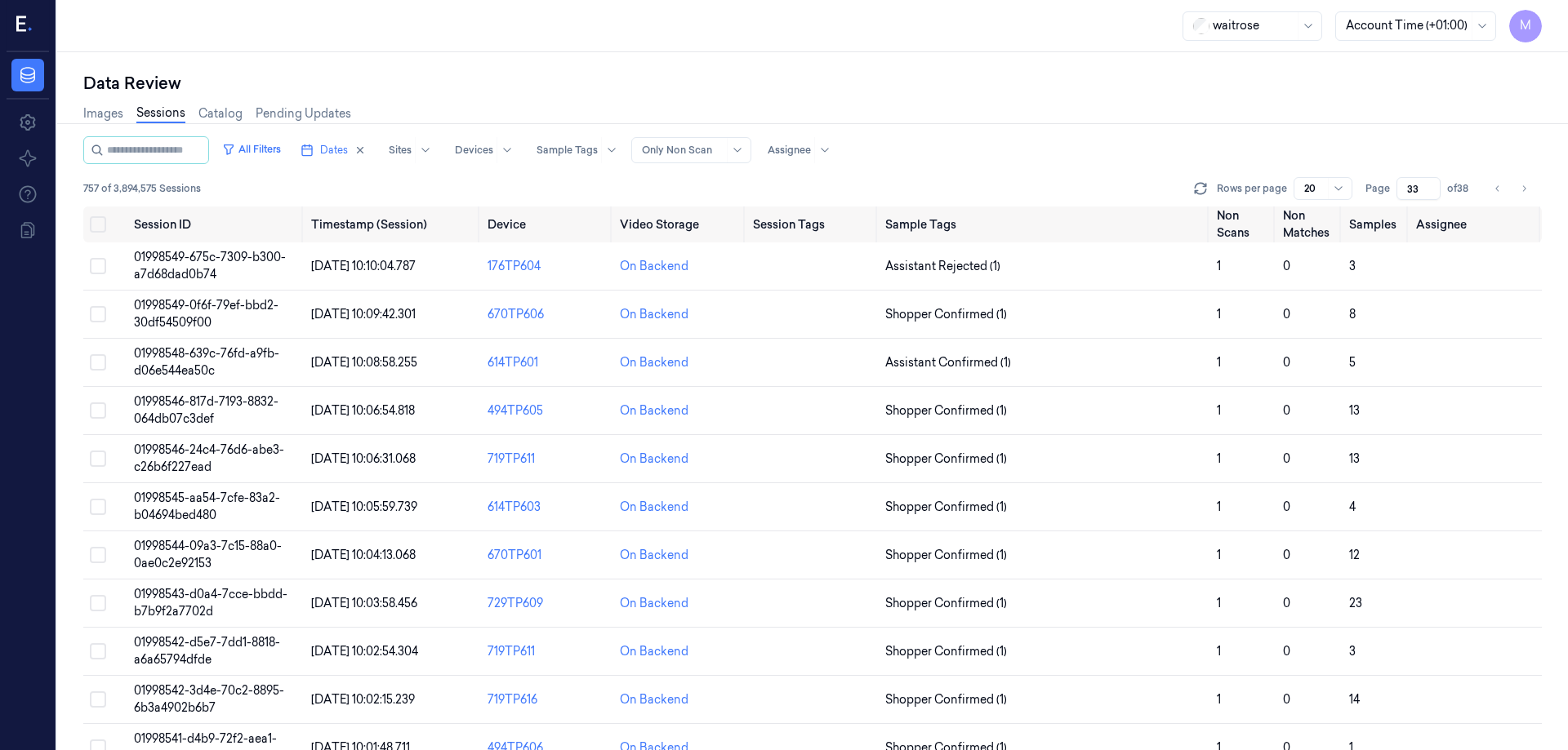
click at [1119, 142] on div "All Filters Dates Sites Devices Sample Tags Alert Type Only Non Scan Assignee" at bounding box center [812, 149] width 1459 height 28
click at [94, 227] on button "Select all" at bounding box center [97, 224] width 16 height 16
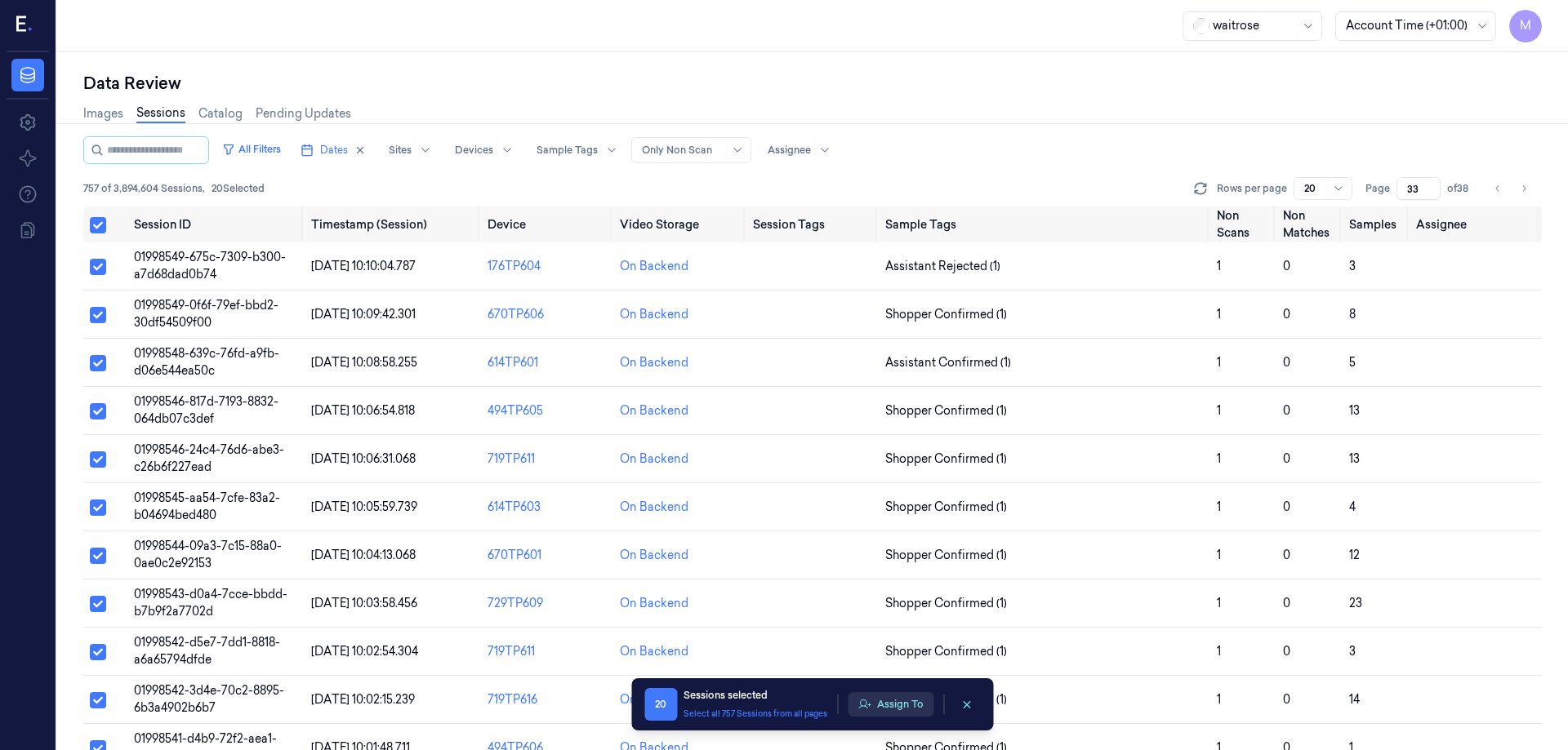
click at [915, 705] on button "Assign To" at bounding box center [891, 704] width 86 height 24
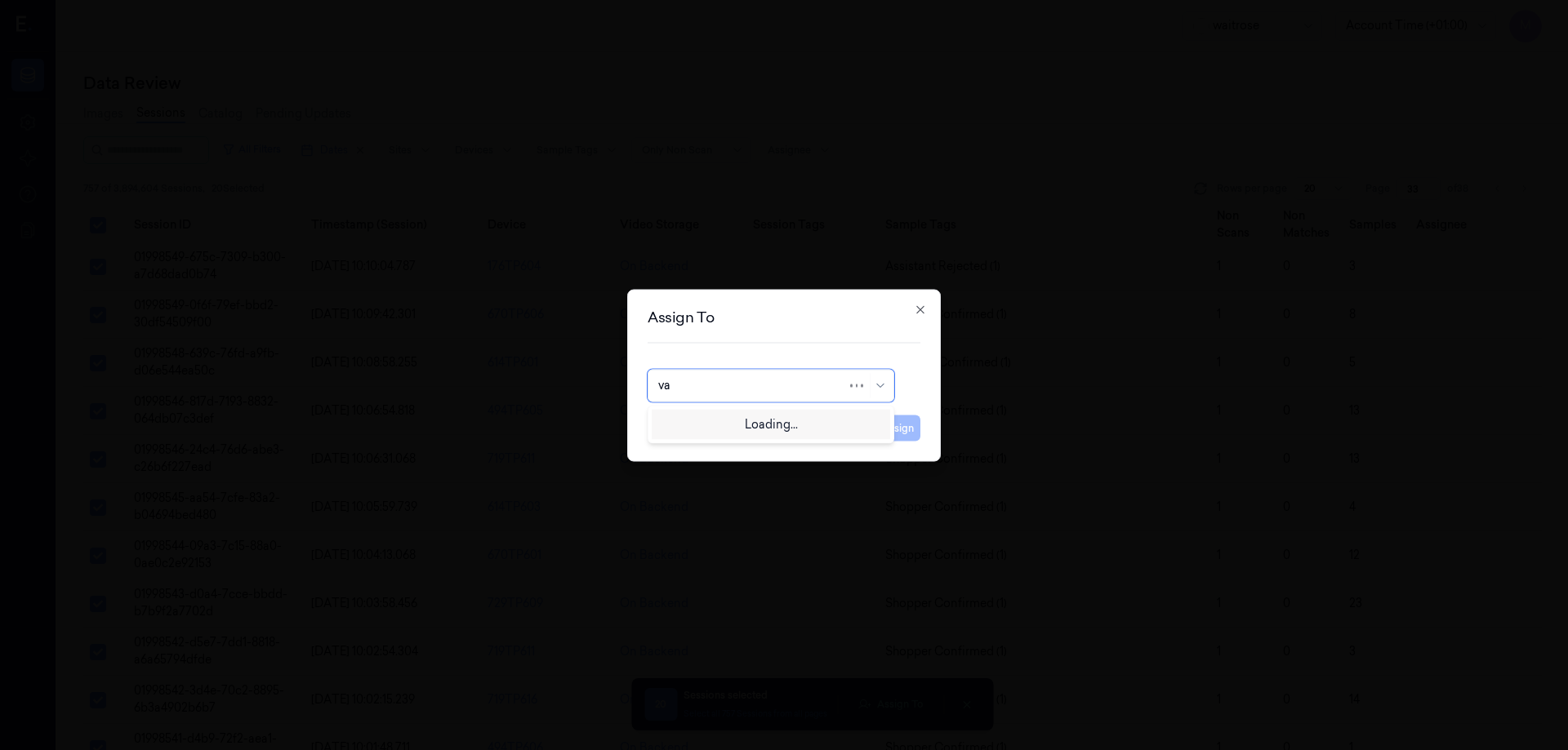
type input "var"
click at [696, 436] on div "[PERSON_NAME] [PERSON_NAME] g" at bounding box center [771, 435] width 239 height 54
click at [699, 451] on div "[PERSON_NAME] g" at bounding box center [712, 449] width 108 height 17
click at [910, 430] on button "Assign" at bounding box center [898, 427] width 45 height 26
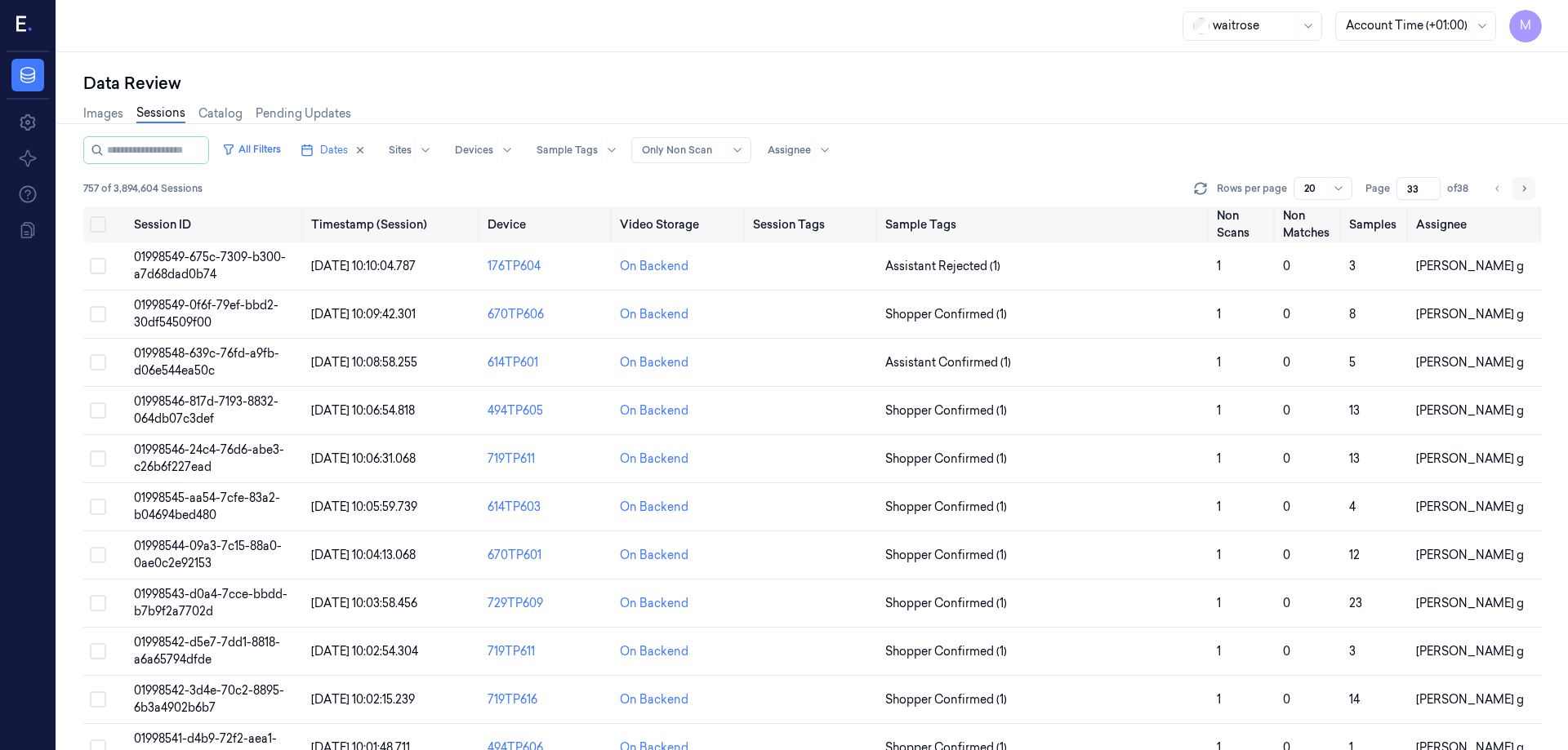
click at [1521, 194] on icon "Go to next page" at bounding box center [1523, 189] width 10 height 13
type input "34"
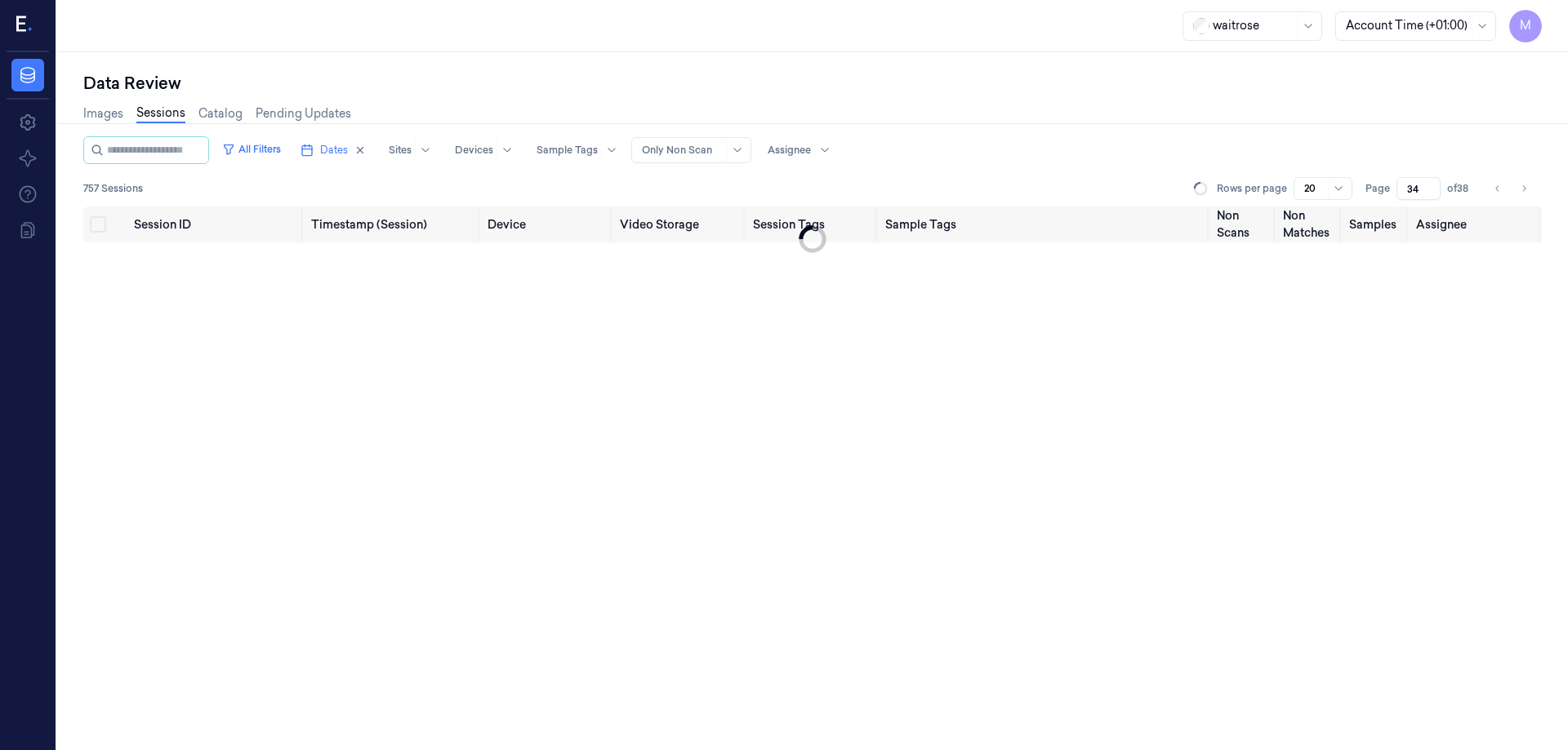
click at [1135, 127] on div "Images Sessions Catalog Pending Updates" at bounding box center [812, 115] width 1459 height 42
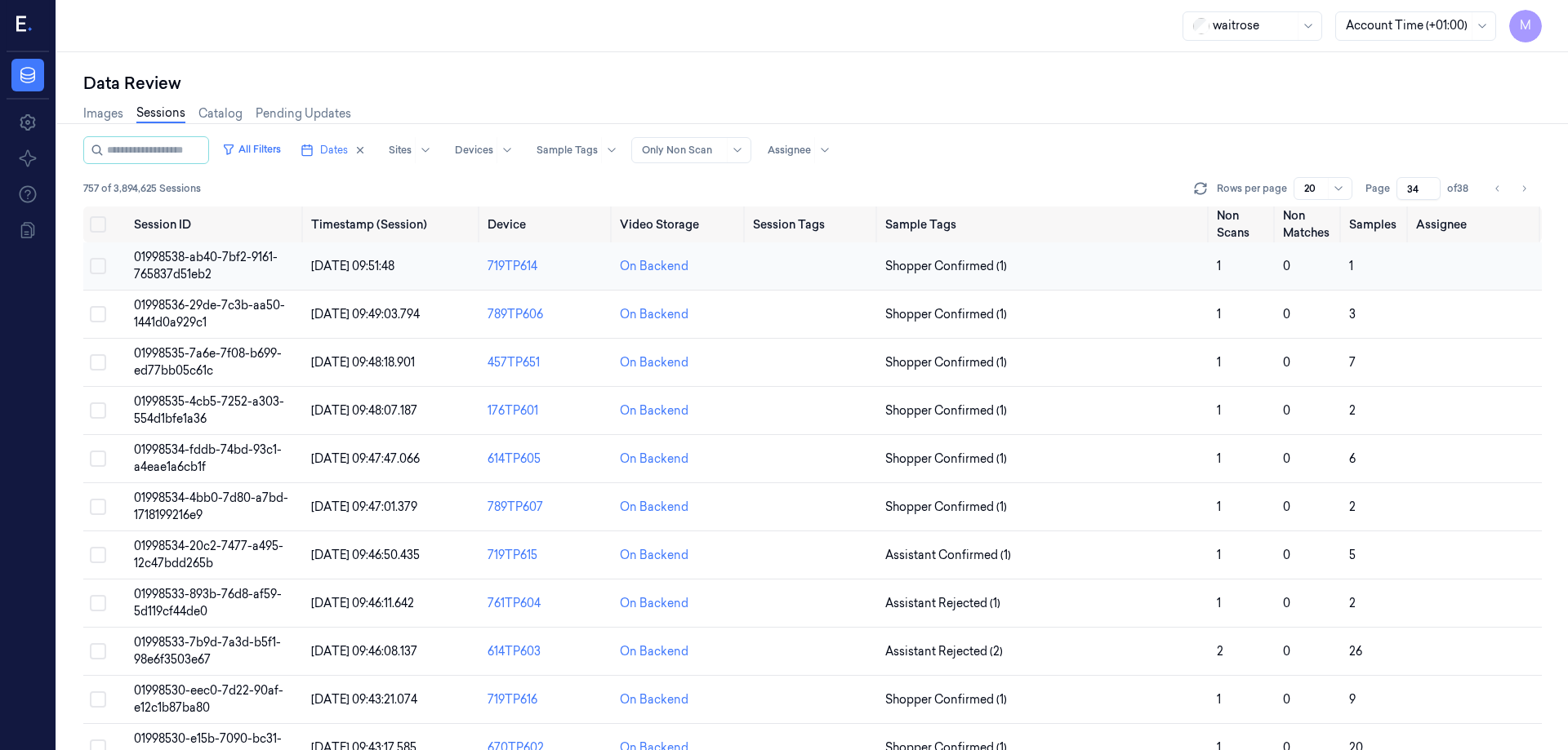
drag, startPoint x: 97, startPoint y: 224, endPoint x: 126, endPoint y: 255, distance: 42.4
click at [97, 224] on button "Select all" at bounding box center [97, 224] width 16 height 16
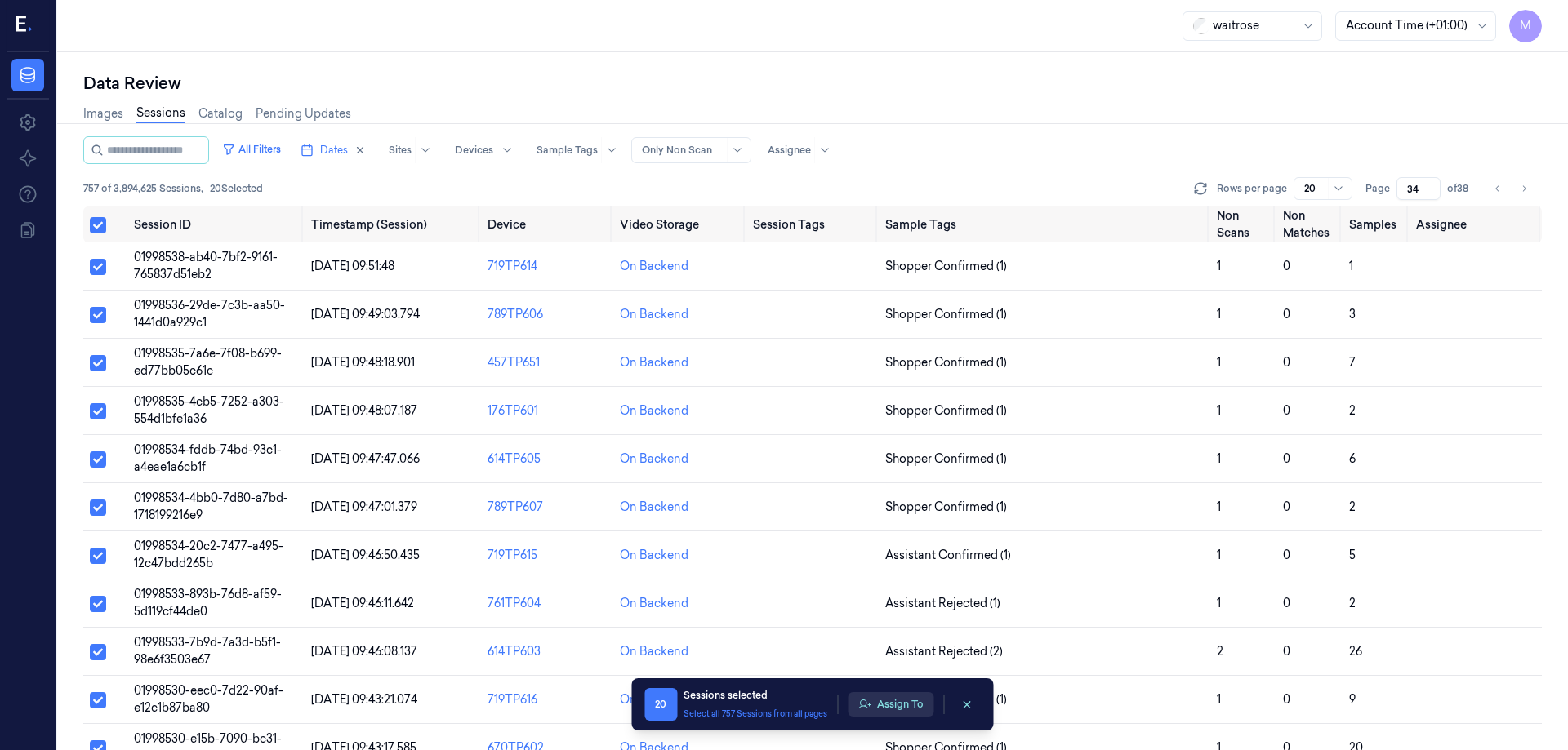
click at [889, 708] on button "Assign To" at bounding box center [891, 704] width 86 height 24
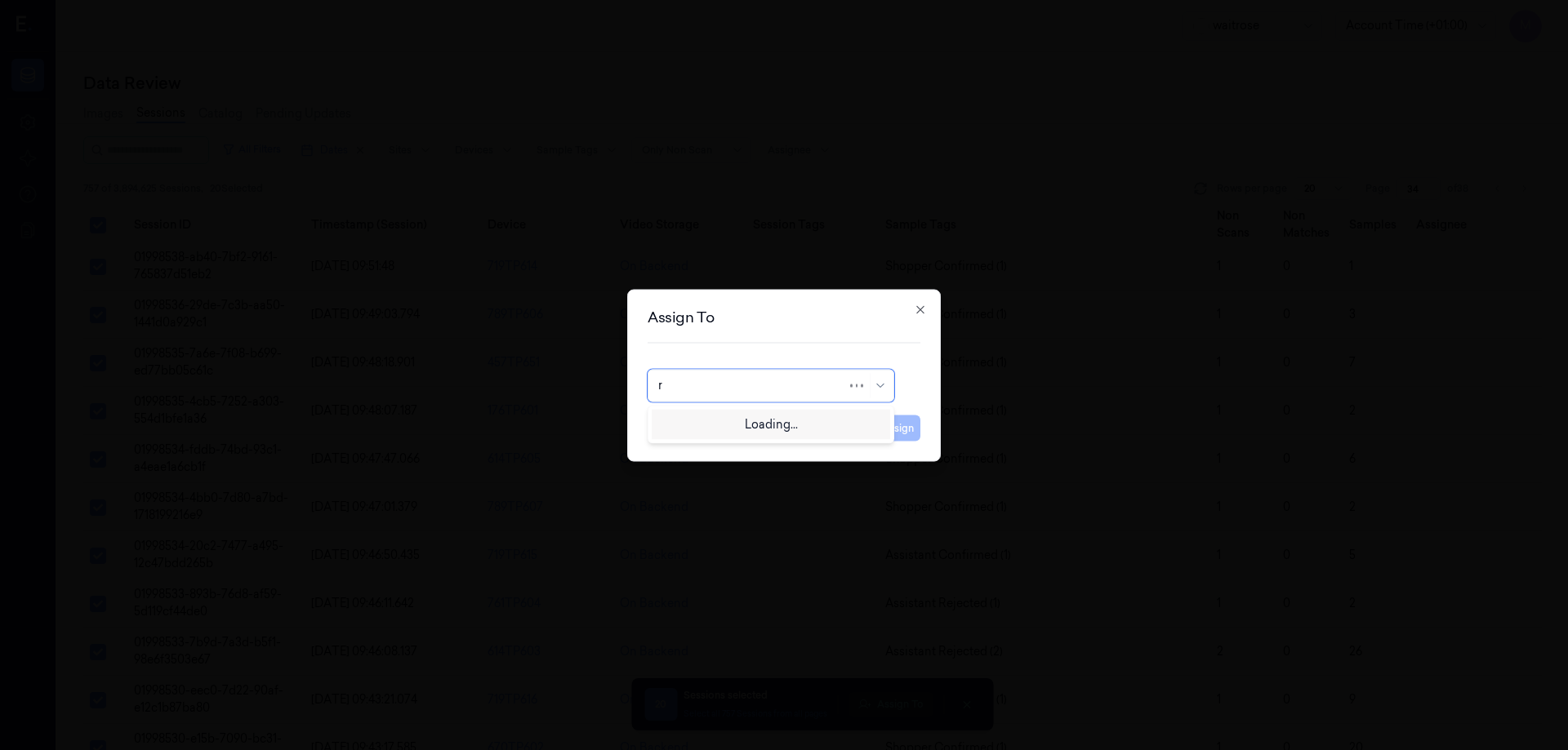
type input "ru"
click at [716, 425] on div "rupa a" at bounding box center [771, 422] width 225 height 17
click at [897, 436] on button "Assign" at bounding box center [898, 427] width 45 height 26
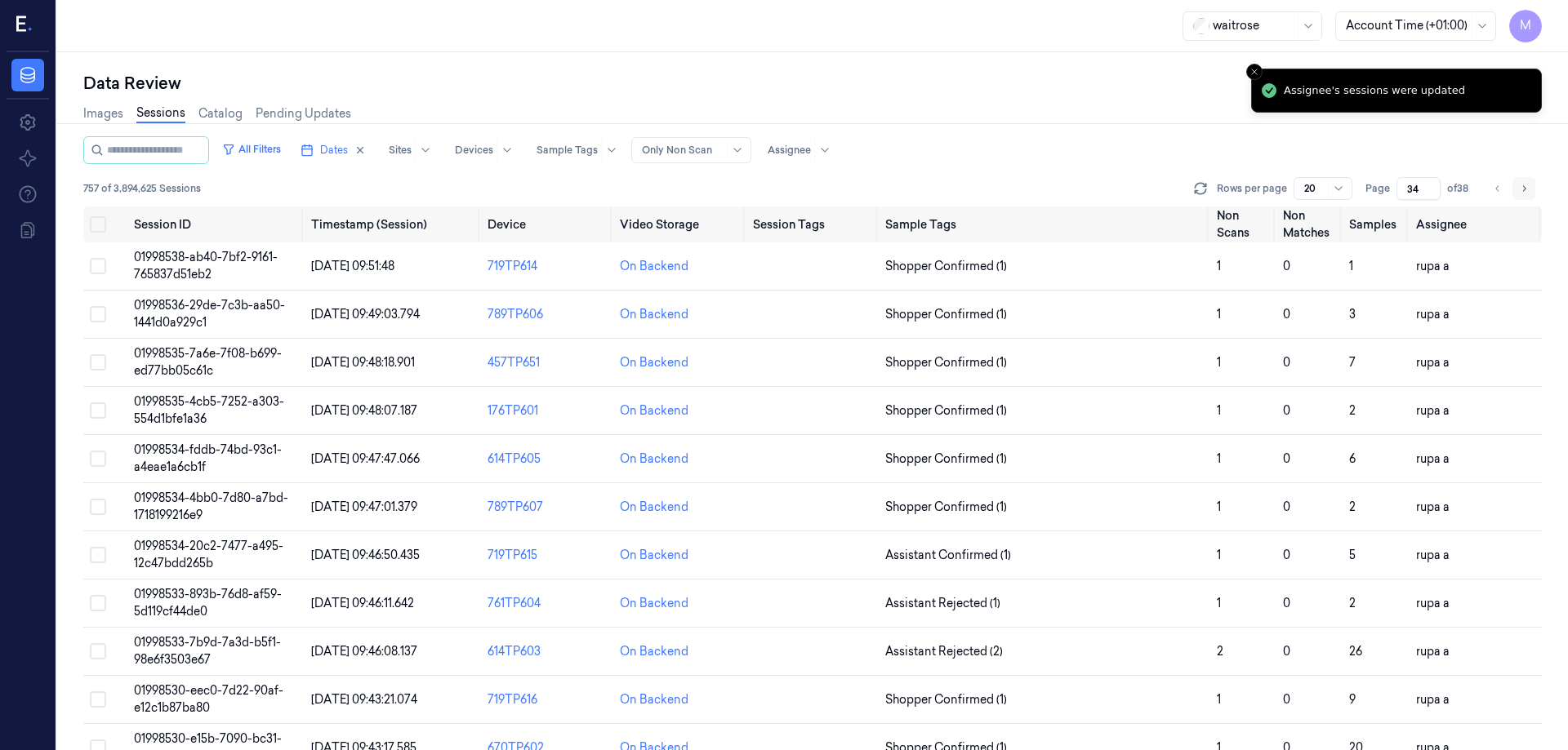
click at [1533, 193] on button "Go to next page" at bounding box center [1524, 189] width 23 height 23
type input "35"
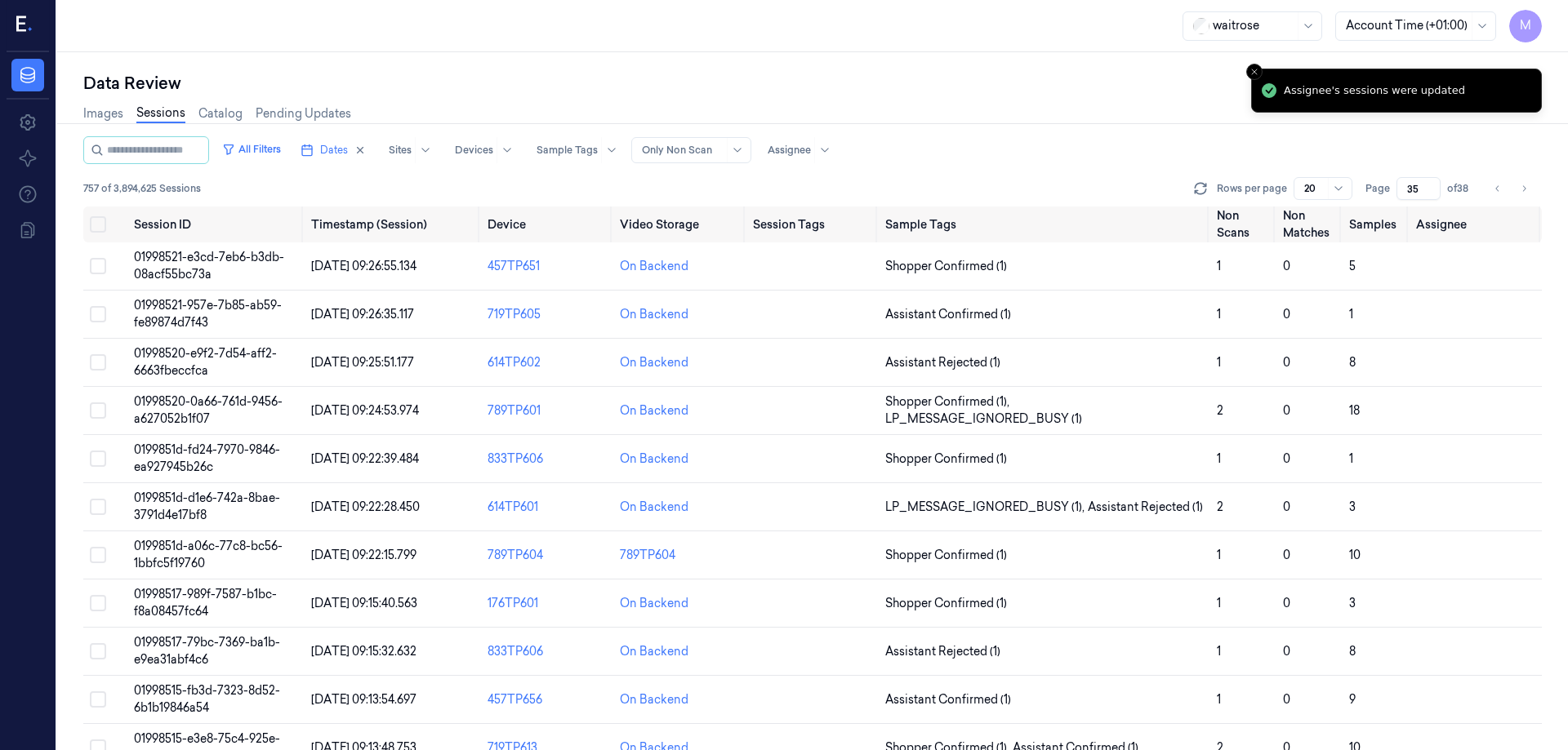
click at [1021, 133] on div "Images Sessions Catalog Pending Updates" at bounding box center [812, 115] width 1459 height 42
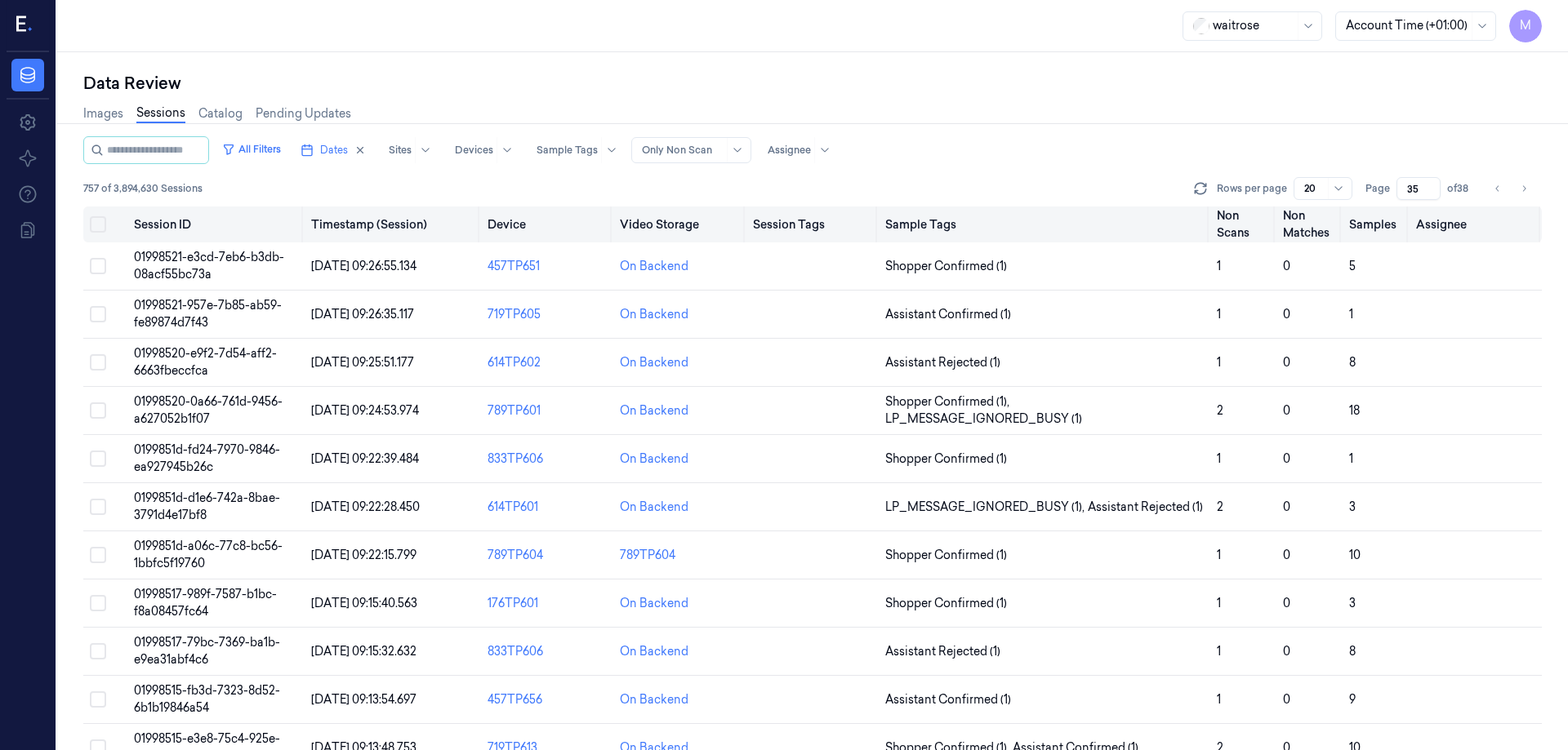
click at [97, 223] on button "Select all" at bounding box center [97, 224] width 16 height 16
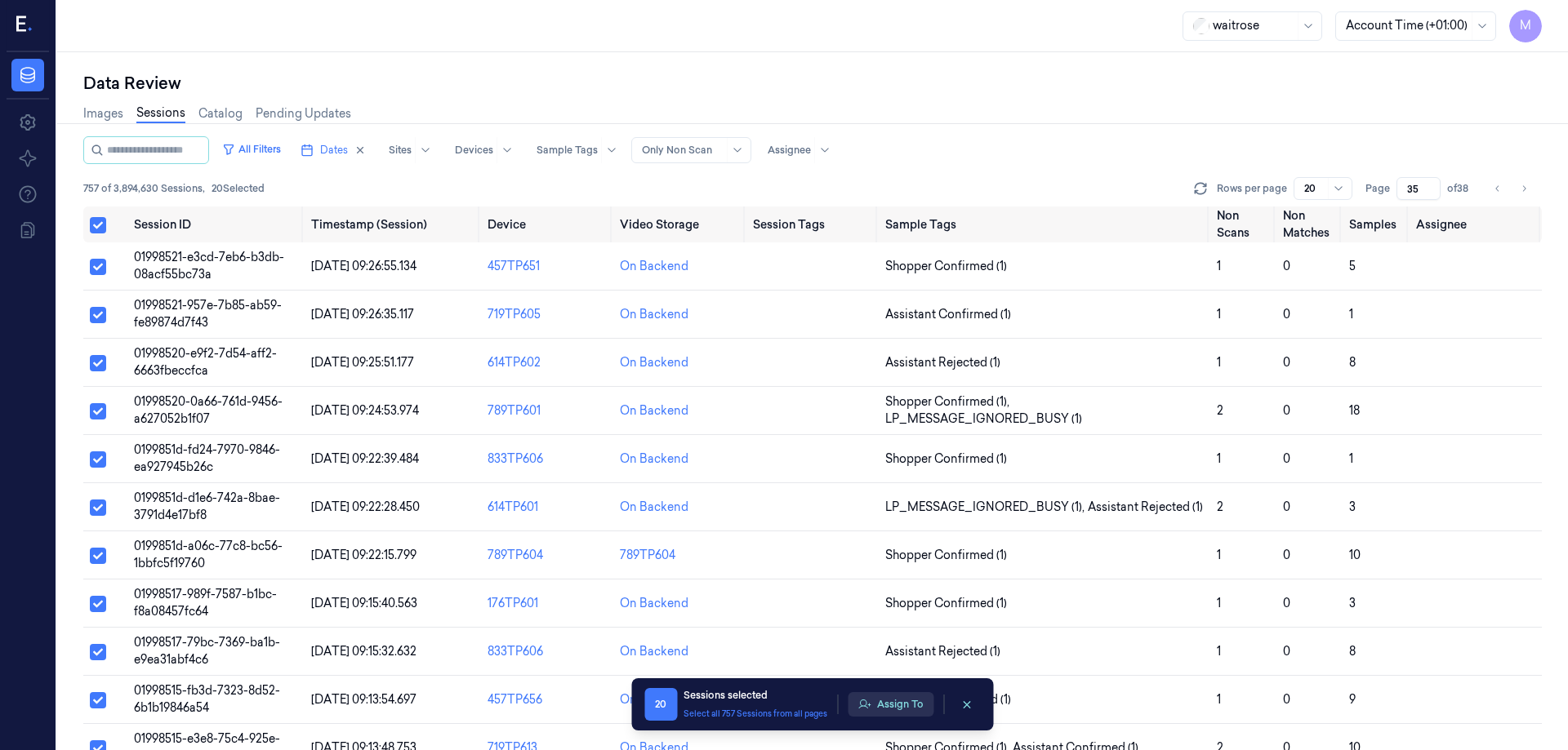
click at [918, 712] on button "Assign To" at bounding box center [891, 704] width 86 height 24
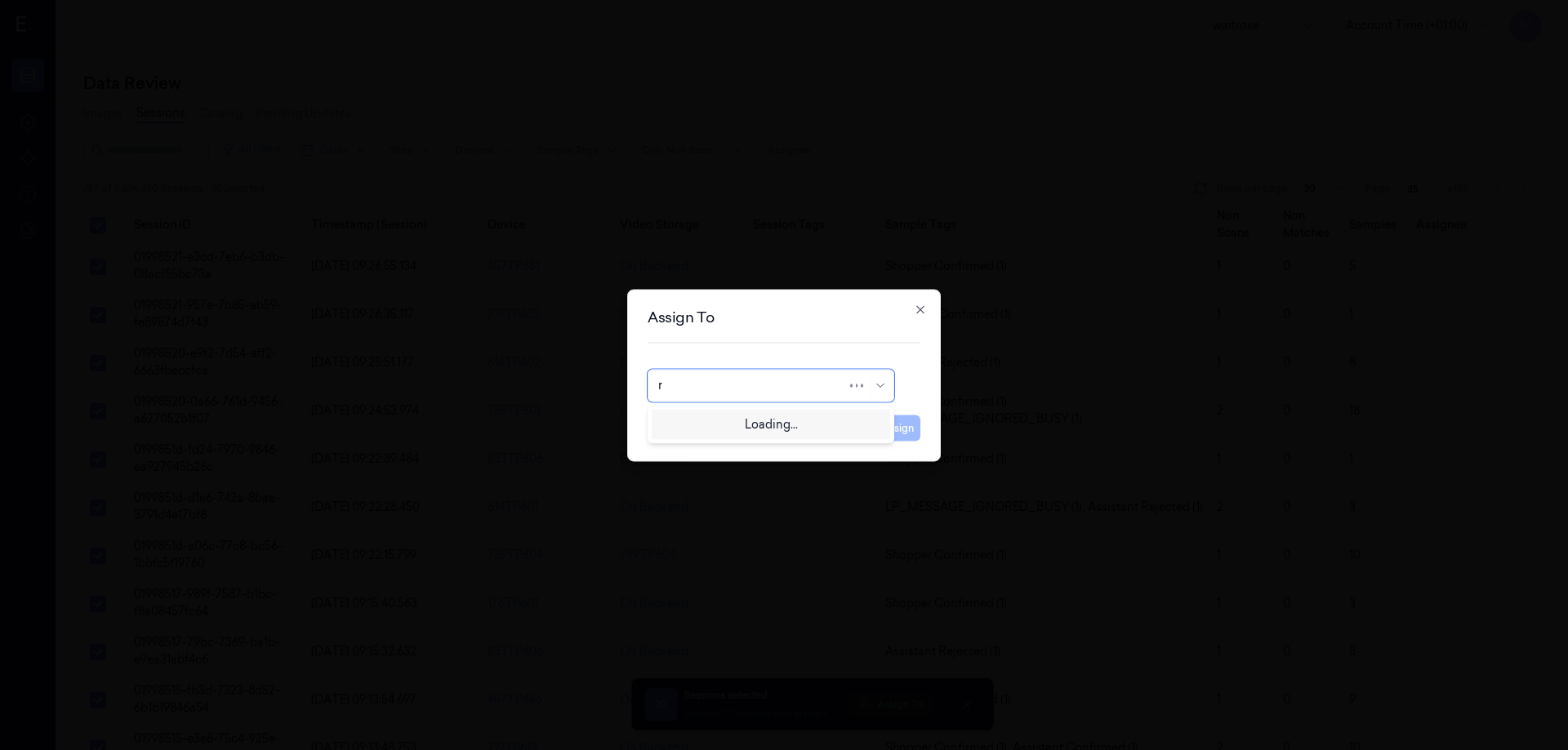
type input "ro"
click at [730, 426] on div "[PERSON_NAME]" at bounding box center [708, 422] width 98 height 17
click at [901, 427] on button "Assign" at bounding box center [898, 427] width 45 height 26
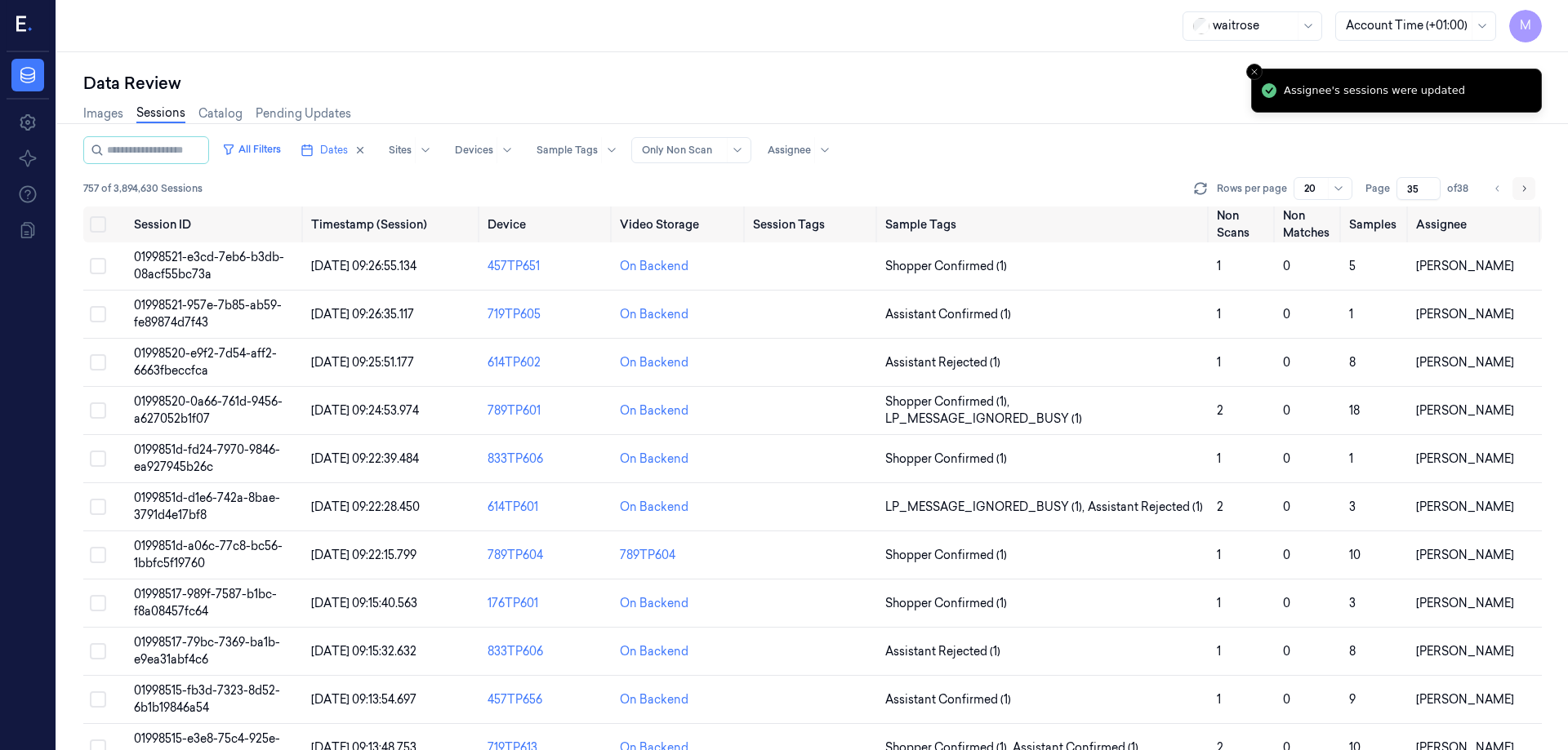
click at [1522, 184] on icon "Go to next page" at bounding box center [1523, 189] width 10 height 13
type input "36"
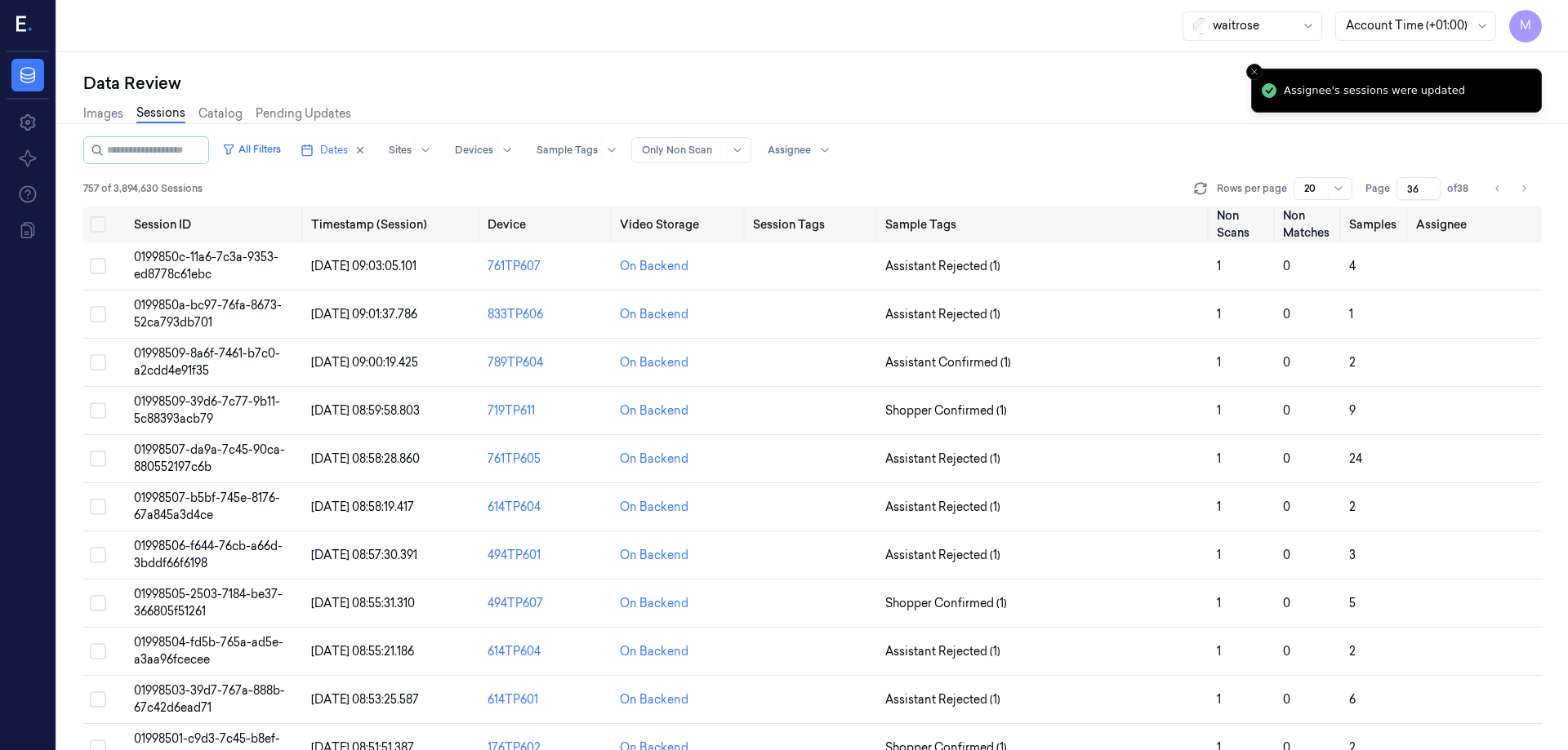
click at [1081, 115] on div "Images Sessions Catalog Pending Updates" at bounding box center [812, 115] width 1459 height 42
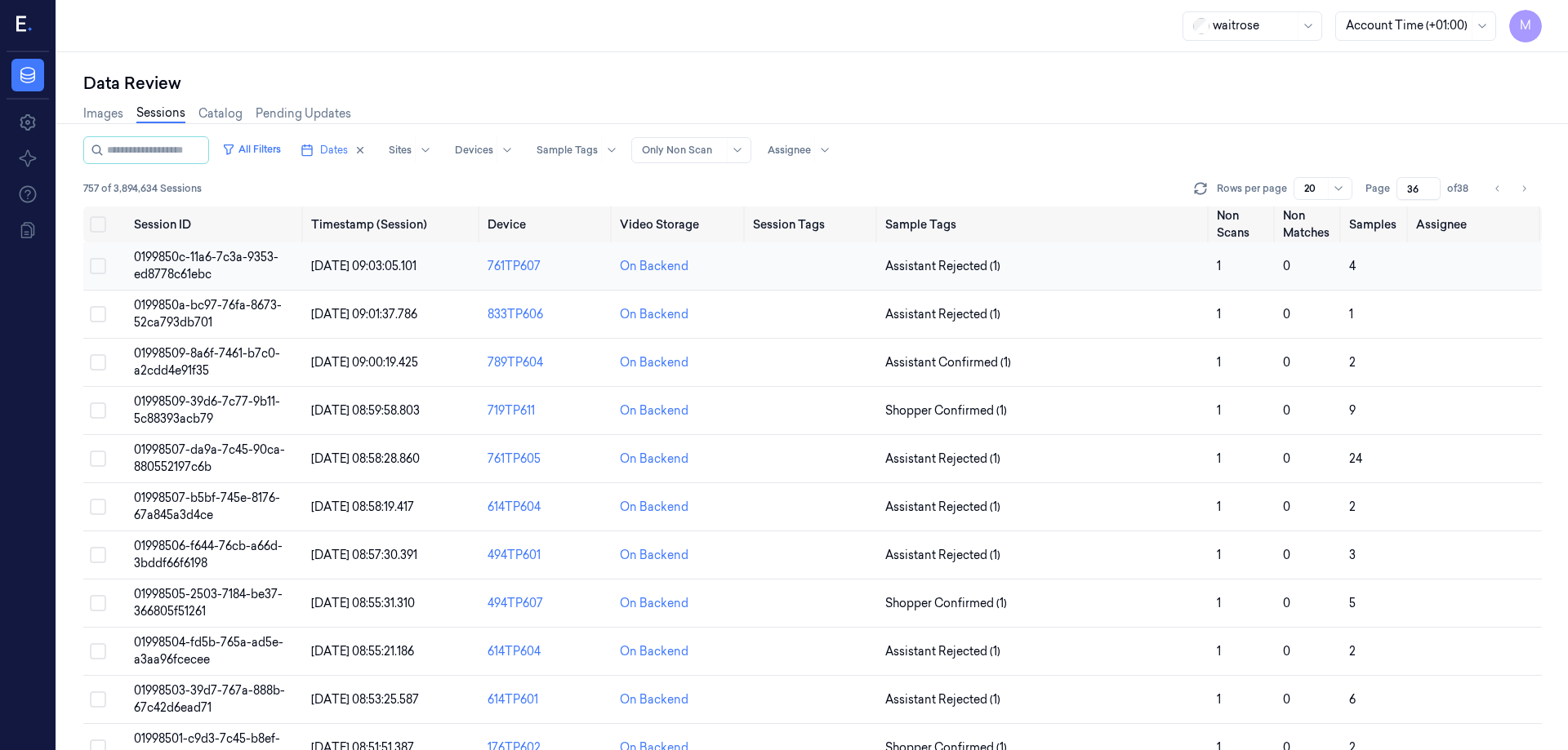
drag, startPoint x: 97, startPoint y: 223, endPoint x: 163, endPoint y: 285, distance: 90.6
click at [97, 223] on button "Select all" at bounding box center [97, 224] width 16 height 16
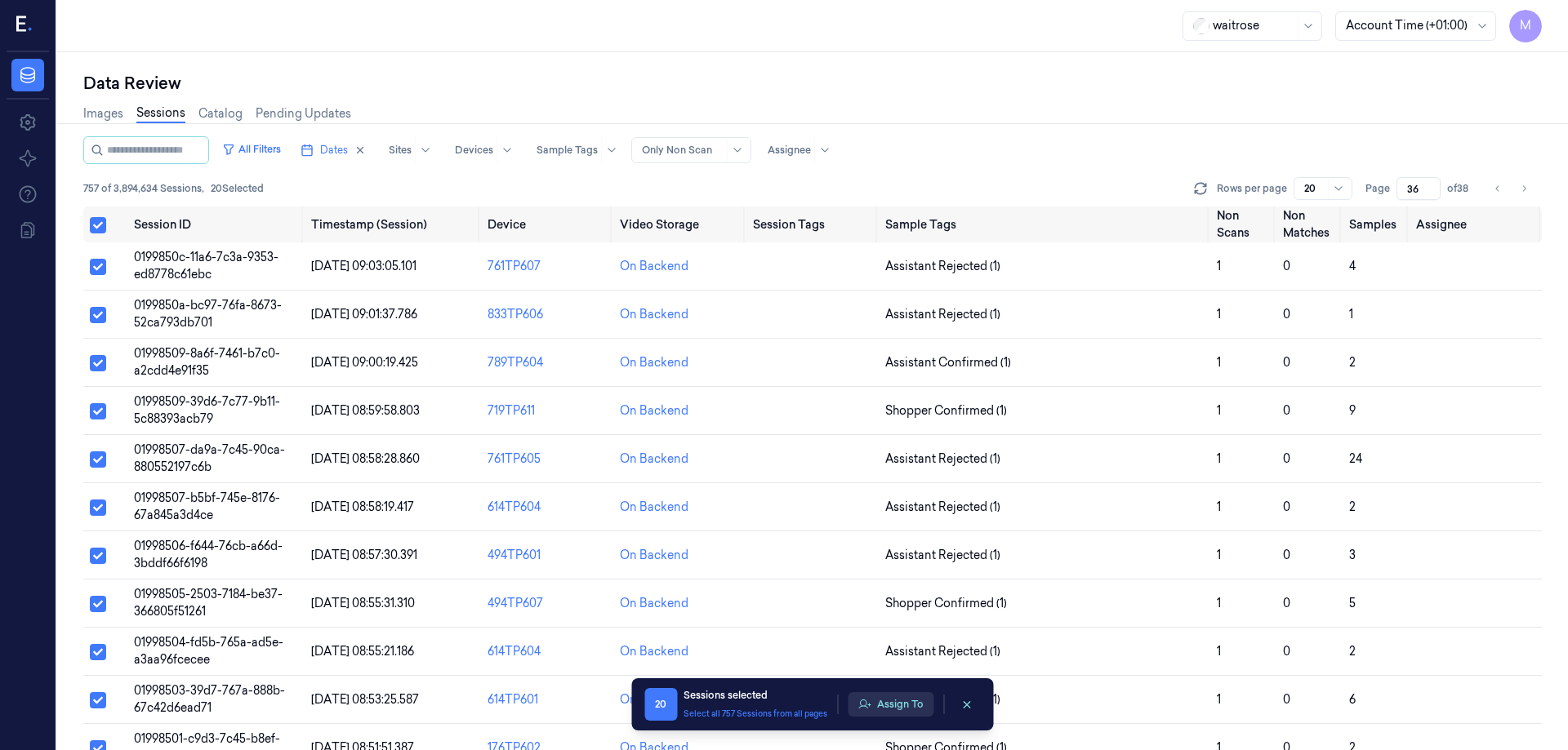
click at [919, 698] on button "Assign To" at bounding box center [891, 704] width 86 height 24
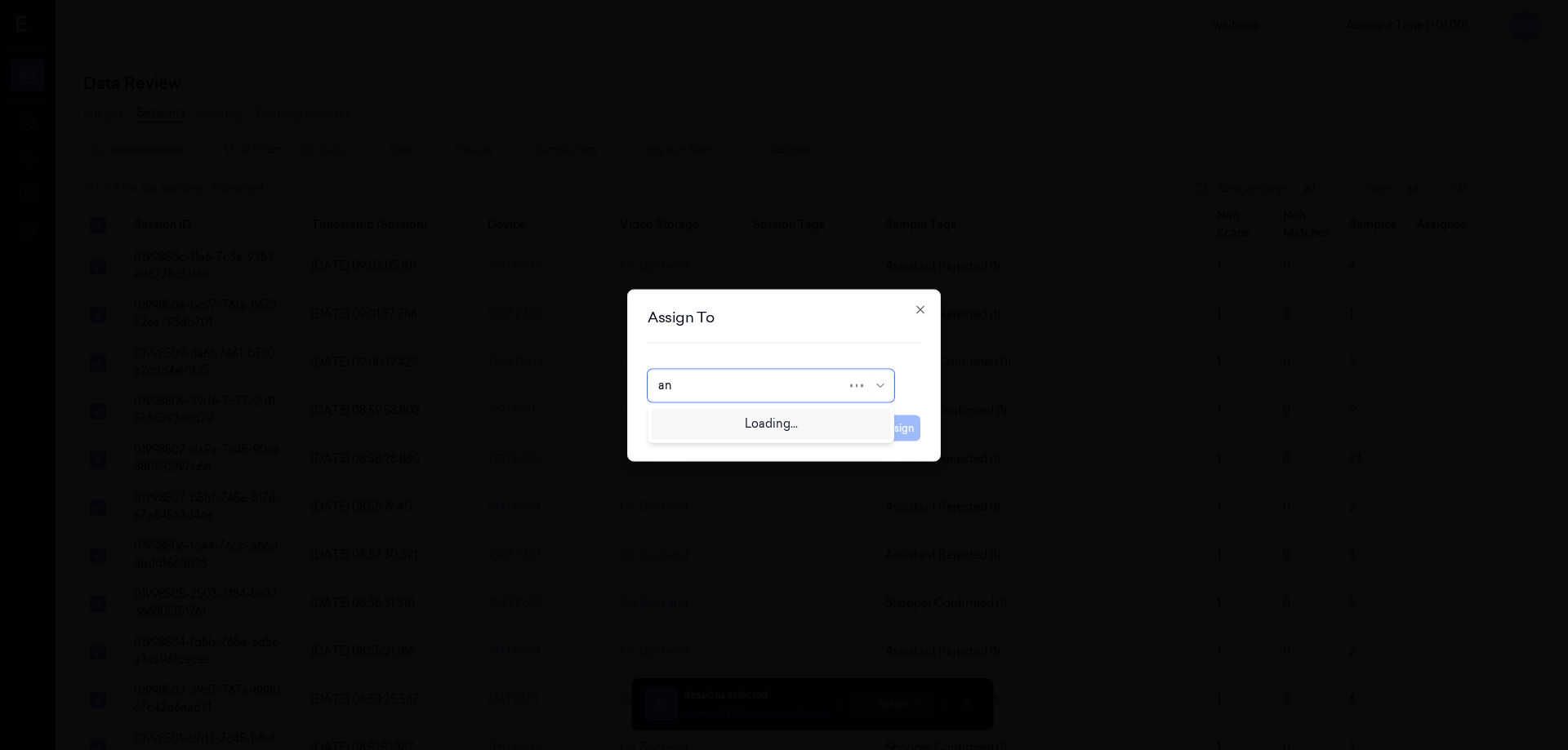
type input "ank"
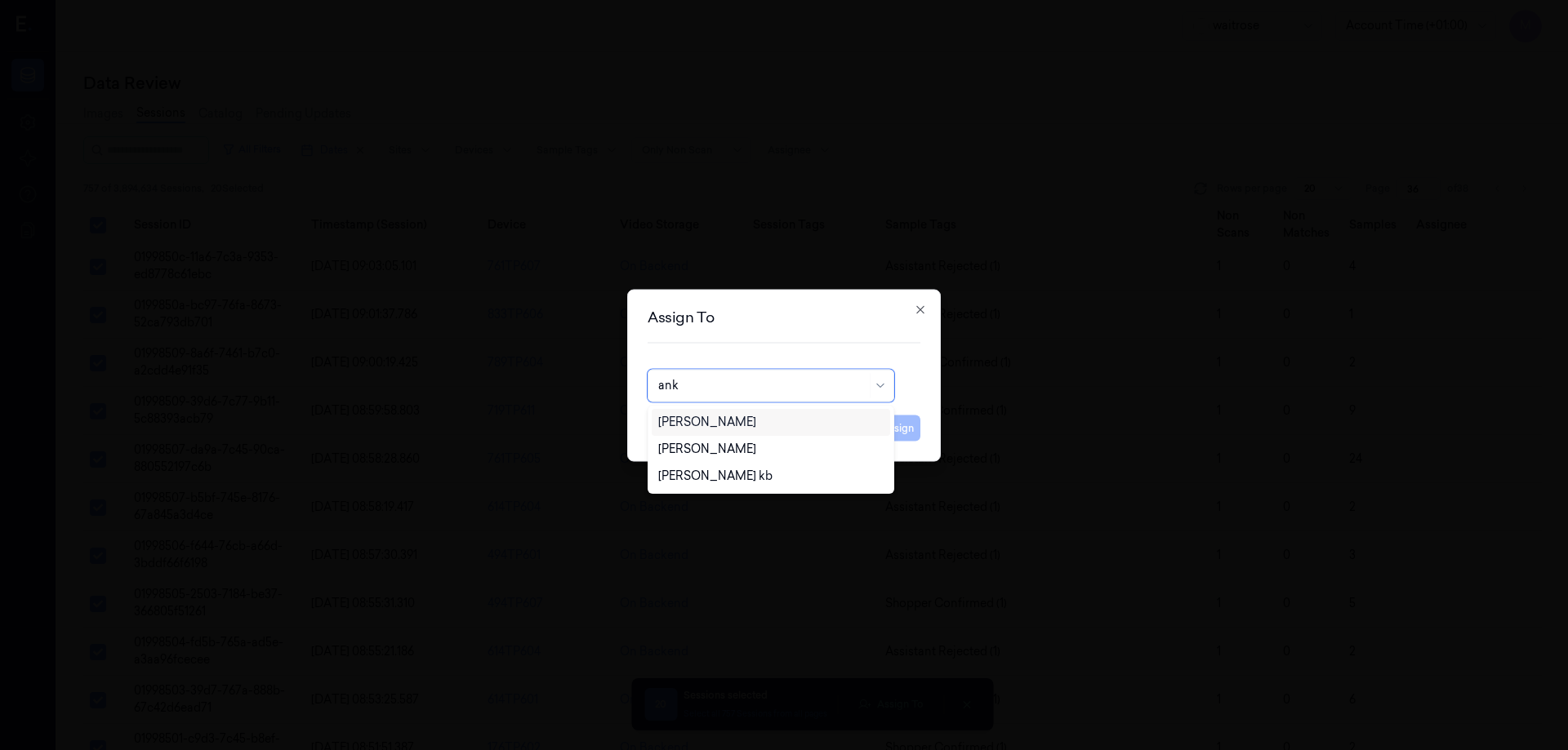
click at [738, 431] on div "[PERSON_NAME]" at bounding box center [771, 422] width 239 height 27
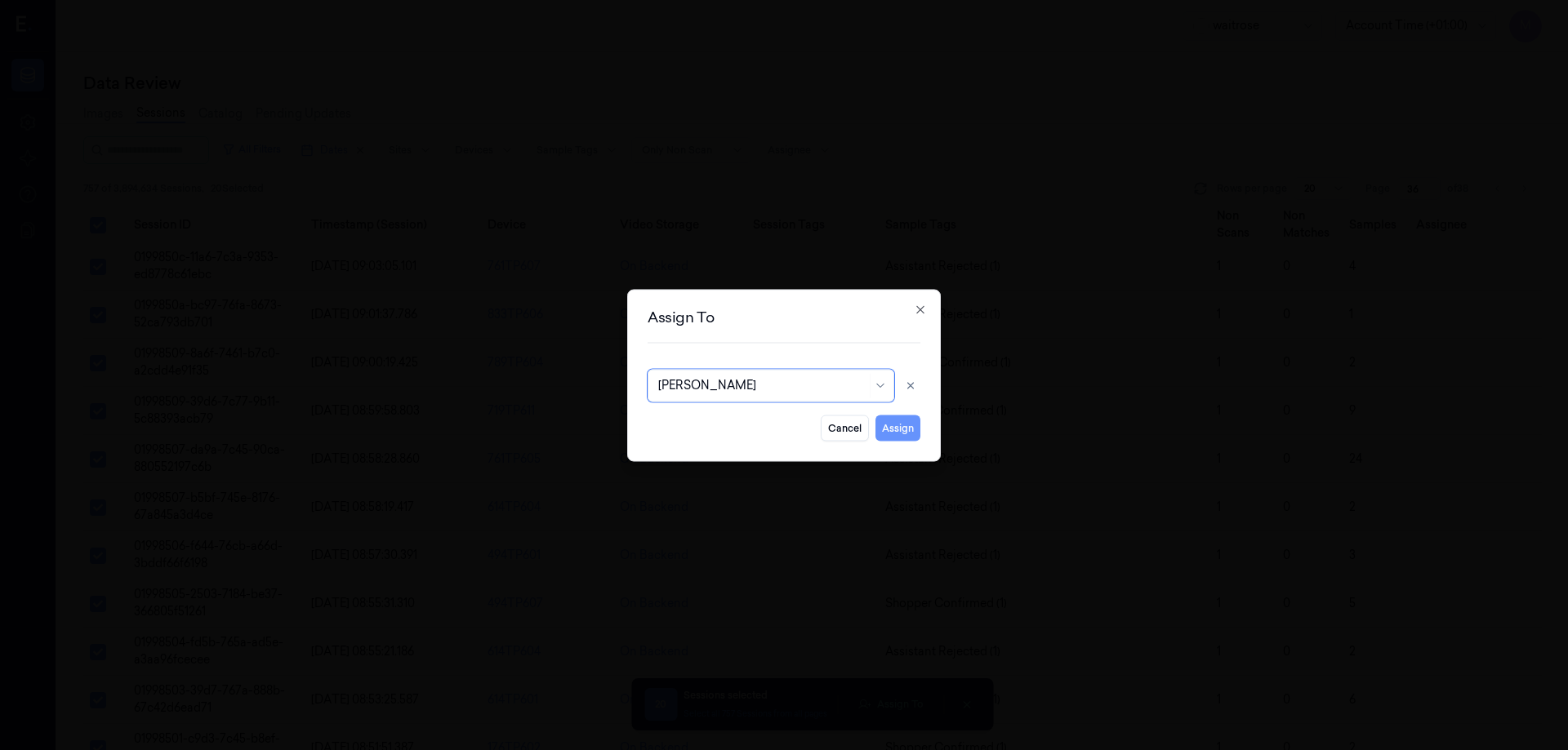
click at [891, 434] on button "Assign" at bounding box center [898, 427] width 45 height 26
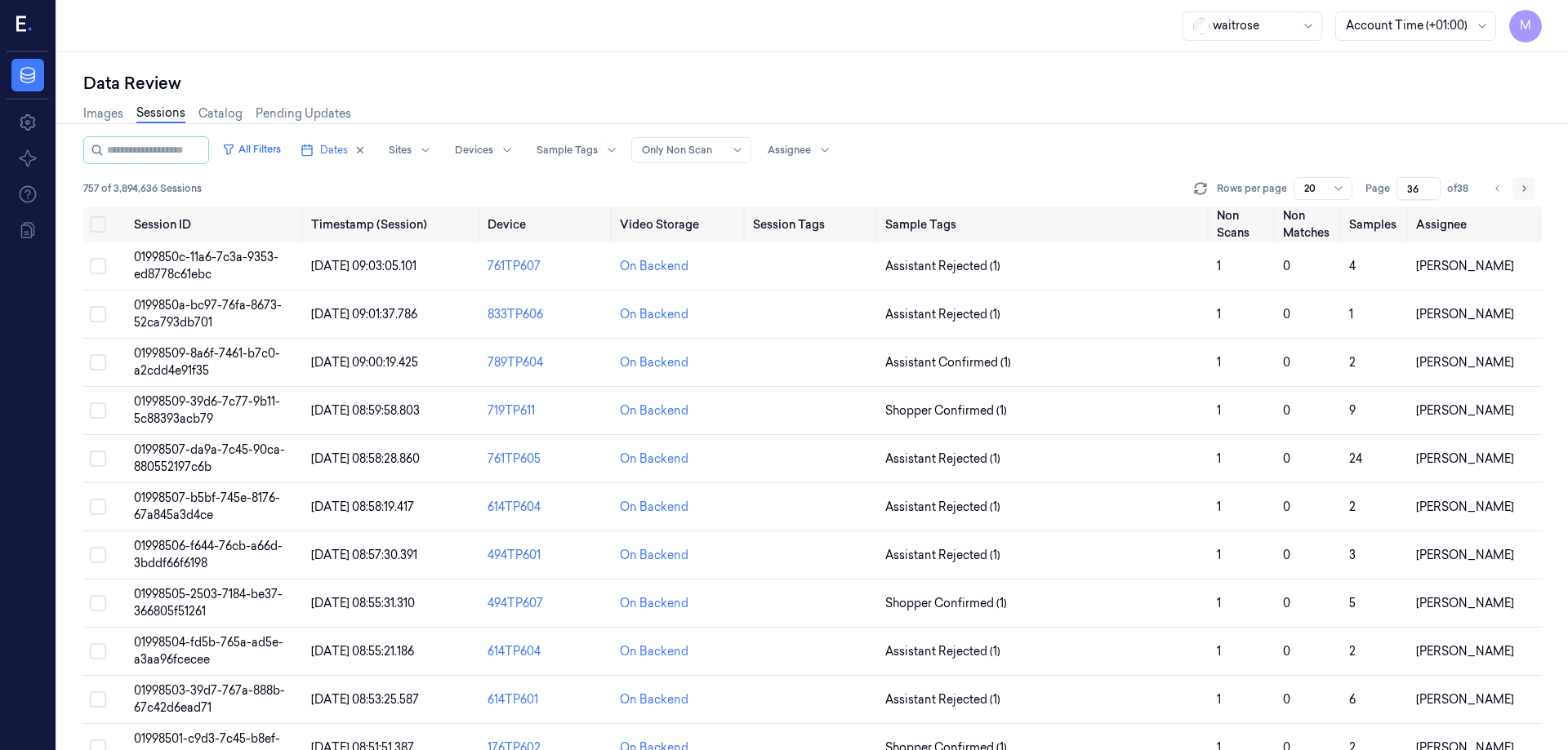
click at [1521, 189] on icon "Go to next page" at bounding box center [1523, 189] width 10 height 13
type input "37"
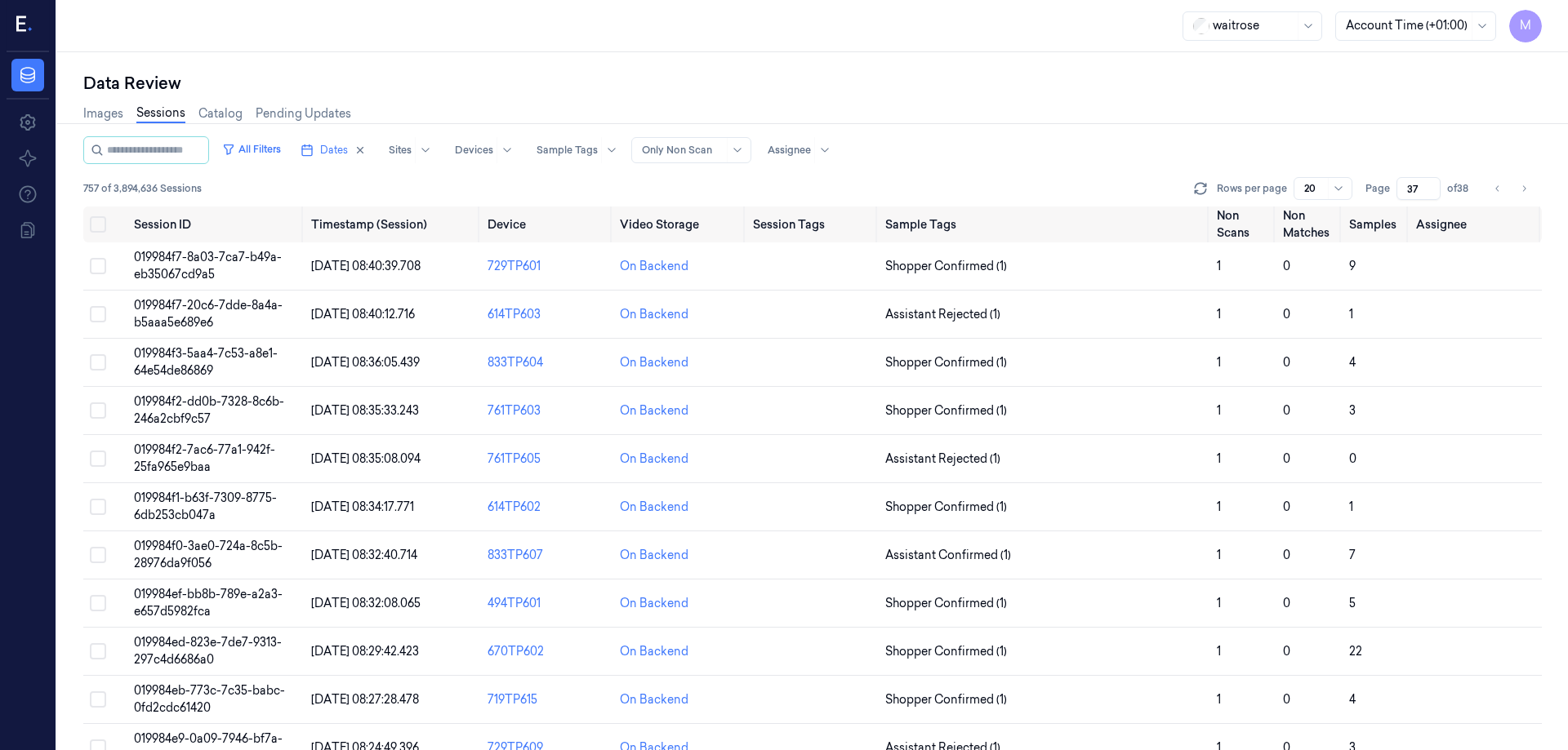
click at [1135, 116] on div "Images Sessions Catalog Pending Updates" at bounding box center [812, 115] width 1459 height 42
